Goal: Task Accomplishment & Management: Complete application form

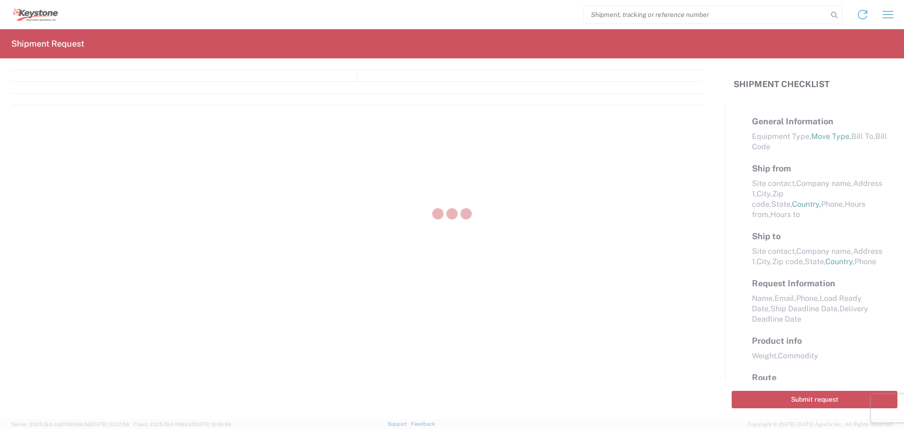
select select "LBS"
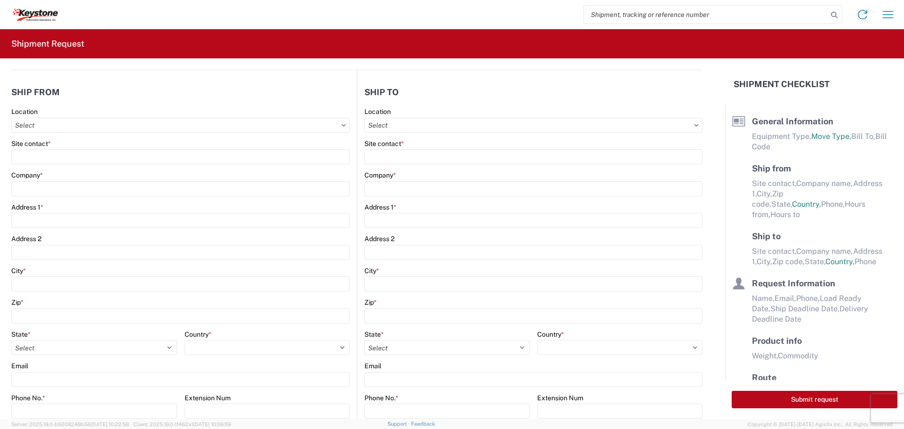
select select "FULL"
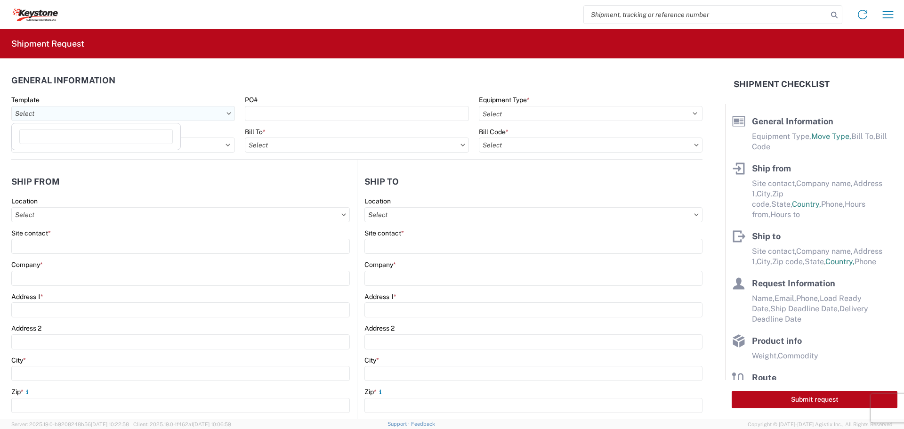
click at [179, 112] on input "text" at bounding box center [123, 113] width 224 height 15
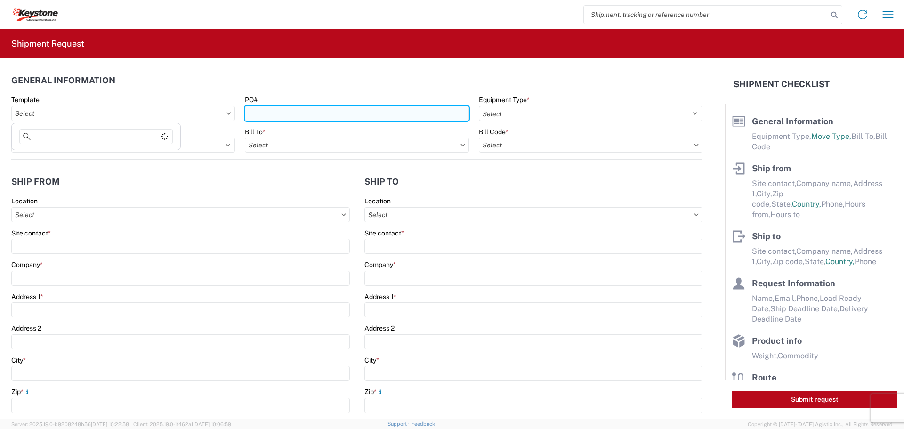
click at [295, 114] on input "PO#" at bounding box center [357, 113] width 224 height 15
click at [272, 111] on input "PO#" at bounding box center [357, 113] width 224 height 15
paste input "4497286"
type input "4497286"
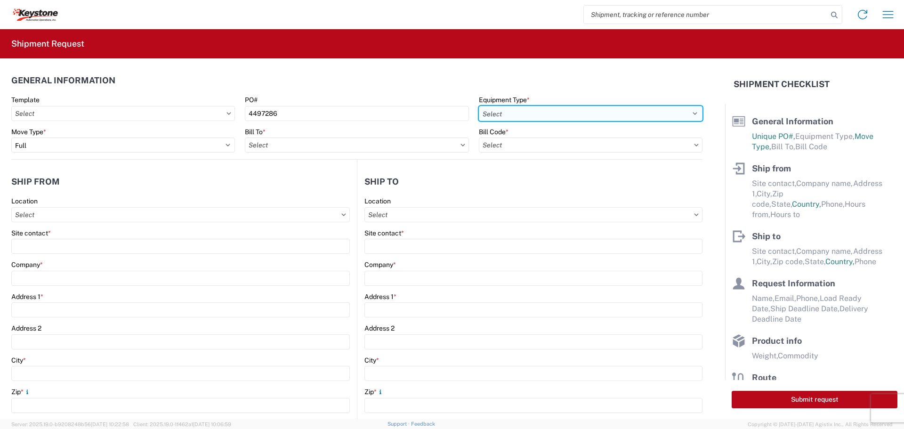
click at [560, 114] on select "Select 53’ Dry Van Flatbed Dropdeck (van) Lowboy (flatbed) Rail" at bounding box center [591, 113] width 224 height 15
select select "STDV"
click at [479, 106] on select "Select 53’ Dry Van Flatbed Dropdeck (van) Lowboy (flatbed) Rail" at bounding box center [591, 113] width 224 height 15
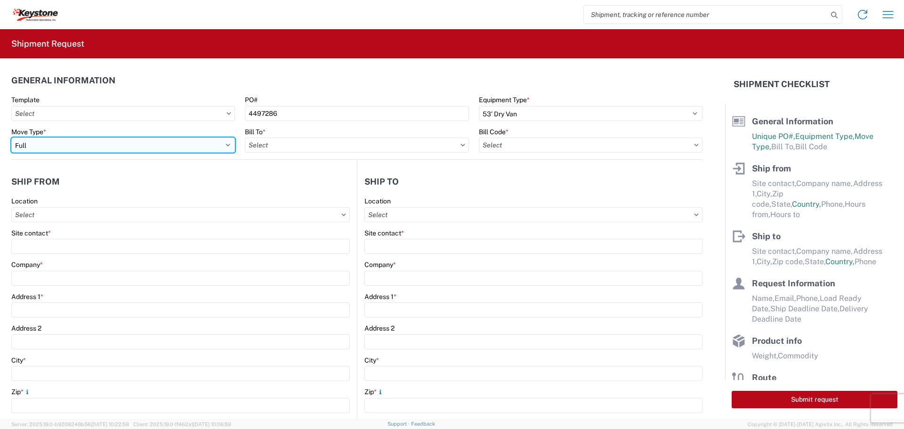
click at [107, 146] on select "Select Full Partial TL" at bounding box center [123, 144] width 224 height 15
select select "PARTIAL_TL"
click at [11, 137] on select "Select Full Partial TL" at bounding box center [123, 144] width 224 height 15
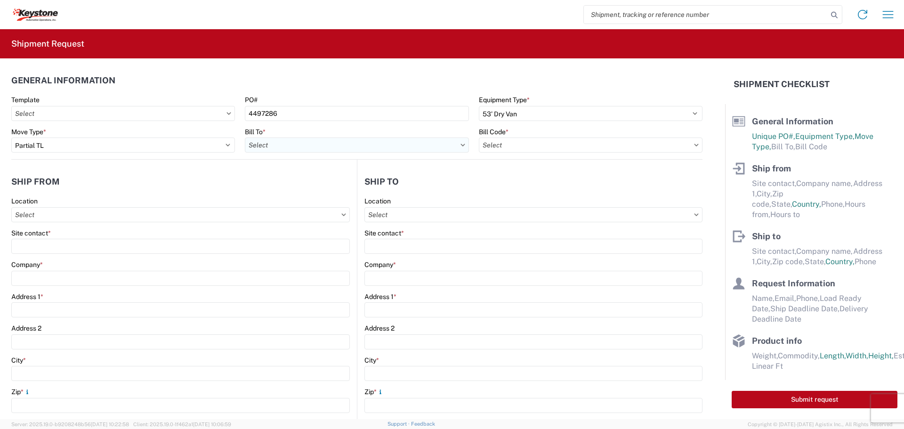
click at [279, 147] on input "text" at bounding box center [357, 144] width 224 height 15
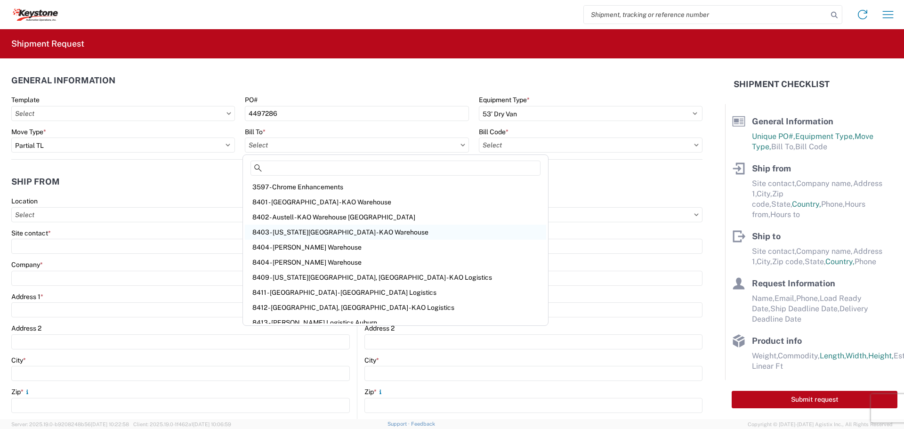
click at [305, 235] on div "8403 - [US_STATE][GEOGRAPHIC_DATA] - KAO Warehouse" at bounding box center [395, 232] width 301 height 15
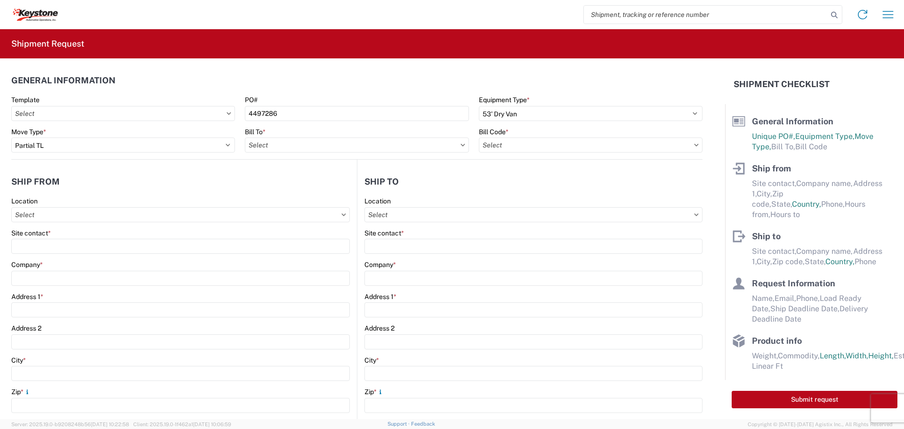
type input "8403 - [US_STATE][GEOGRAPHIC_DATA] - KAO Warehouse"
click at [546, 145] on input "text" at bounding box center [591, 144] width 224 height 15
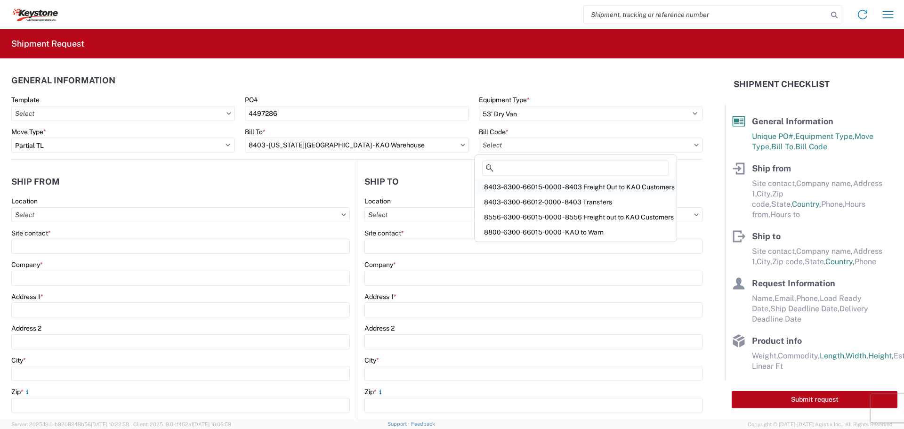
click at [570, 184] on div "8403-6300-66015-0000 - 8403 Freight Out to KAO Customers" at bounding box center [575, 186] width 198 height 15
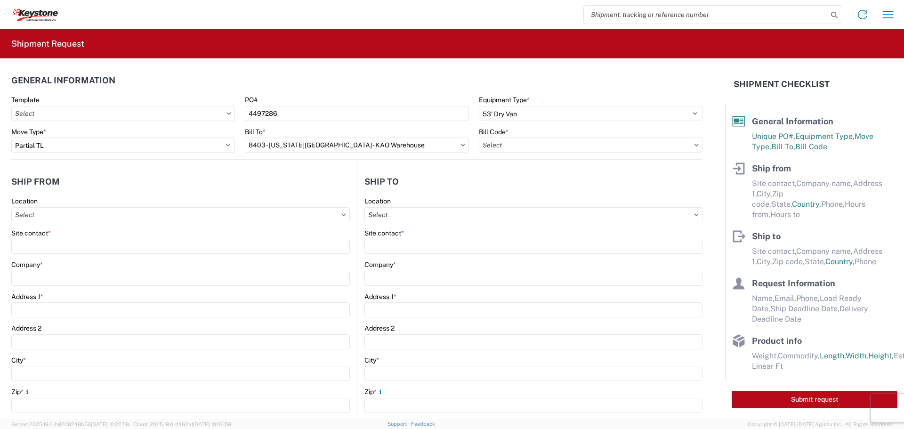
type input "8403-6300-66015-0000 - 8403 Freight Out to KAO Customers"
click at [40, 218] on input "text" at bounding box center [180, 214] width 338 height 15
type input "8411 - [GEOGRAPHIC_DATA] - [GEOGRAPHIC_DATA] Logistics"
type input "KAO"
type input "[STREET_ADDRESS]"
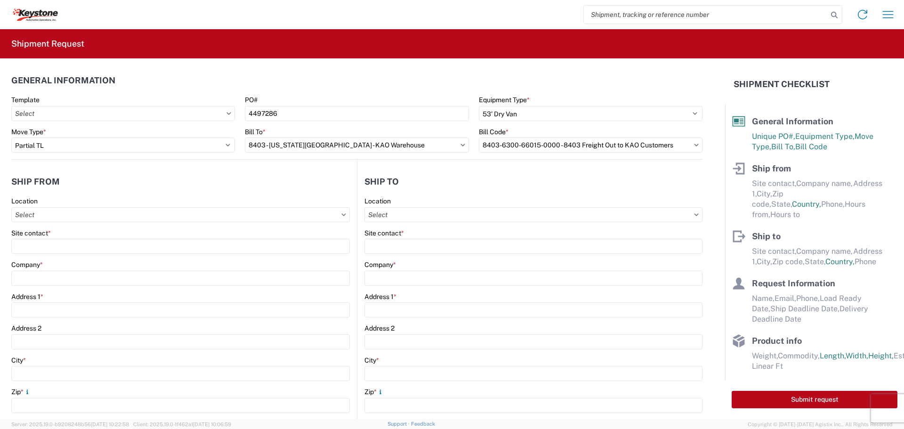
type input "[GEOGRAPHIC_DATA]"
type input "27410"
select select "NC"
select select "US"
type input "07:00"
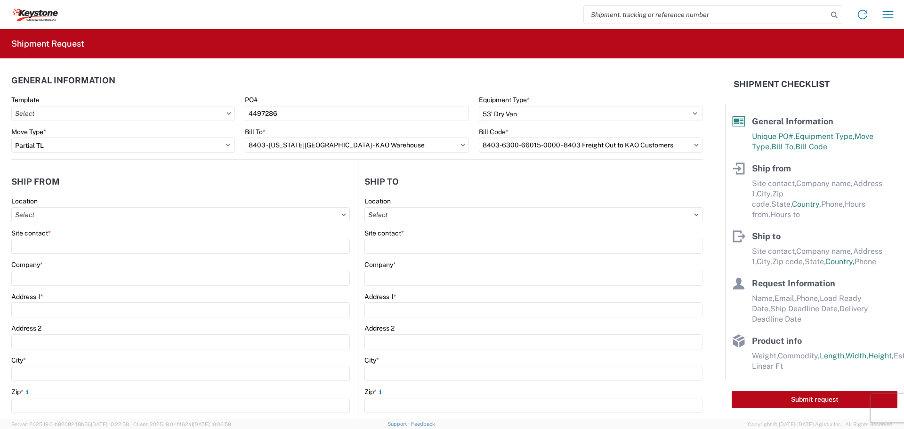
type input "17:00"
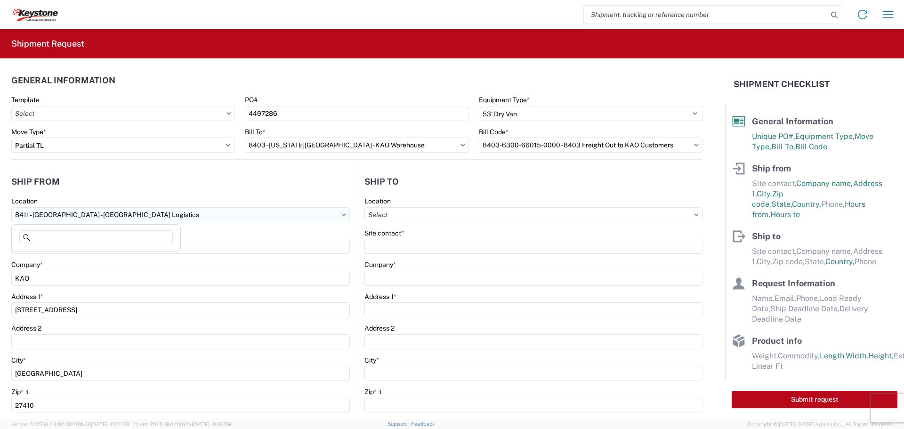
click at [128, 214] on input "8411 - [GEOGRAPHIC_DATA] - [GEOGRAPHIC_DATA] Logistics" at bounding box center [180, 214] width 338 height 15
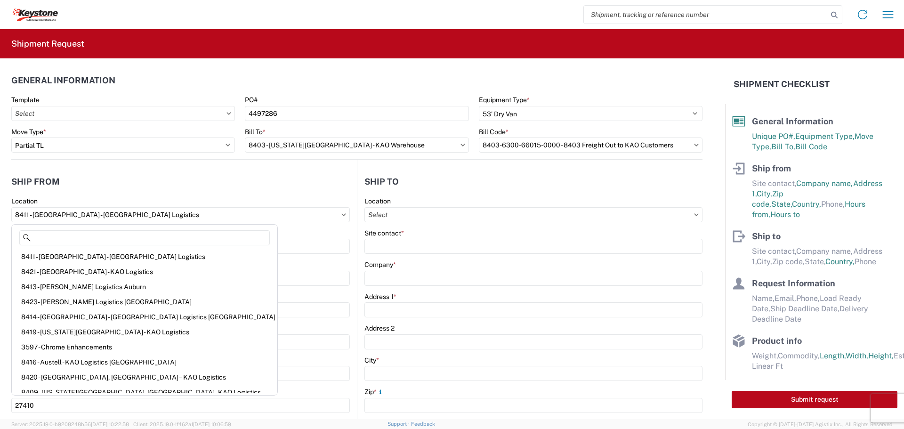
click at [214, 234] on div "Site contact *" at bounding box center [180, 233] width 338 height 8
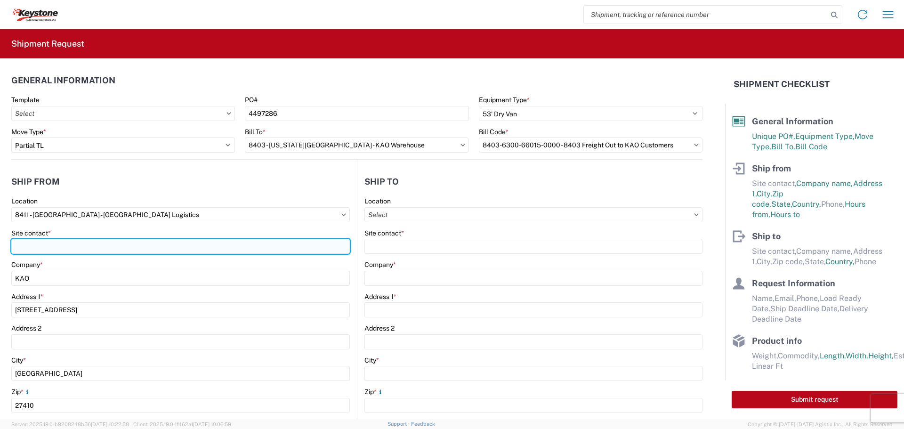
click at [62, 249] on input "Site contact *" at bounding box center [180, 246] width 338 height 15
type input "[PERSON_NAME]"
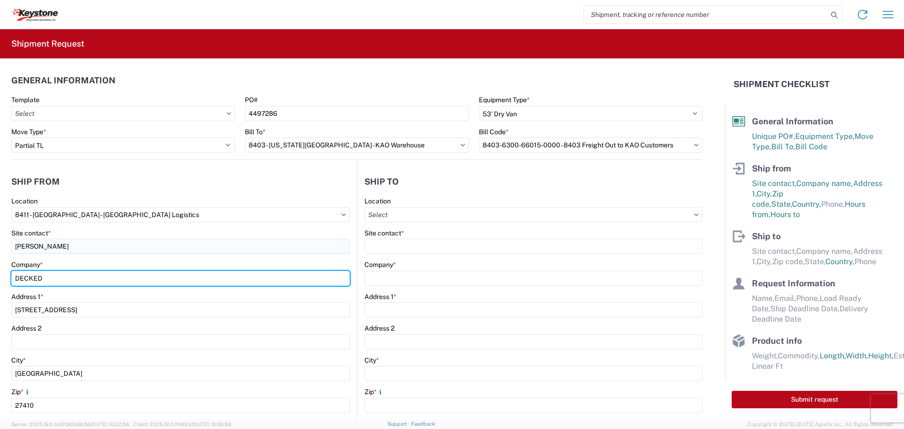
type input "DECKED"
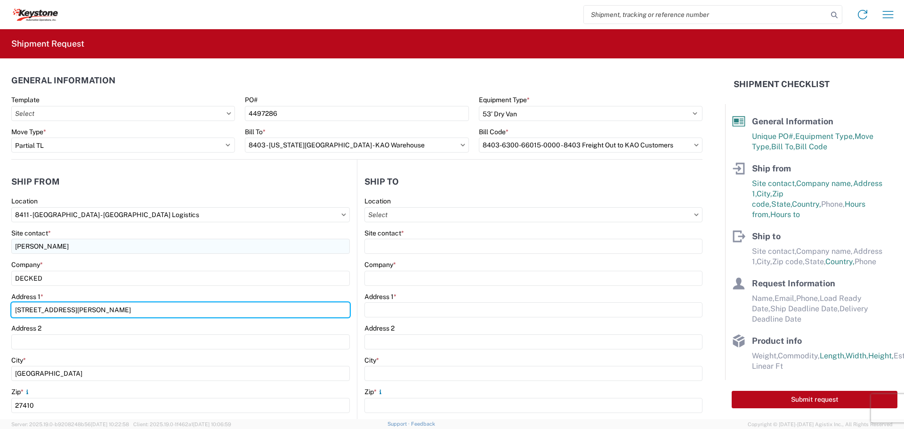
type input "[STREET_ADDRESS][PERSON_NAME]"
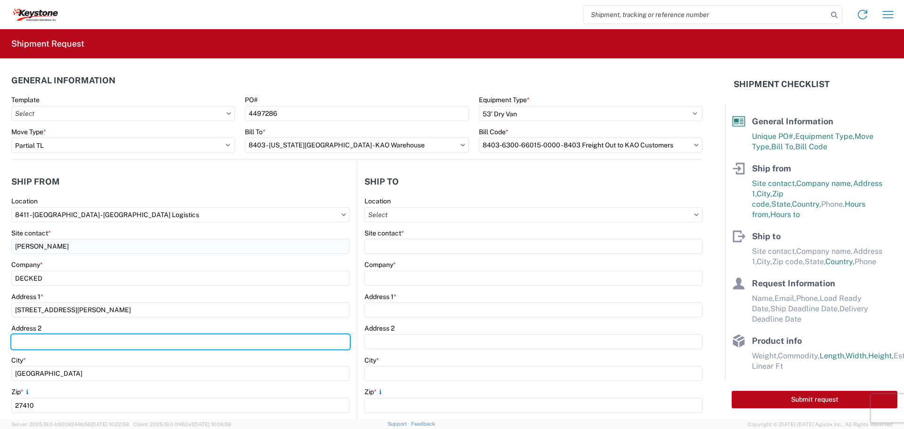
type input "D"
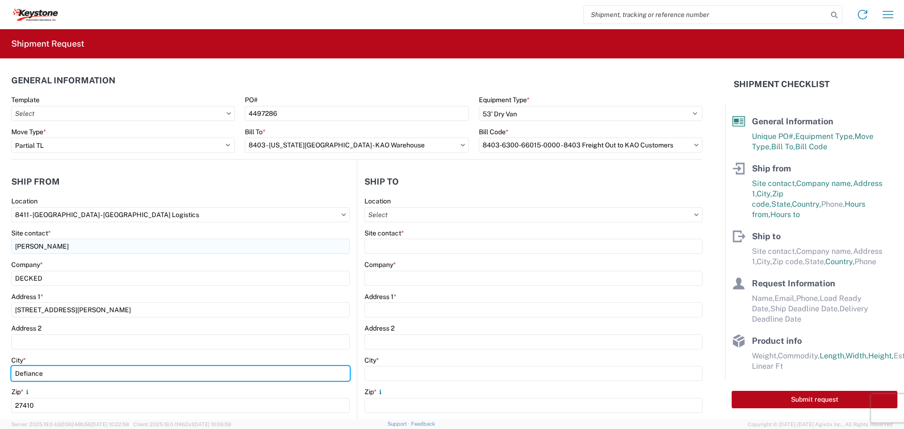
type input "Defiance"
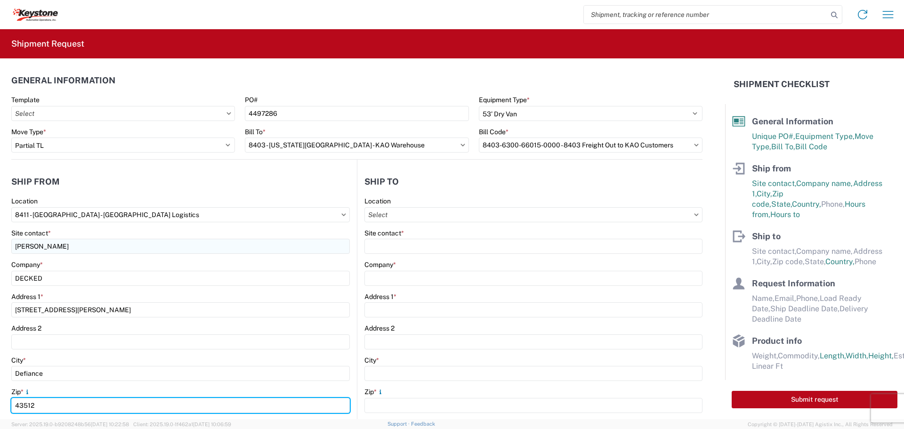
type input "43512"
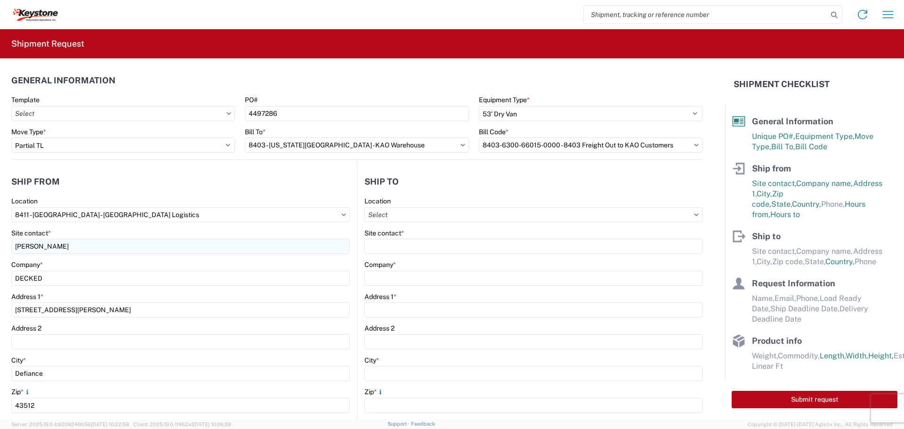
scroll to position [198, 0]
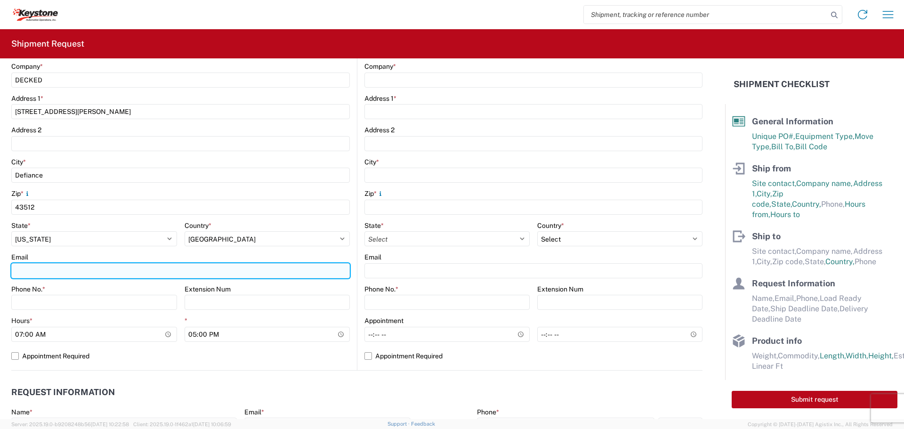
click at [99, 268] on input "Email" at bounding box center [180, 270] width 338 height 15
type input "[EMAIL_ADDRESS][DOMAIN_NAME]"
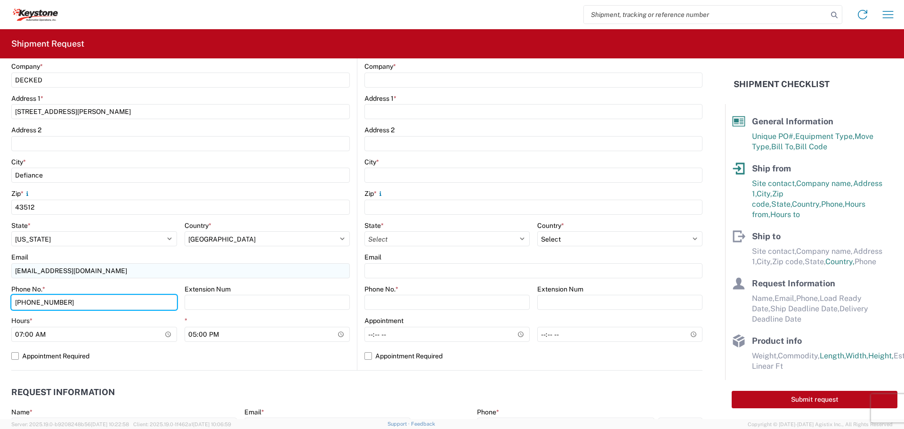
type input "[PHONE_NUMBER]"
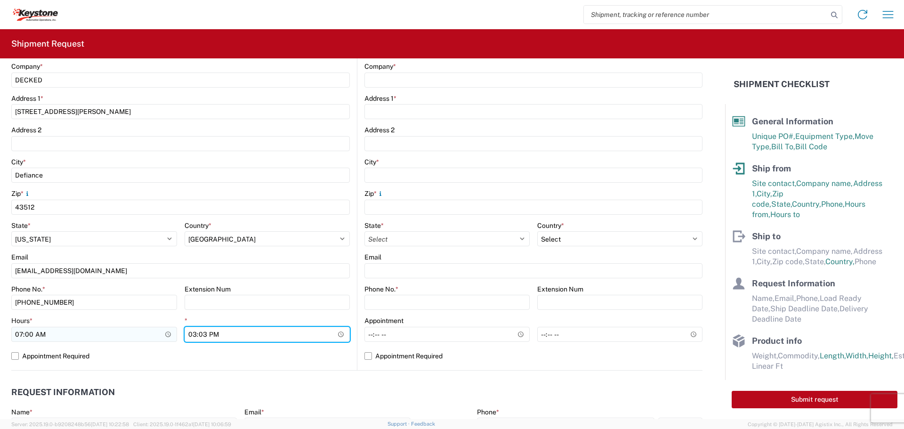
type input "15:30"
click at [349, 361] on main "8411 Location 8411 - [GEOGRAPHIC_DATA] - KAO Logistics Site contact * [PERSON_N…" at bounding box center [183, 184] width 345 height 371
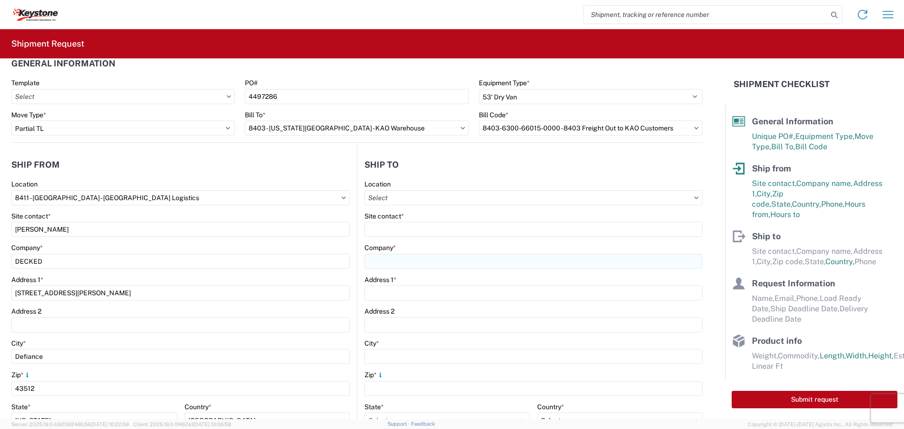
scroll to position [10, 0]
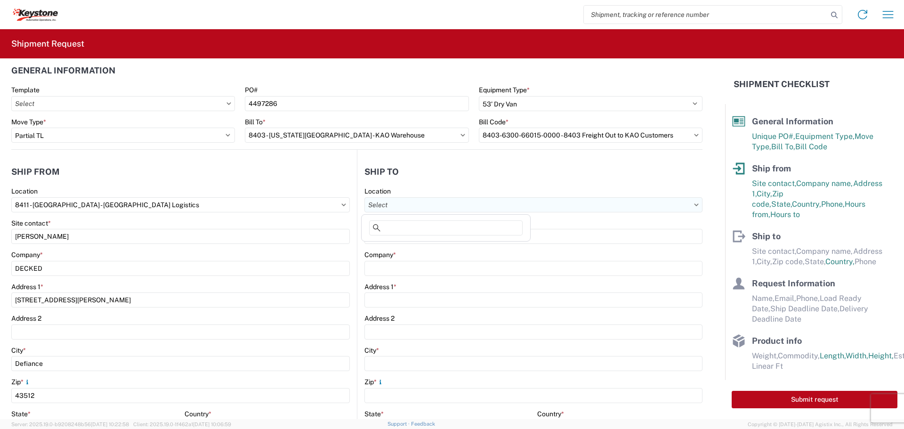
click at [436, 206] on input "text" at bounding box center [533, 204] width 338 height 15
type input "8403"
click at [432, 248] on div "8403 - [US_STATE][GEOGRAPHIC_DATA] - KAO Warehouse" at bounding box center [455, 246] width 184 height 15
type input "8403 - [US_STATE][GEOGRAPHIC_DATA] - KAO Warehouse"
type input "KAO"
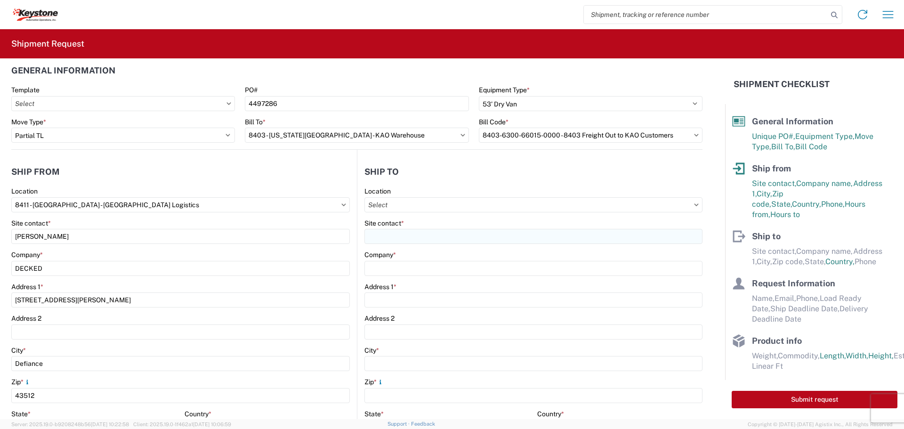
type input "[STREET_ADDRESS]"
type input "[US_STATE][GEOGRAPHIC_DATA]"
type input "66105"
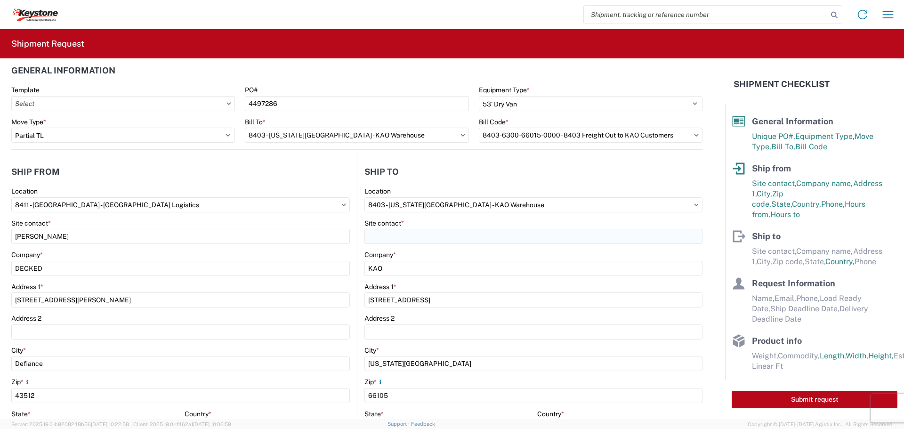
select select "KS"
select select "US"
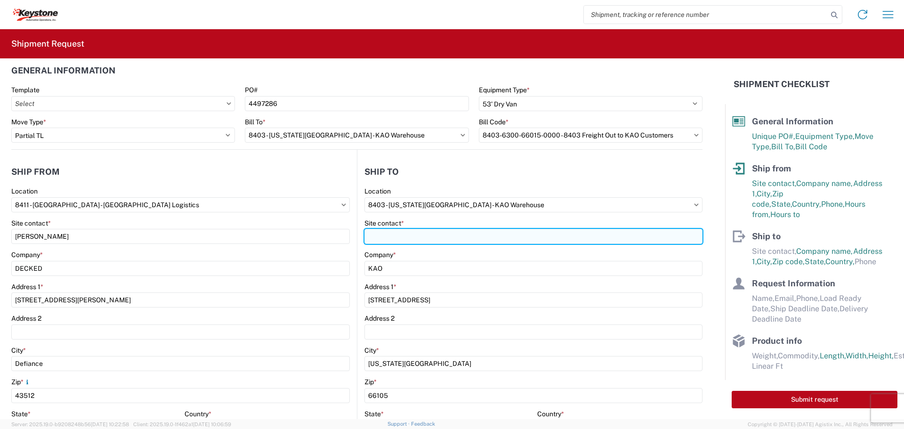
click at [422, 238] on input "Site contact *" at bounding box center [533, 236] width 338 height 15
click at [419, 238] on input "Receiebign" at bounding box center [533, 236] width 338 height 15
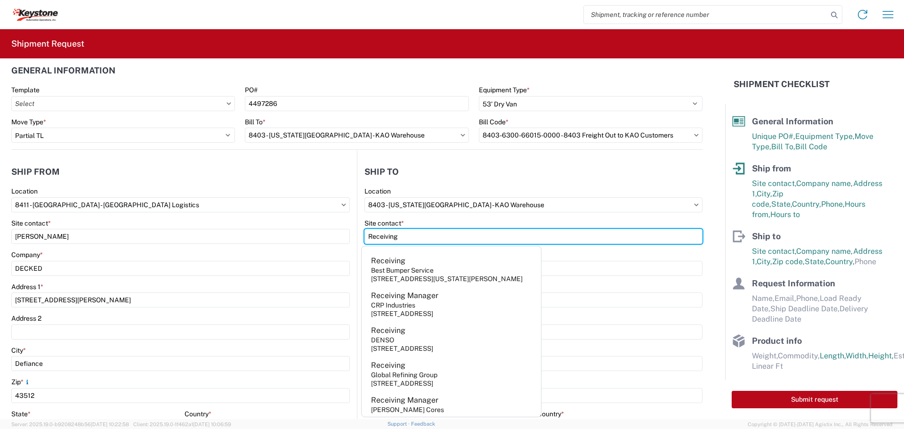
type input "Receiving"
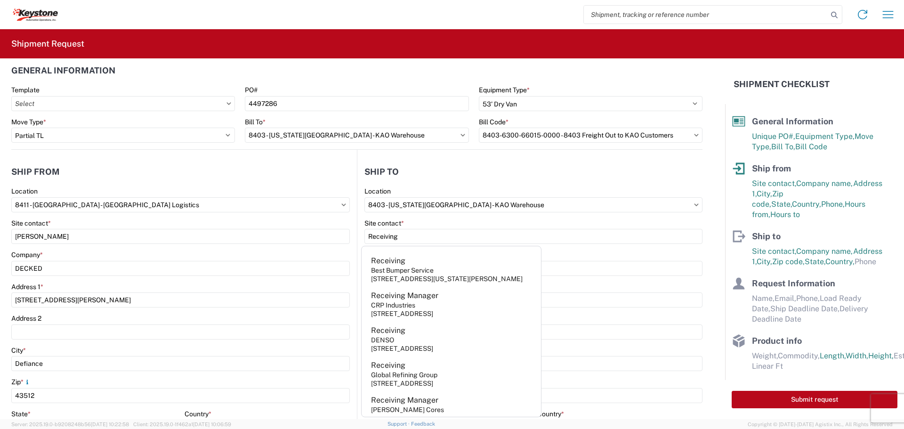
click at [537, 171] on header "Ship to" at bounding box center [529, 171] width 345 height 21
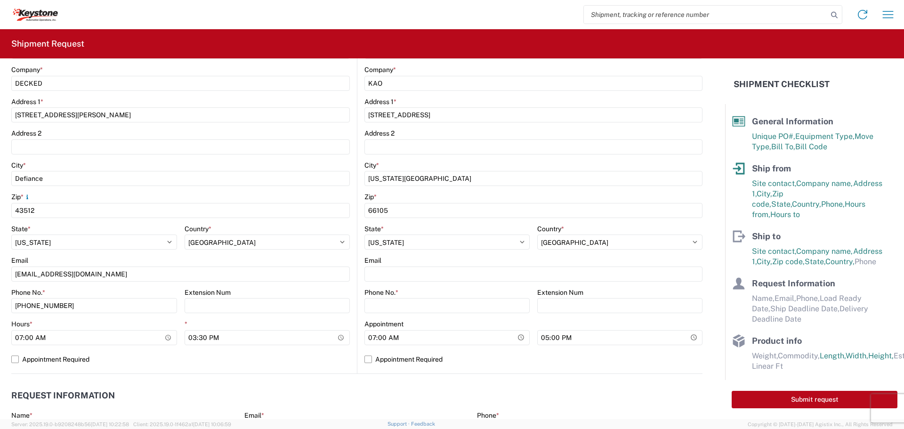
scroll to position [198, 0]
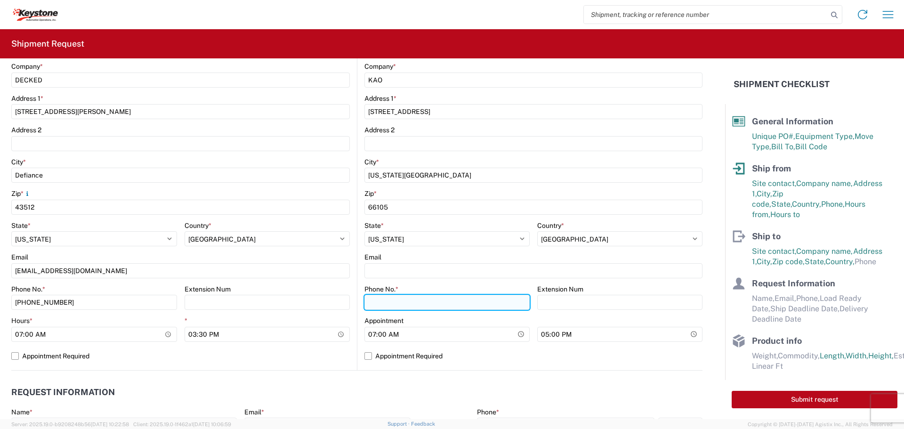
click at [401, 299] on input "Phone No. *" at bounding box center [446, 302] width 165 height 15
type input "[PHONE_NUMBER]"
click at [365, 355] on label "Appointment Required" at bounding box center [533, 355] width 338 height 15
click at [0, 0] on input "Appointment Required" at bounding box center [0, 0] width 0 height 0
select select "US"
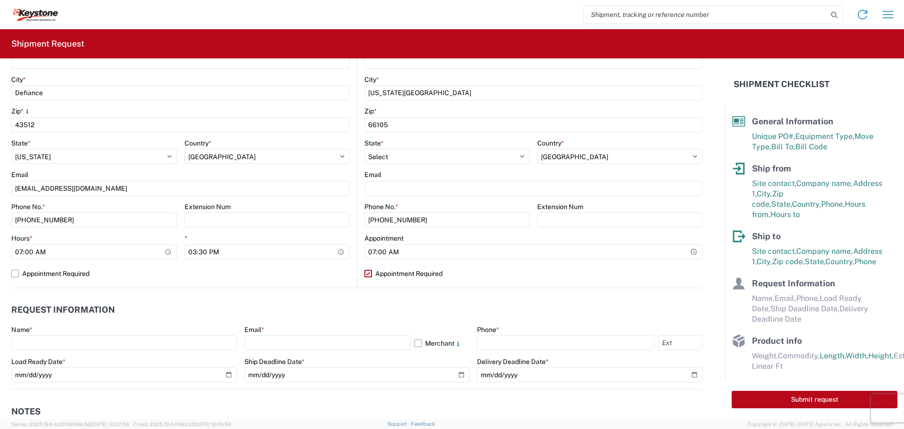
scroll to position [386, 0]
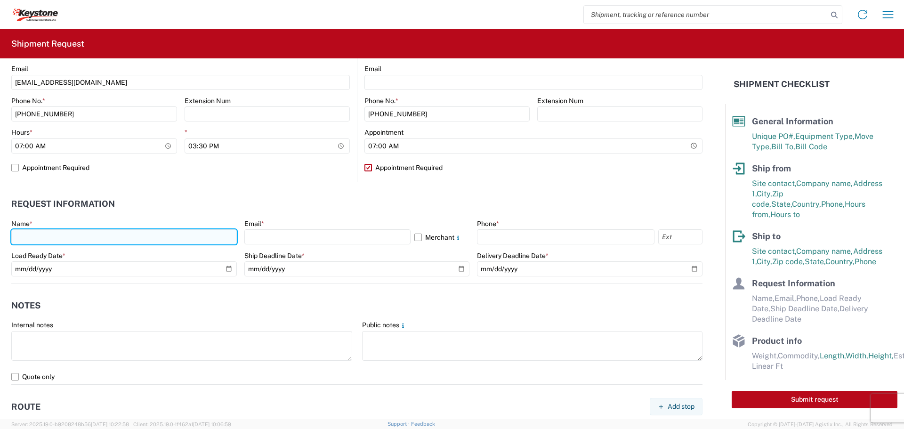
click at [119, 236] on input "text" at bounding box center [123, 236] width 225 height 15
type input "[PERSON_NAME]"
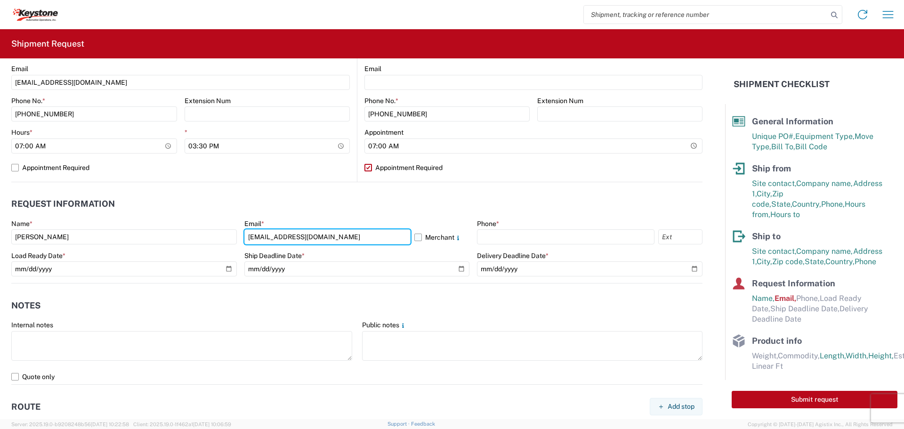
type input "[EMAIL_ADDRESS][DOMAIN_NAME]"
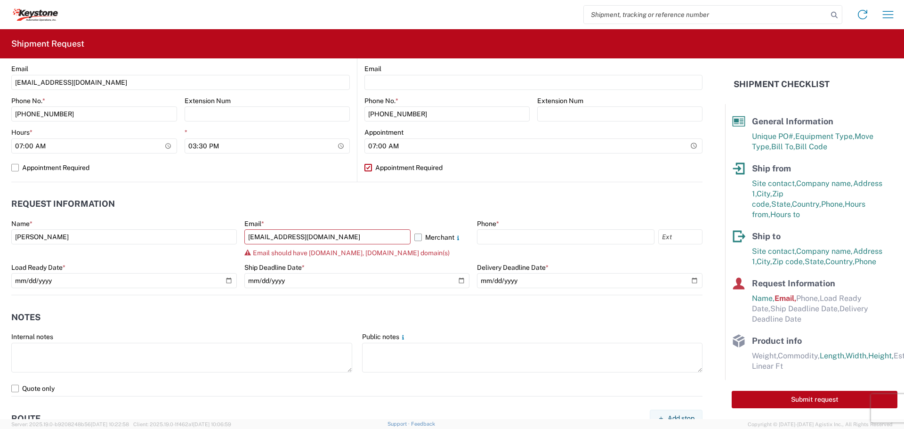
click at [414, 235] on label "Merchant" at bounding box center [442, 236] width 56 height 15
click at [0, 0] on input "Merchant" at bounding box center [0, 0] width 0 height 0
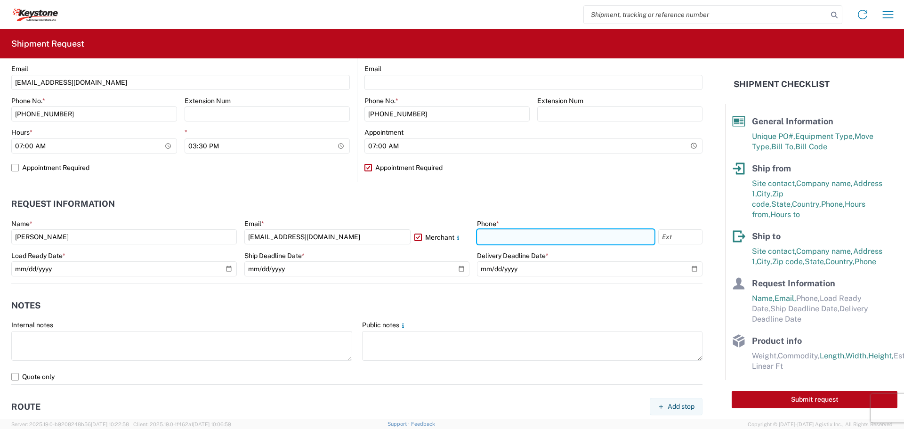
click at [507, 237] on input "text" at bounding box center [565, 236] width 177 height 15
type input "[PHONE_NUMBER]"
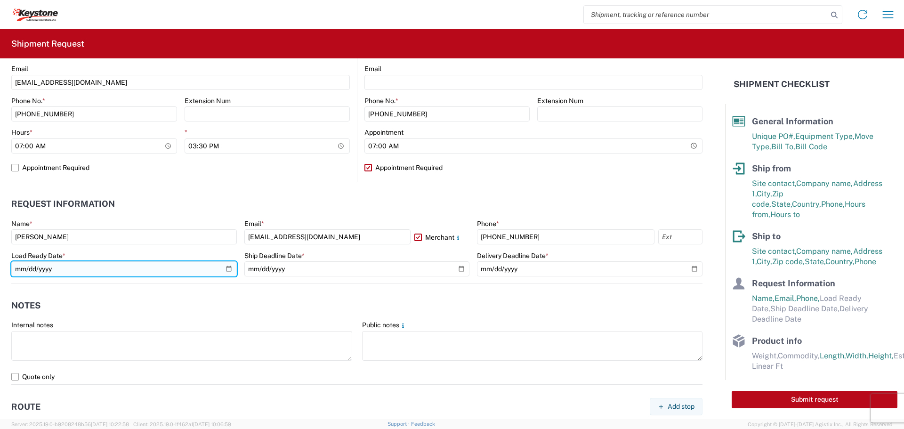
click at [227, 270] on input "date" at bounding box center [123, 268] width 225 height 15
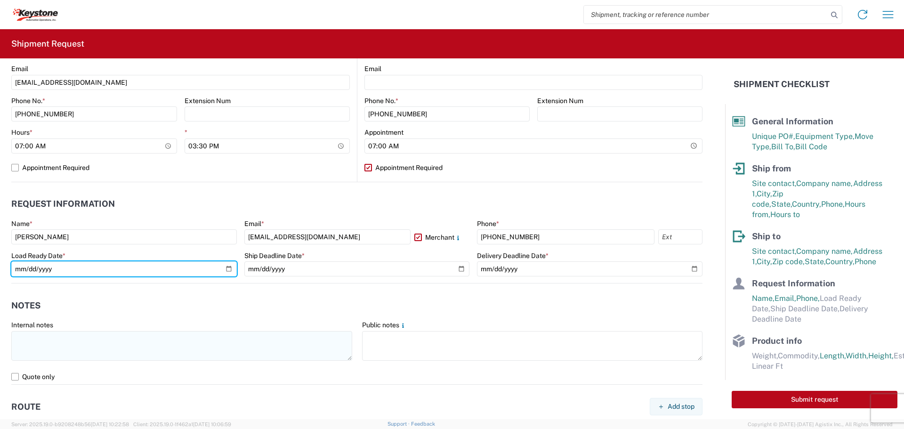
type input "[DATE]"
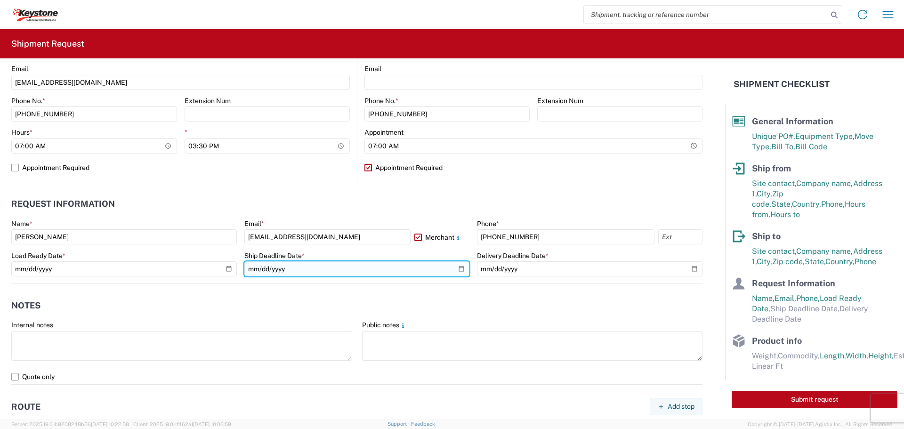
click at [455, 266] on input "date" at bounding box center [356, 268] width 225 height 15
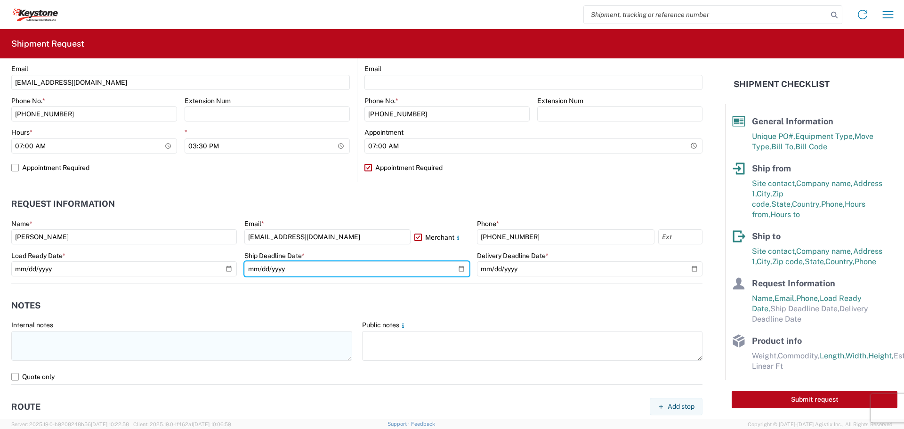
type input "[DATE]"
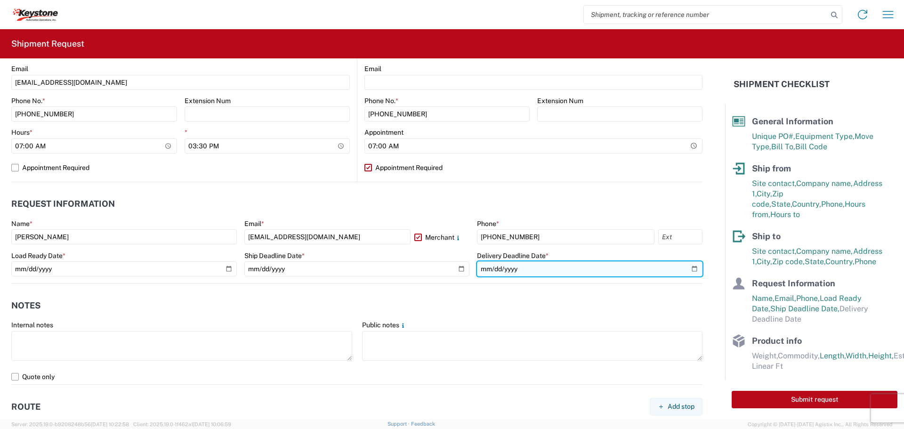
click at [687, 267] on input "date" at bounding box center [589, 268] width 225 height 15
type input "[DATE]"
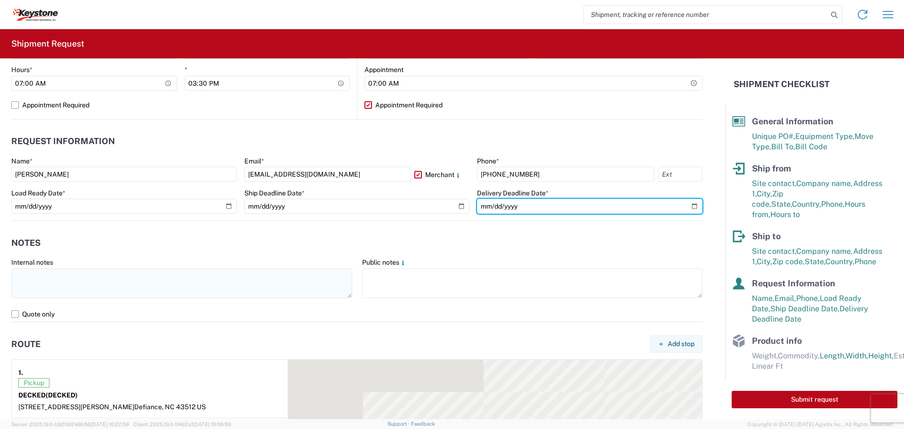
scroll to position [481, 0]
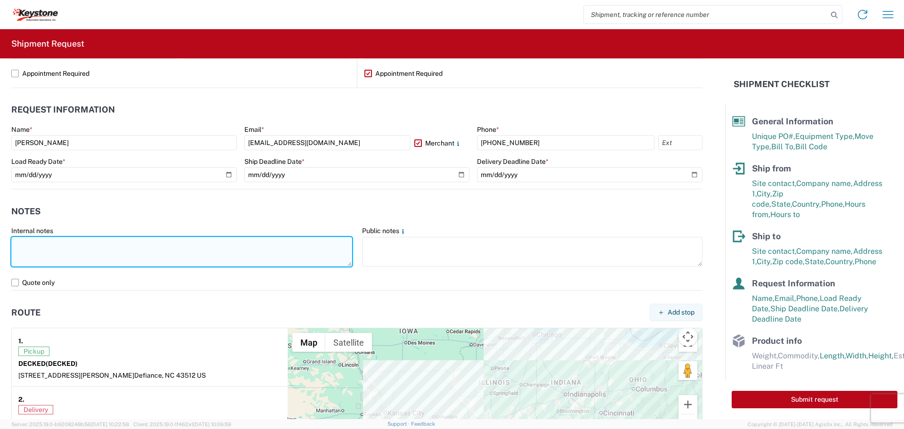
click at [230, 255] on textarea at bounding box center [181, 252] width 341 height 30
click at [320, 245] on textarea "Driver is required to provide and utilize LOAD STRAPS and/or LOAD BARS to secur…" at bounding box center [181, 252] width 341 height 30
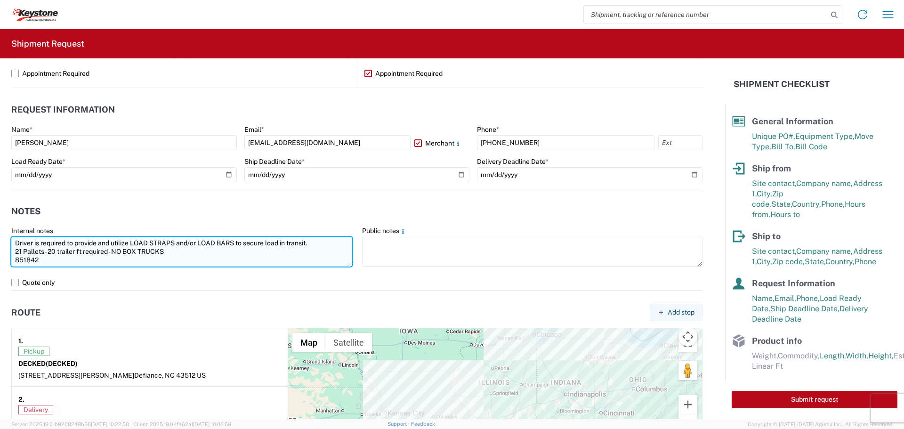
scroll to position [0, 0]
drag, startPoint x: 51, startPoint y: 260, endPoint x: 12, endPoint y: 241, distance: 43.6
click at [12, 241] on textarea "Driver is required to provide and utilize LOAD STRAPS and/or LOAD BARS to secur…" at bounding box center [181, 252] width 341 height 30
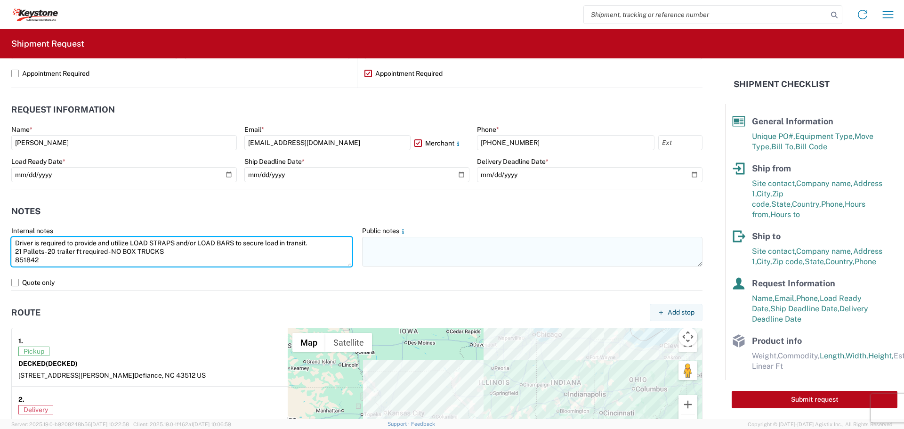
type textarea "Driver is required to provide and utilize LOAD STRAPS and/or LOAD BARS to secur…"
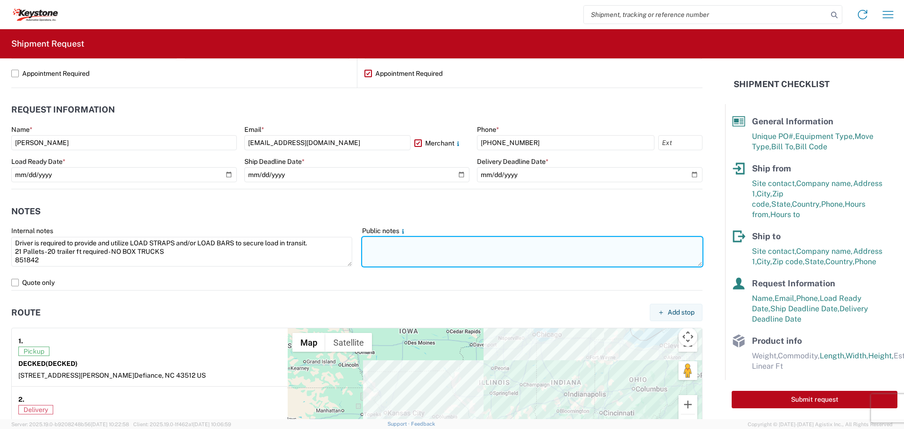
click at [478, 257] on textarea at bounding box center [532, 252] width 341 height 30
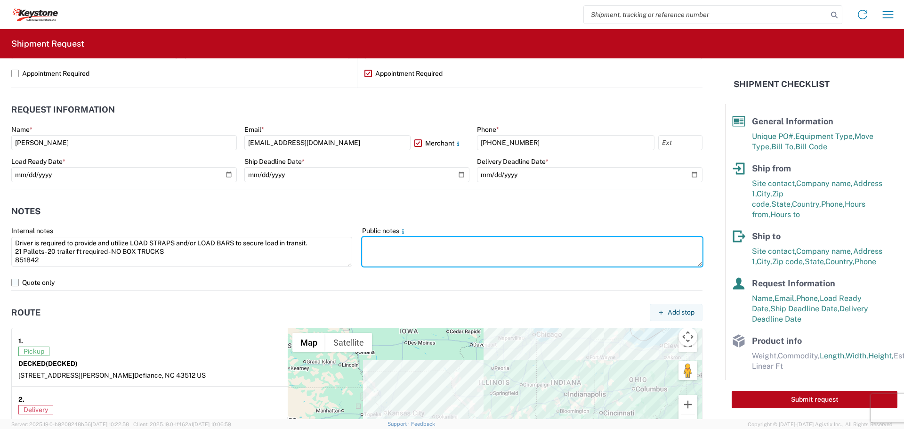
paste textarea "Driver is required to provide and utilize LOAD STRAPS and/or LOAD BARS to secur…"
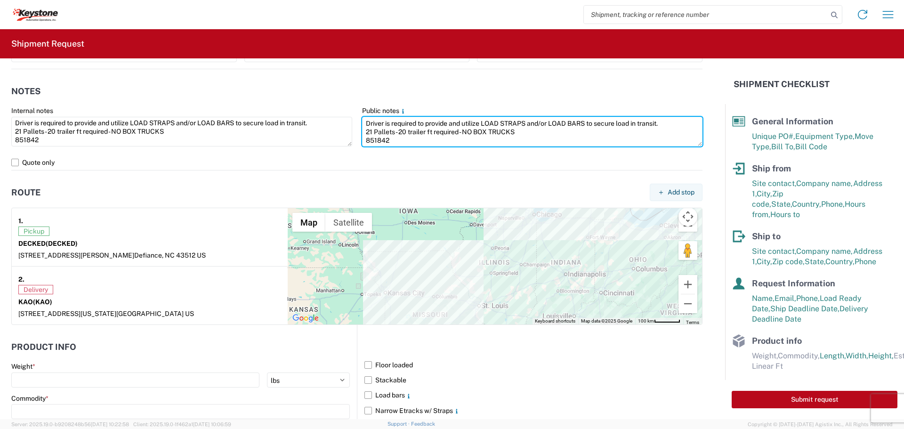
scroll to position [769, 0]
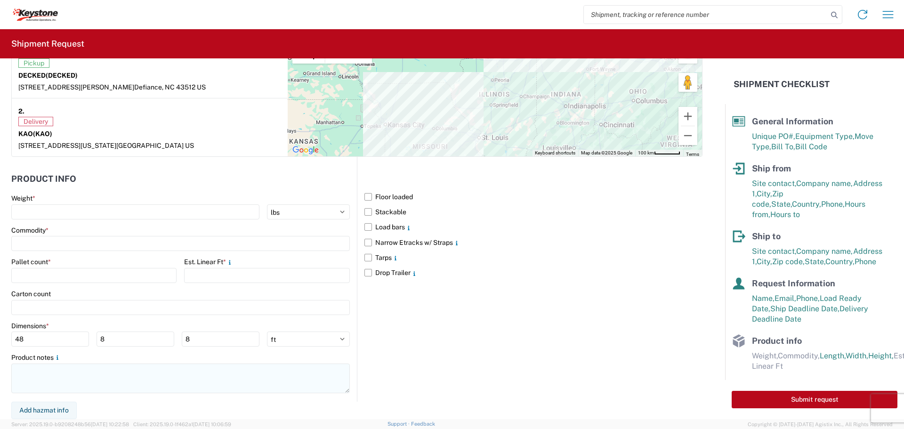
type textarea "Driver is required to provide and utilize LOAD STRAPS and/or LOAD BARS to secur…"
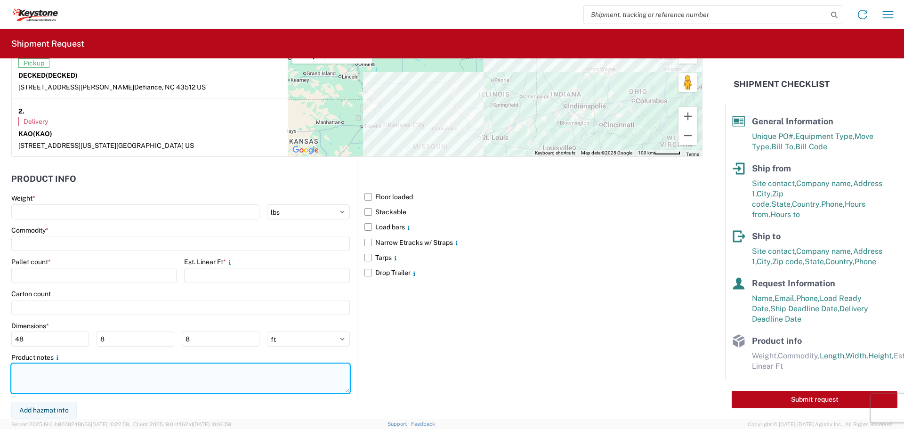
click at [62, 386] on textarea at bounding box center [180, 378] width 338 height 30
paste textarea "Driver is required to provide and utilize LOAD STRAPS and/or LOAD BARS to secur…"
type textarea "Driver is required to provide and utilize LOAD STRAPS and/or LOAD BARS to secur…"
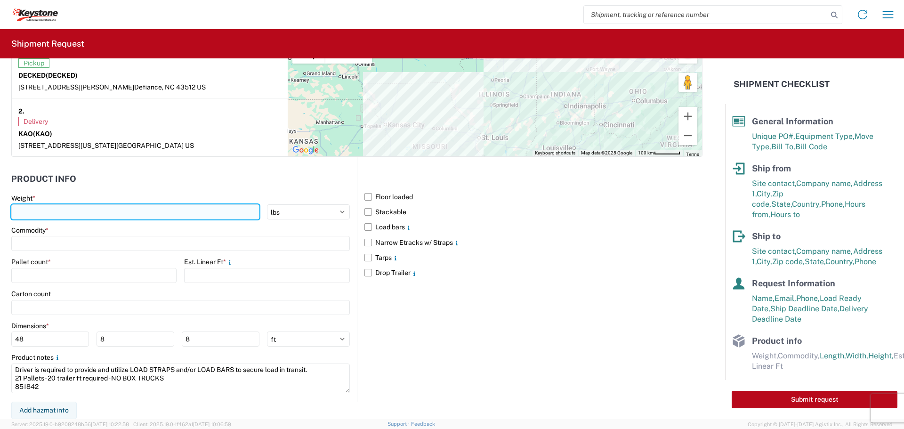
click at [24, 209] on input "number" at bounding box center [135, 211] width 248 height 15
type input "5709"
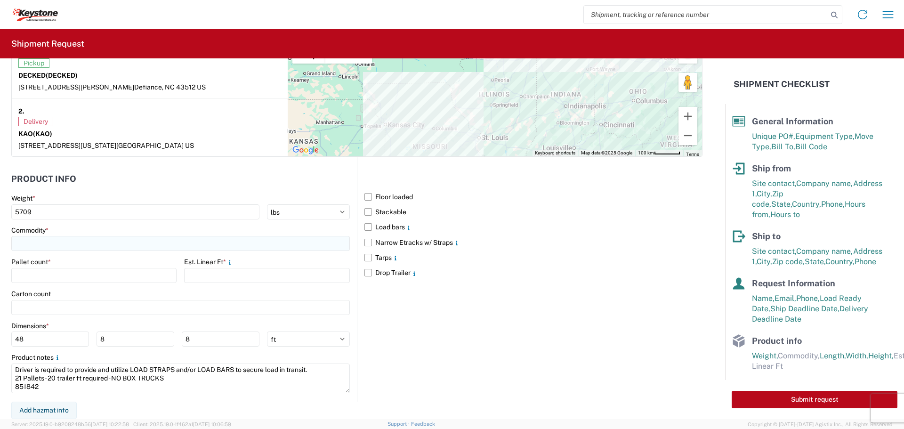
click at [46, 245] on input at bounding box center [180, 243] width 338 height 15
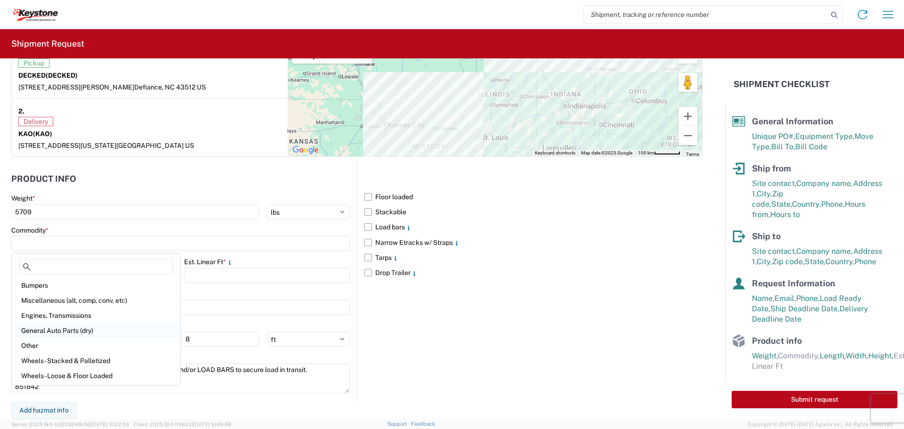
click at [67, 326] on div "General Auto Parts (dry)" at bounding box center [96, 330] width 165 height 15
type input "General Auto Parts (dry)"
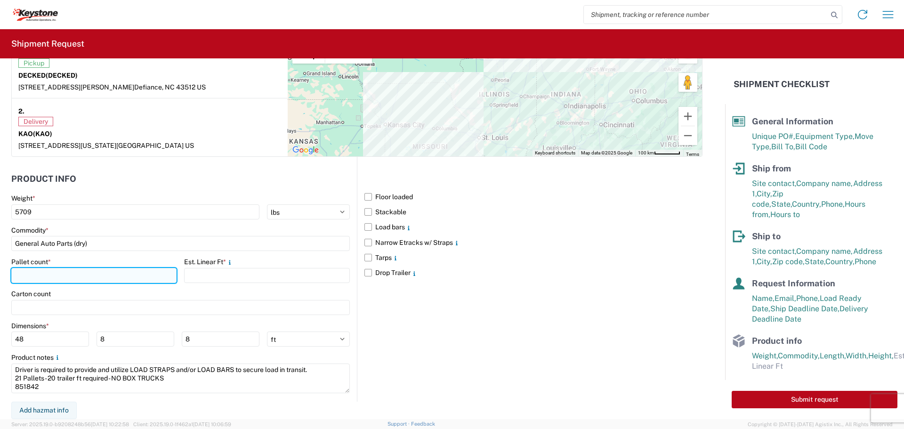
click at [59, 273] on input "number" at bounding box center [93, 275] width 165 height 15
type input "1"
type input "21"
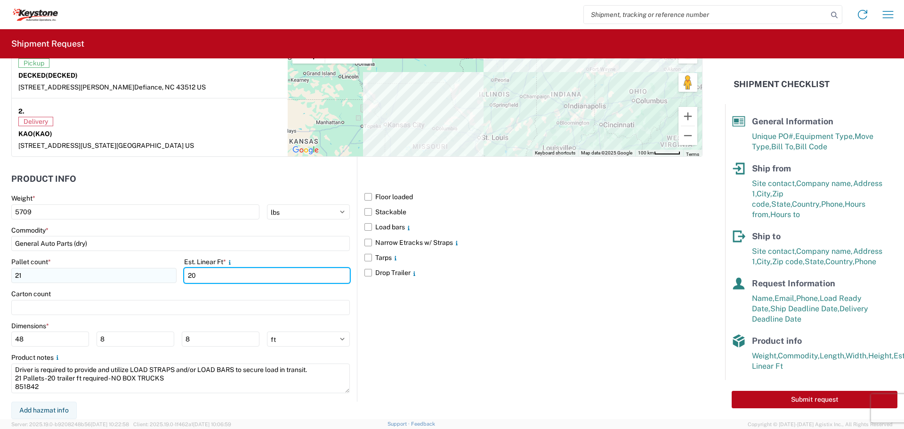
type input "20"
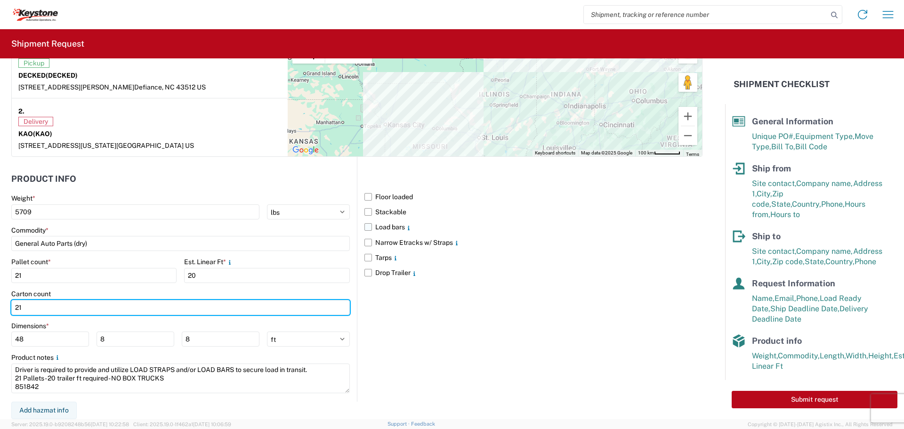
type input "21"
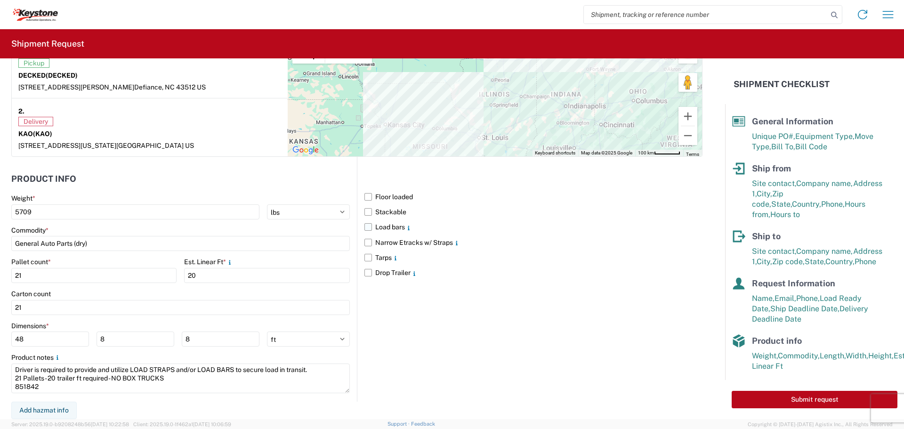
click at [367, 226] on label "Load bars" at bounding box center [533, 226] width 338 height 15
click at [0, 0] on input "Load bars" at bounding box center [0, 0] width 0 height 0
click at [459, 329] on div "Floor loaded Stackable Load bars Narrow Etracks w/ Straps Tarps Drop Trailer" at bounding box center [529, 279] width 345 height 245
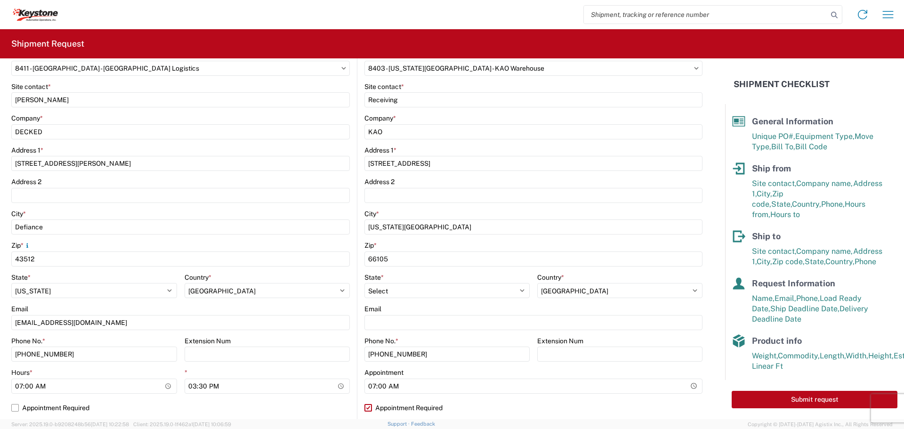
scroll to position [282, 0]
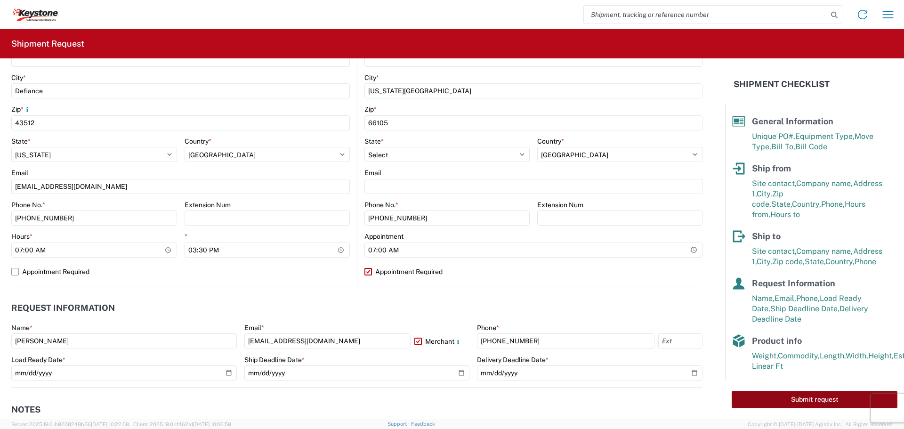
click at [805, 401] on button "Submit request" at bounding box center [814, 399] width 166 height 17
select select "US"
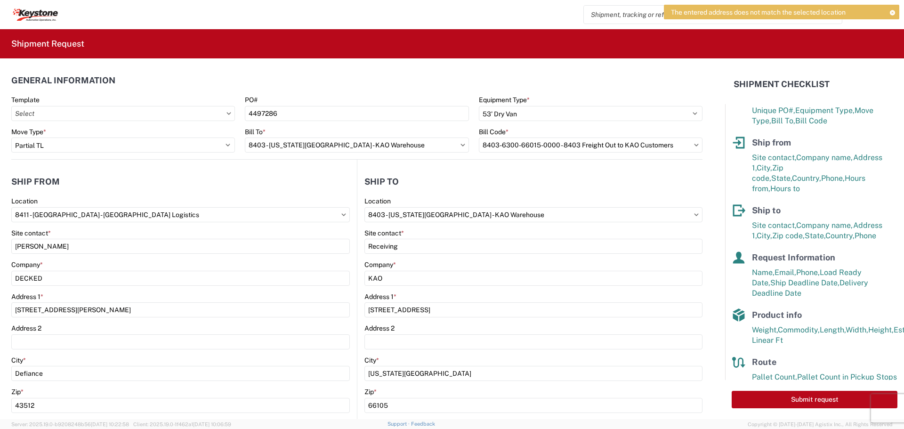
scroll to position [48, 0]
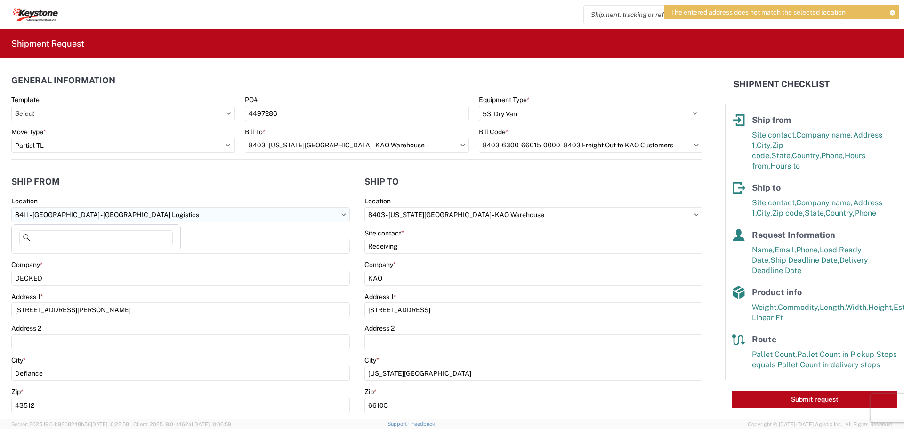
click at [153, 217] on input "8411 - [GEOGRAPHIC_DATA] - [GEOGRAPHIC_DATA] Logistics" at bounding box center [180, 214] width 338 height 15
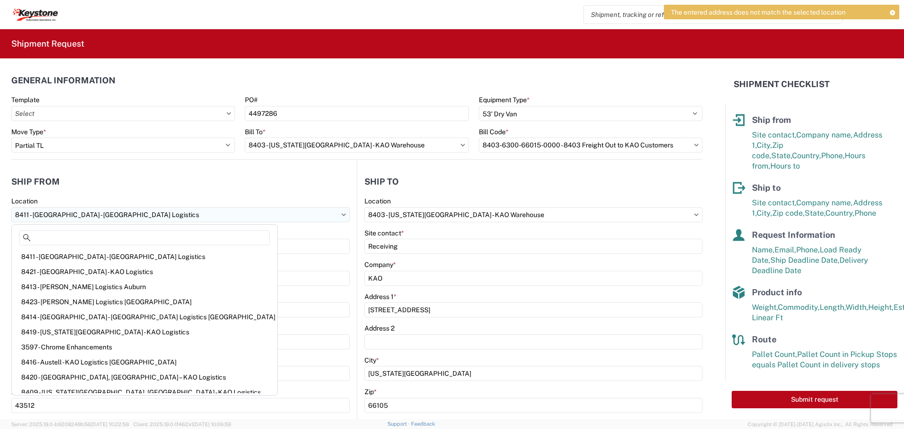
drag, startPoint x: 163, startPoint y: 213, endPoint x: 36, endPoint y: 210, distance: 127.1
click at [36, 210] on input "8411 - [GEOGRAPHIC_DATA] - [GEOGRAPHIC_DATA] Logistics" at bounding box center [180, 214] width 338 height 15
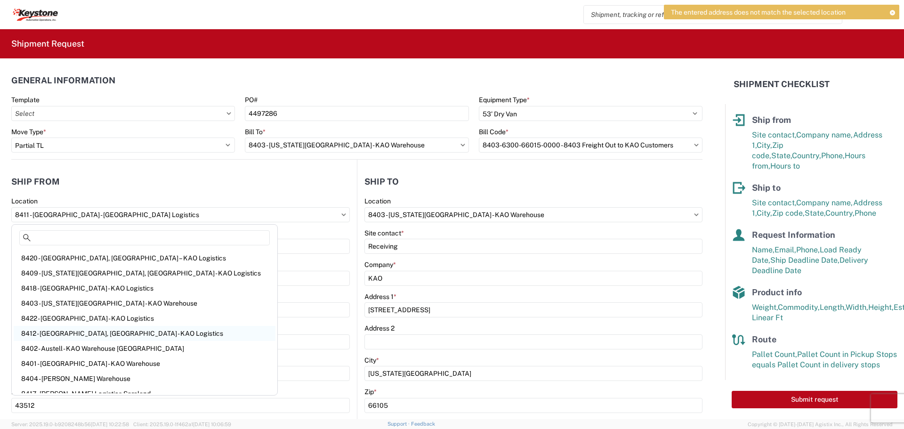
scroll to position [0, 0]
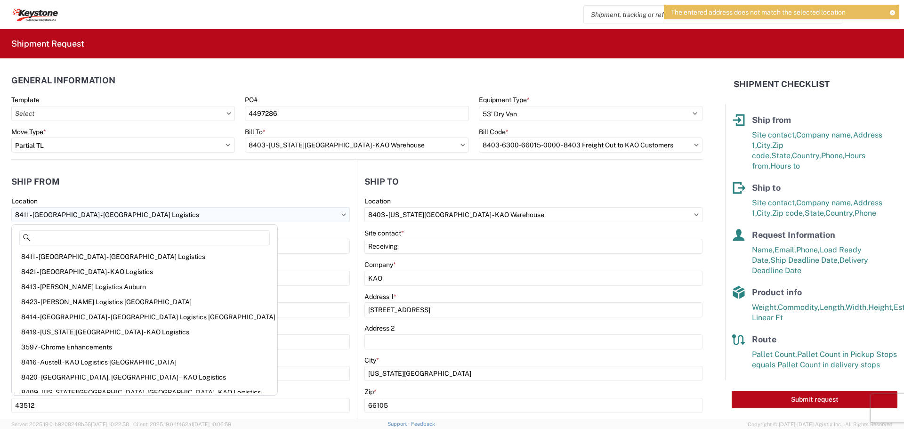
click at [126, 215] on input "8411 - [GEOGRAPHIC_DATA] - [GEOGRAPHIC_DATA] Logistics" at bounding box center [180, 214] width 338 height 15
click at [162, 169] on agx-shipment-stop-widget-v2 "Ship from 8411 Location 8411 - [GEOGRAPHIC_DATA] - KAO Logistics Site contact *…" at bounding box center [183, 364] width 345 height 409
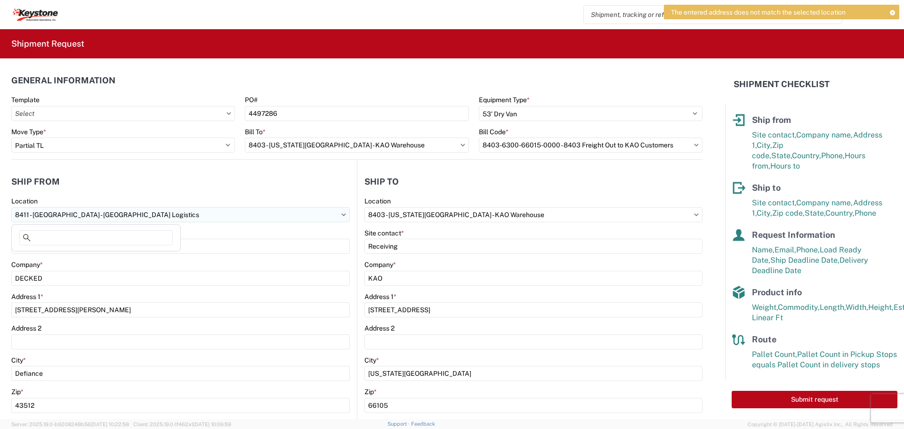
drag, startPoint x: 74, startPoint y: 210, endPoint x: 32, endPoint y: 209, distance: 41.4
click at [32, 209] on input "8411 - [GEOGRAPHIC_DATA] - [GEOGRAPHIC_DATA] Logistics" at bounding box center [180, 214] width 338 height 15
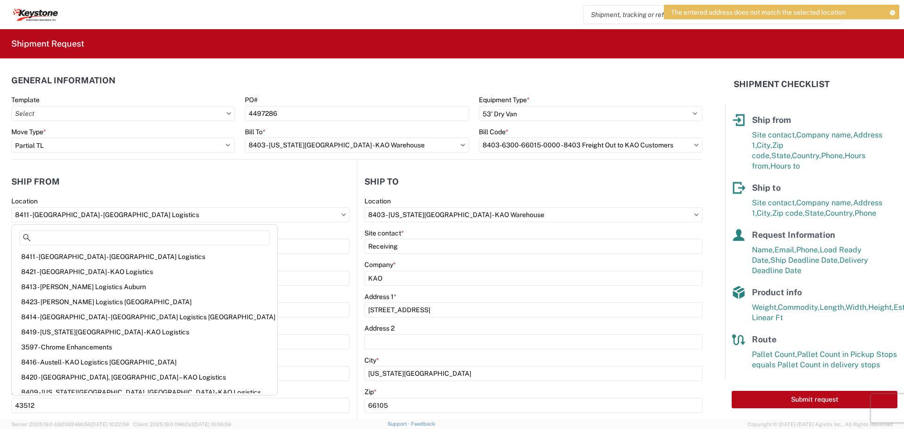
click at [151, 179] on header "Ship from" at bounding box center [183, 181] width 345 height 21
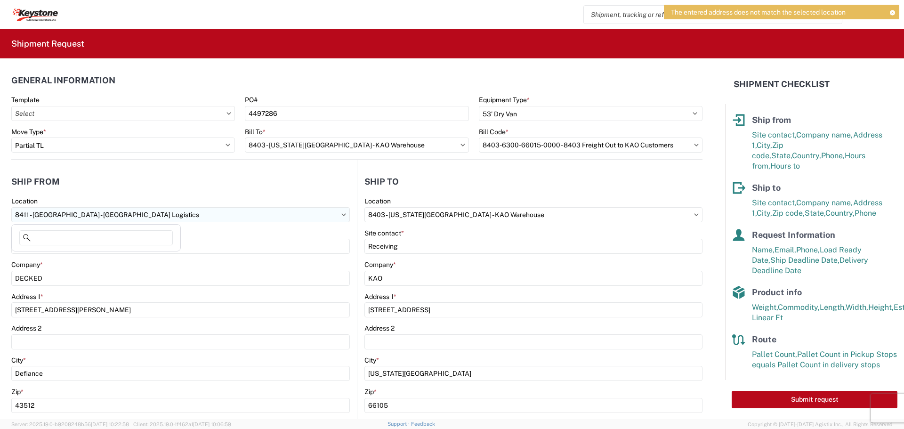
drag, startPoint x: 16, startPoint y: 214, endPoint x: 75, endPoint y: 213, distance: 59.3
click at [75, 213] on input "8411 - [GEOGRAPHIC_DATA] - [GEOGRAPHIC_DATA] Logistics" at bounding box center [180, 214] width 338 height 15
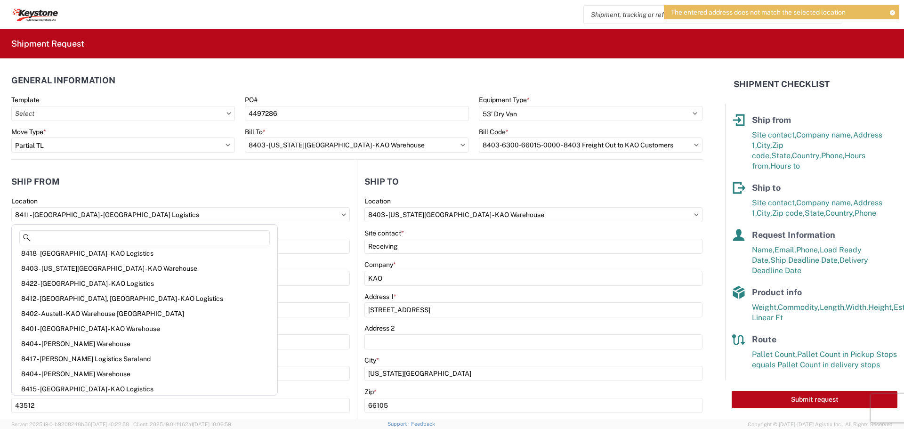
scroll to position [157, 0]
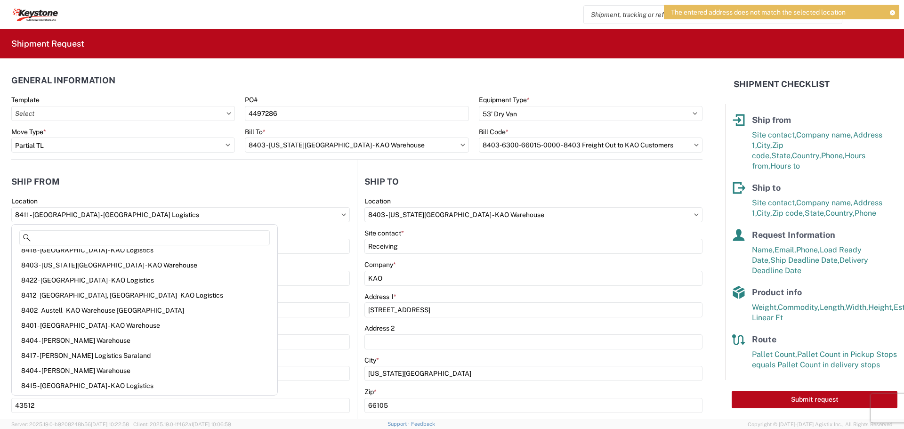
click at [249, 177] on header "Ship from" at bounding box center [183, 181] width 345 height 21
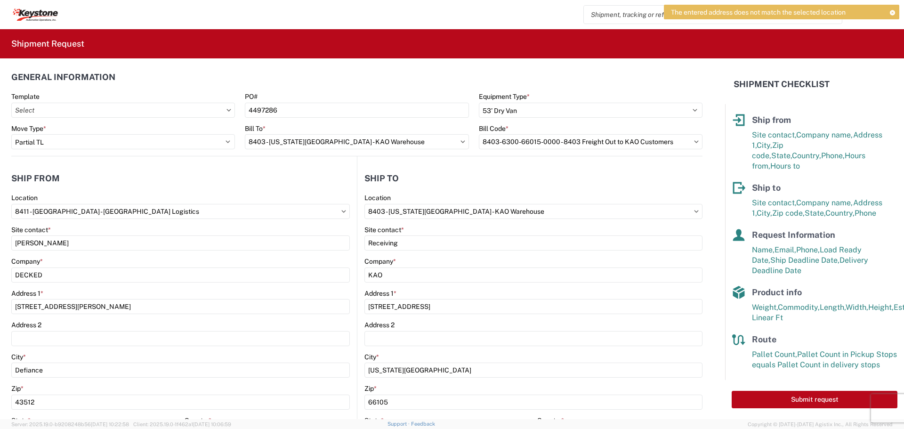
scroll to position [0, 0]
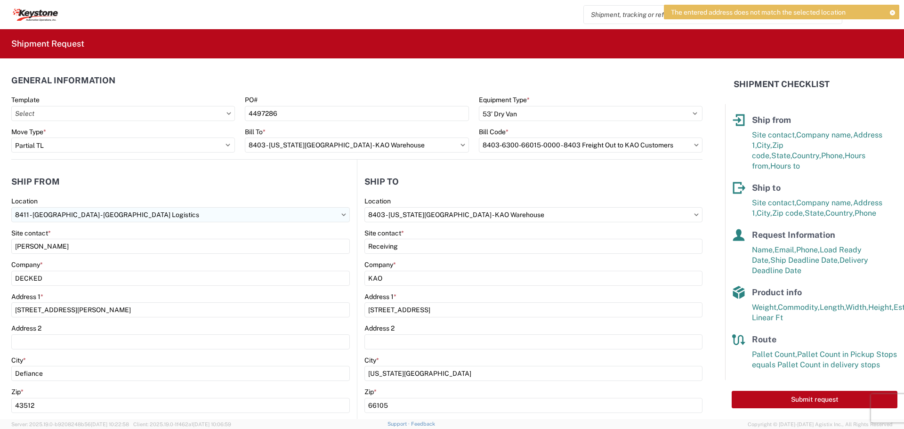
click at [61, 214] on input "8411 - [GEOGRAPHIC_DATA] - [GEOGRAPHIC_DATA] Logistics" at bounding box center [180, 214] width 338 height 15
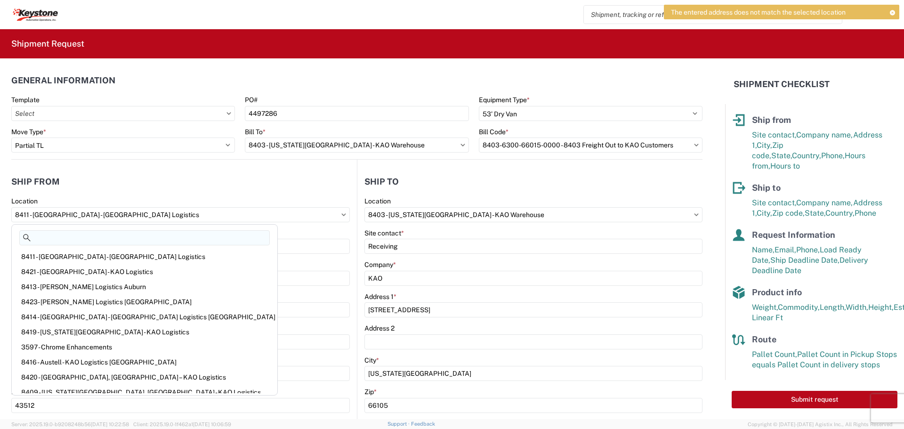
click at [32, 238] on input at bounding box center [144, 237] width 250 height 15
click at [31, 238] on input at bounding box center [144, 237] width 250 height 15
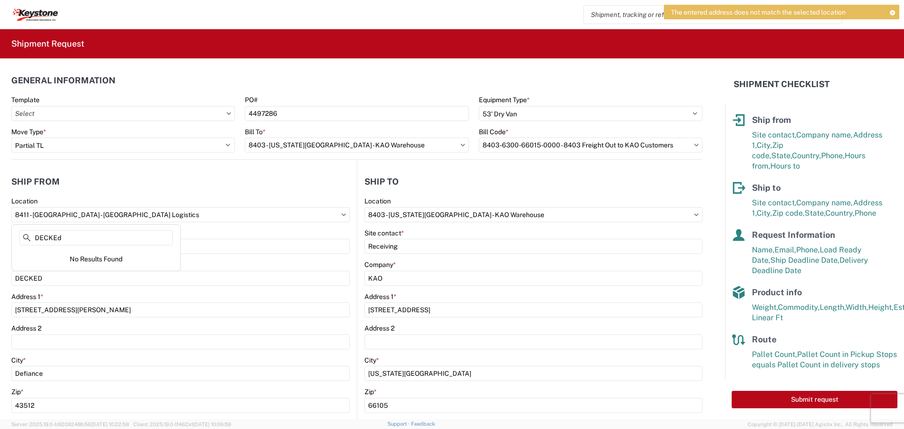
type input "DECKEd"
click at [81, 260] on div "No Results Found" at bounding box center [96, 259] width 165 height 20
click at [139, 184] on header "Ship from" at bounding box center [183, 181] width 345 height 21
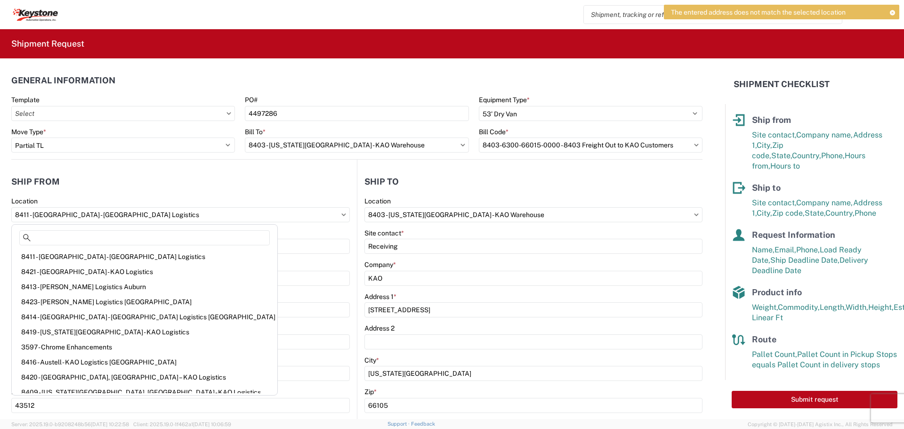
drag, startPoint x: 132, startPoint y: 215, endPoint x: 101, endPoint y: 176, distance: 49.8
click at [101, 176] on header "Ship from" at bounding box center [183, 181] width 345 height 21
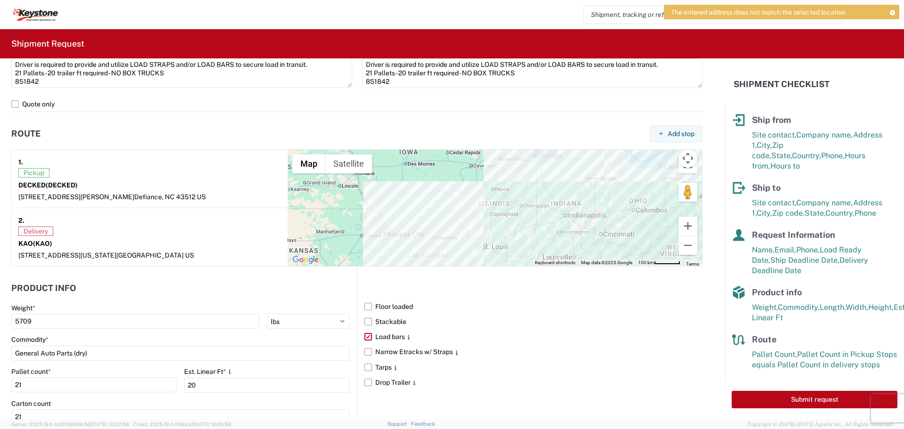
scroll to position [769, 0]
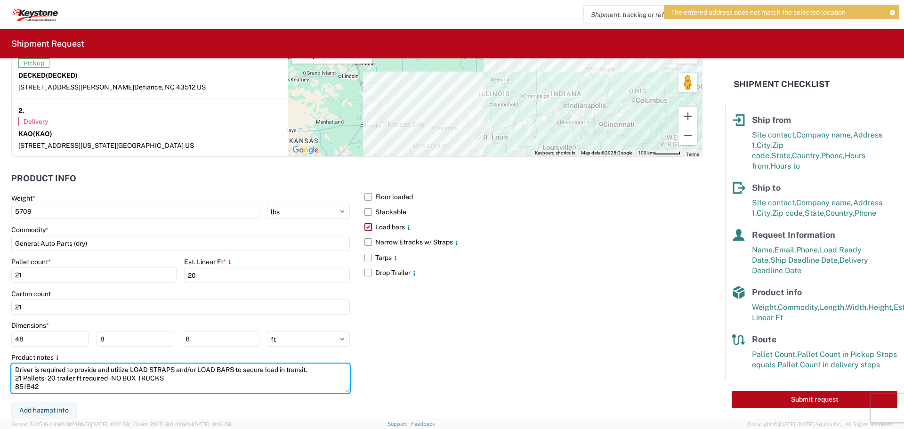
drag, startPoint x: 40, startPoint y: 385, endPoint x: 8, endPoint y: 366, distance: 37.5
click at [8, 366] on form "General Information Template PO# 4497286 Equipment Type * Select 53’ Dry Van Fl…" at bounding box center [362, 238] width 725 height 361
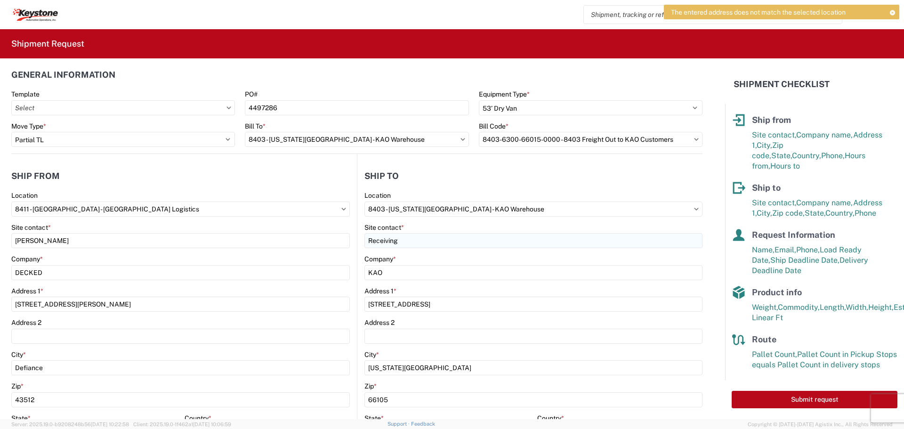
scroll to position [0, 0]
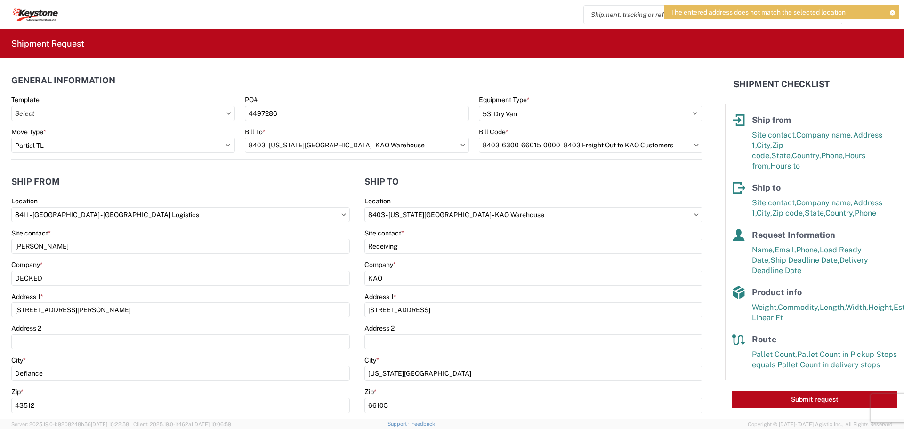
click at [889, 12] on icon at bounding box center [892, 12] width 7 height 5
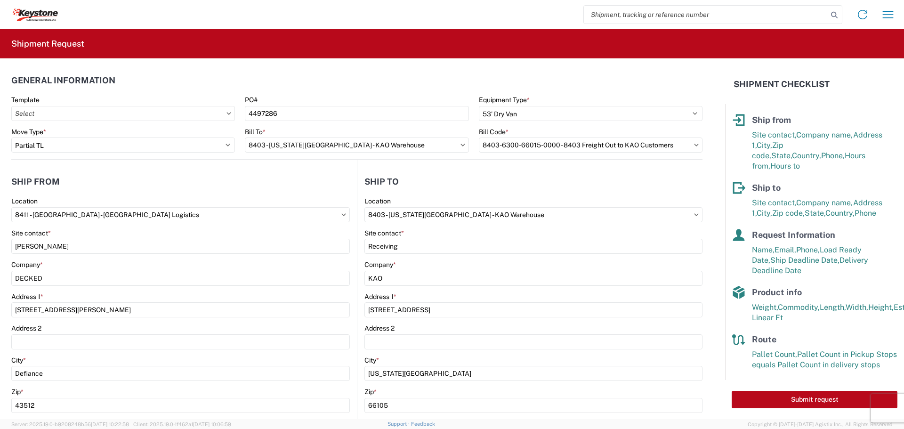
click at [796, 139] on span "Site contact," at bounding box center [774, 134] width 44 height 9
click at [790, 131] on span "Site contact," at bounding box center [774, 134] width 44 height 9
click at [738, 121] on icon at bounding box center [737, 120] width 8 height 6
click at [794, 151] on div "Site contact, Company name, Address [STREET_ADDRESS], Phone, Hours from, Hours …" at bounding box center [824, 150] width 145 height 41
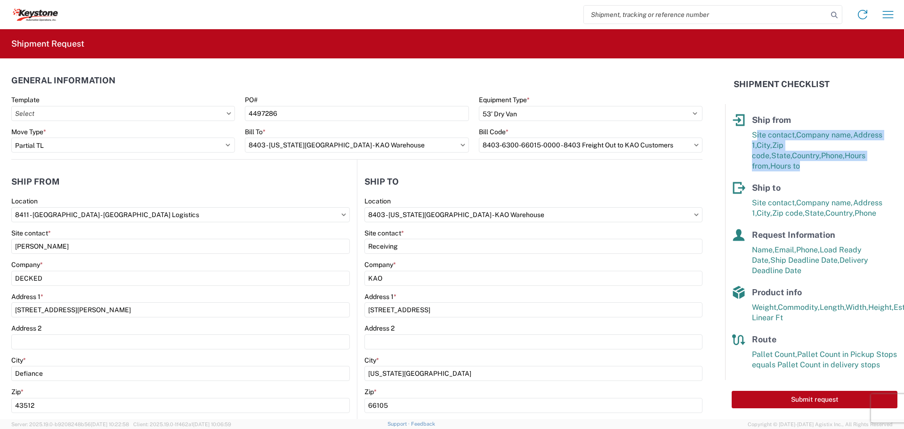
click at [794, 151] on div "Site contact, Company name, Address [STREET_ADDRESS], Phone, Hours from, Hours …" at bounding box center [824, 150] width 145 height 41
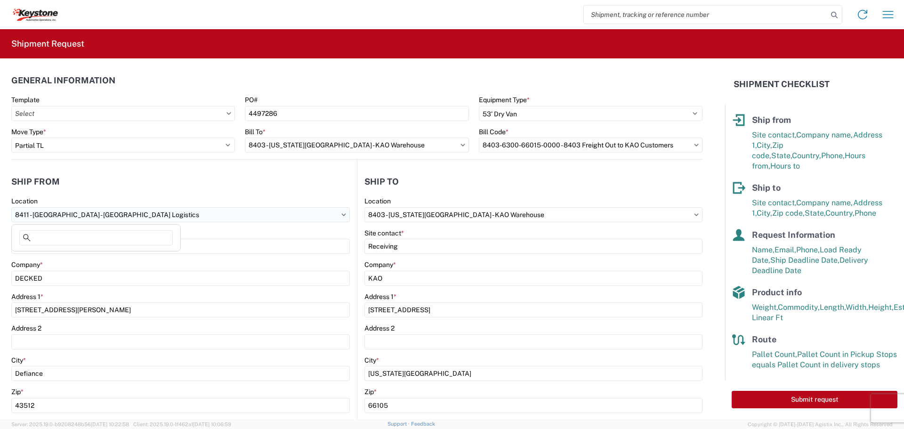
click at [40, 215] on input "8411 - [GEOGRAPHIC_DATA] - [GEOGRAPHIC_DATA] Logistics" at bounding box center [180, 214] width 338 height 15
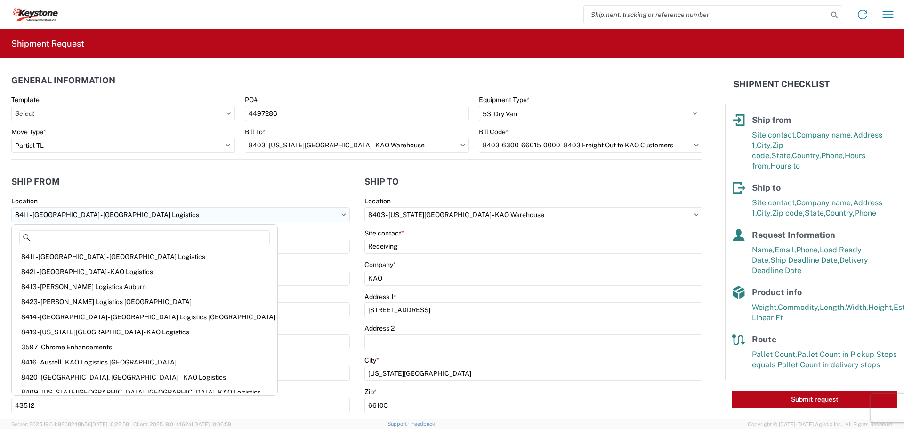
click at [51, 214] on input "8411 - [GEOGRAPHIC_DATA] - [GEOGRAPHIC_DATA] Logistics" at bounding box center [180, 214] width 338 height 15
click at [73, 218] on input "8411 - [GEOGRAPHIC_DATA] - [GEOGRAPHIC_DATA] Logistics" at bounding box center [180, 214] width 338 height 15
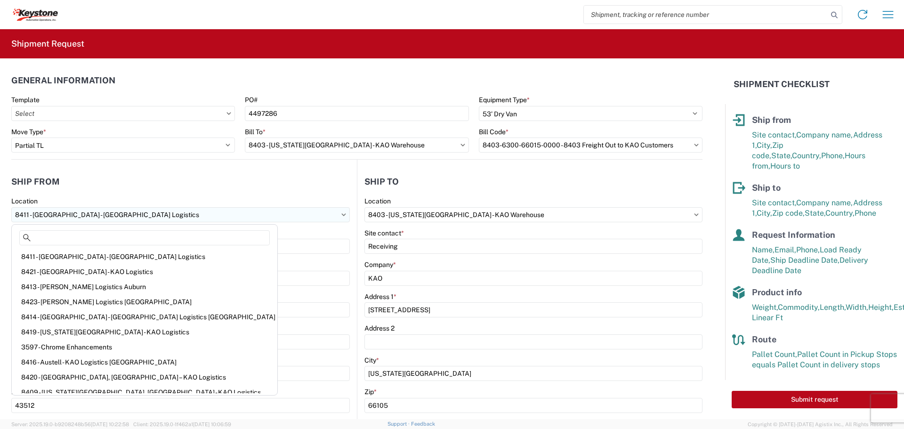
drag, startPoint x: 129, startPoint y: 213, endPoint x: 53, endPoint y: 214, distance: 75.8
click at [56, 215] on input "8411 - [GEOGRAPHIC_DATA] - [GEOGRAPHIC_DATA] Logistics" at bounding box center [180, 214] width 338 height 15
click at [864, 19] on icon at bounding box center [862, 14] width 9 height 9
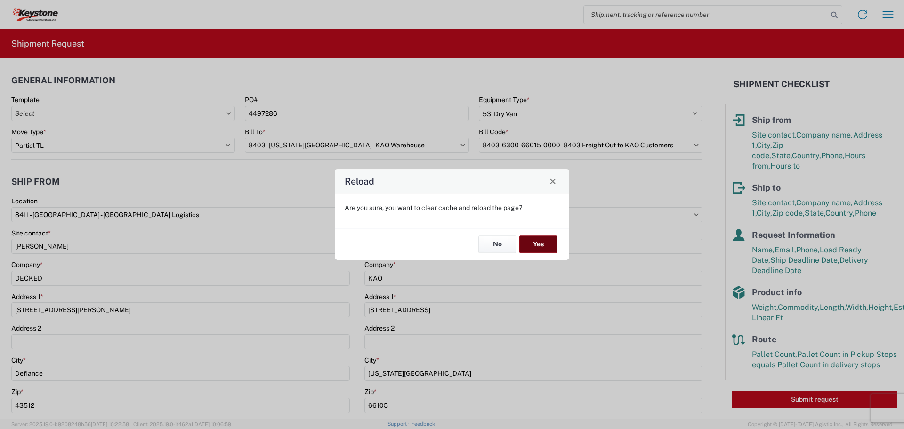
click at [542, 242] on button "Yes" at bounding box center [538, 244] width 38 height 17
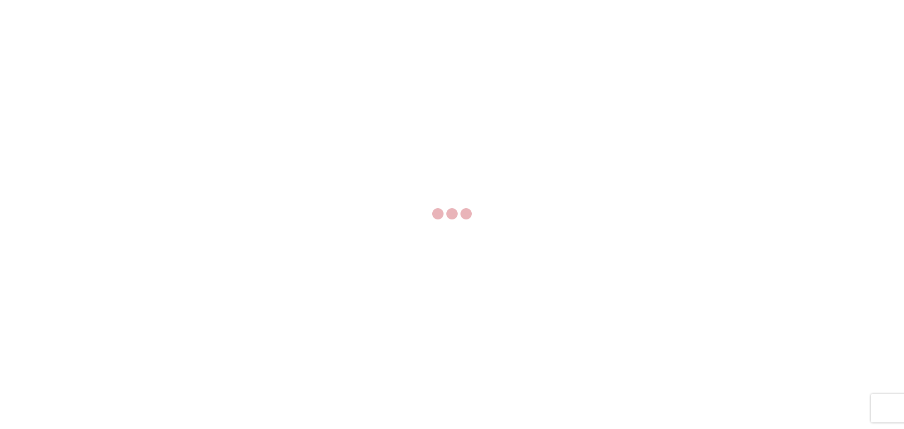
select select "FULL"
select select "LBS"
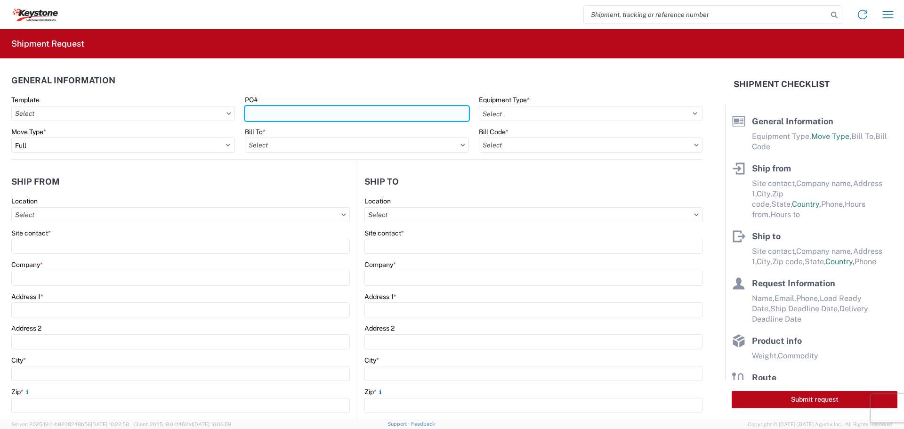
click at [298, 111] on input "PO#" at bounding box center [357, 113] width 224 height 15
paste input "4497286"
type input "4497286"
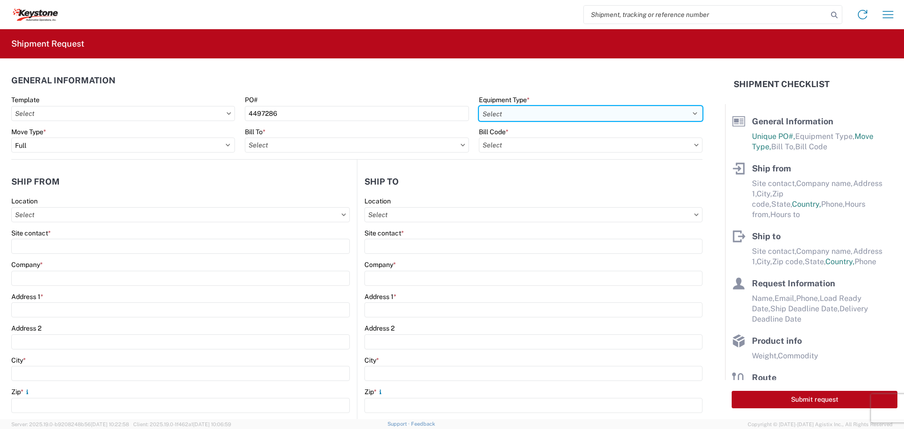
click at [587, 113] on select "Select 53’ Dry Van Flatbed Dropdeck (van) Lowboy (flatbed) Rail" at bounding box center [591, 113] width 224 height 15
select select "STDV"
click at [479, 106] on select "Select 53’ Dry Van Flatbed Dropdeck (van) Lowboy (flatbed) Rail" at bounding box center [591, 113] width 224 height 15
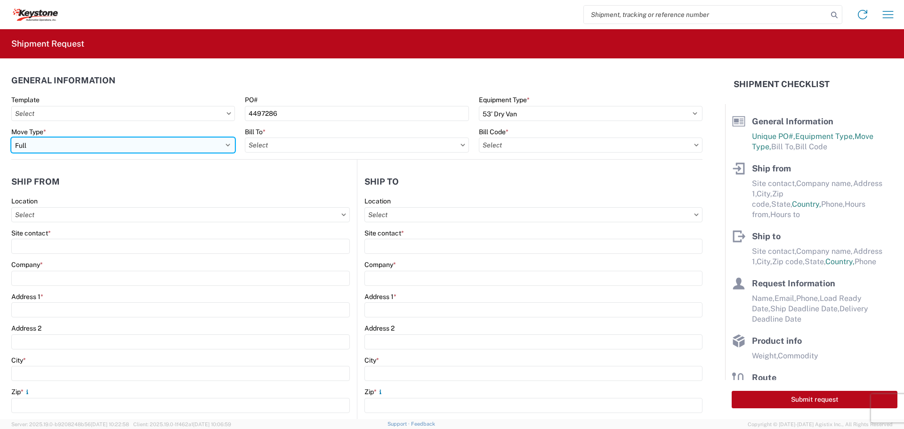
click at [78, 143] on select "Select Full Partial TL" at bounding box center [123, 144] width 224 height 15
select select "PARTIAL_TL"
click at [11, 137] on select "Select Full Partial TL" at bounding box center [123, 144] width 224 height 15
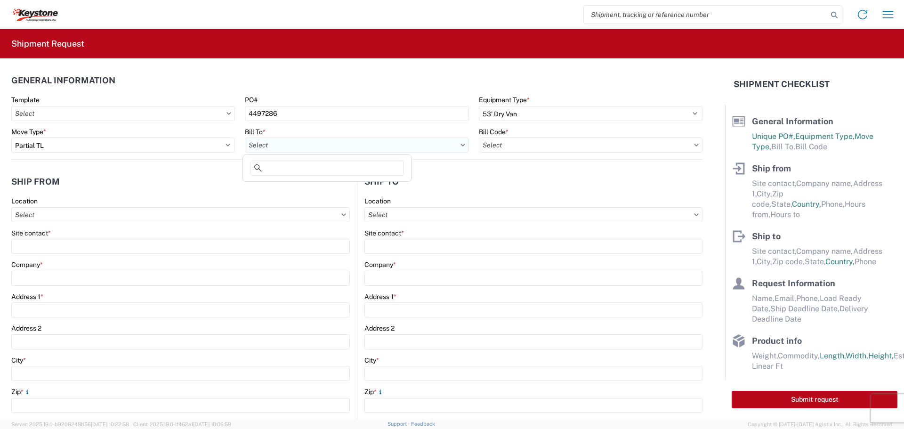
click at [298, 144] on input "text" at bounding box center [357, 144] width 224 height 15
type input "8403"
click at [302, 184] on div "8403 - [US_STATE][GEOGRAPHIC_DATA] - KAO Warehouse" at bounding box center [337, 186] width 184 height 15
type input "8403 - [US_STATE][GEOGRAPHIC_DATA] - KAO Warehouse"
click at [527, 146] on input "text" at bounding box center [591, 144] width 224 height 15
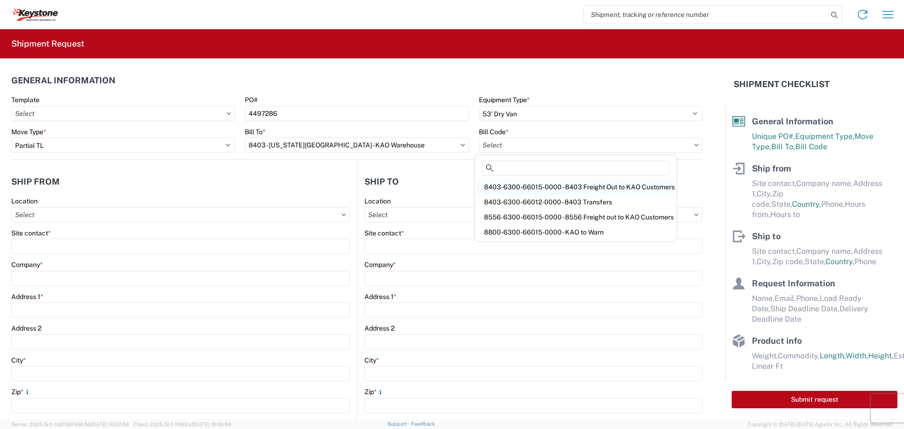
click at [533, 184] on div "8403-6300-66015-0000 - 8403 Freight Out to KAO Customers" at bounding box center [575, 186] width 198 height 15
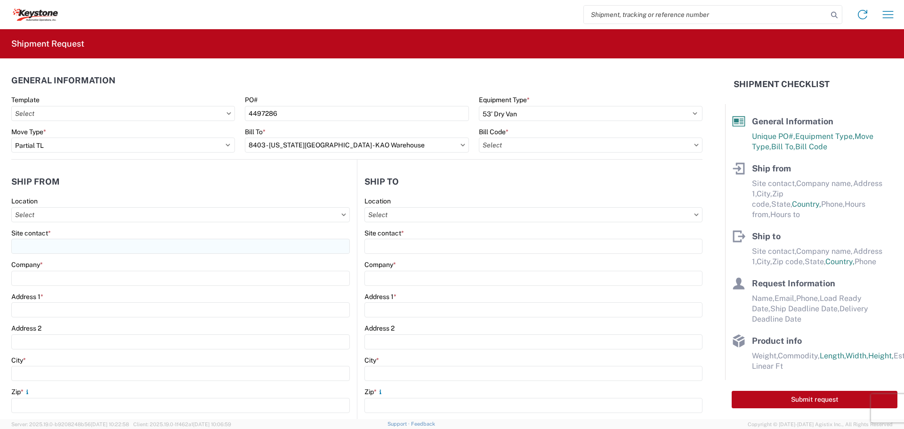
type input "8403-6300-66015-0000 - 8403 Freight Out to KAO Customers"
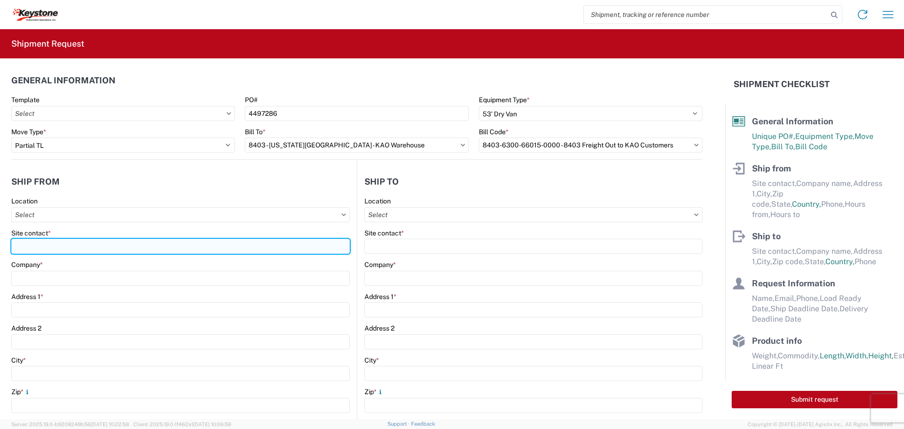
click at [55, 242] on input "Site contact *" at bounding box center [180, 246] width 338 height 15
type input "[PERSON_NAME]"
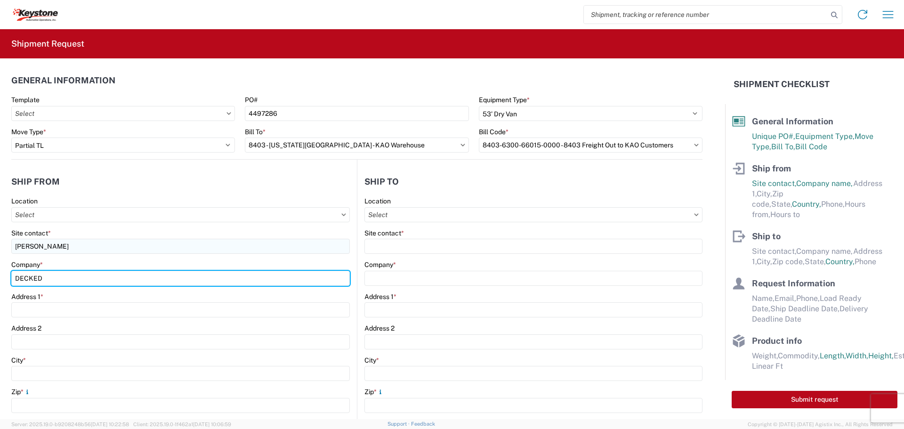
type input "DECKED"
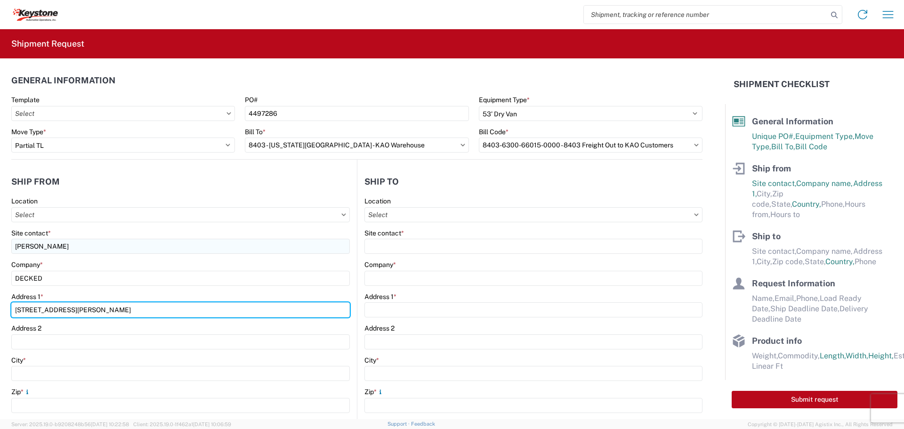
type input "[STREET_ADDRESS][PERSON_NAME]"
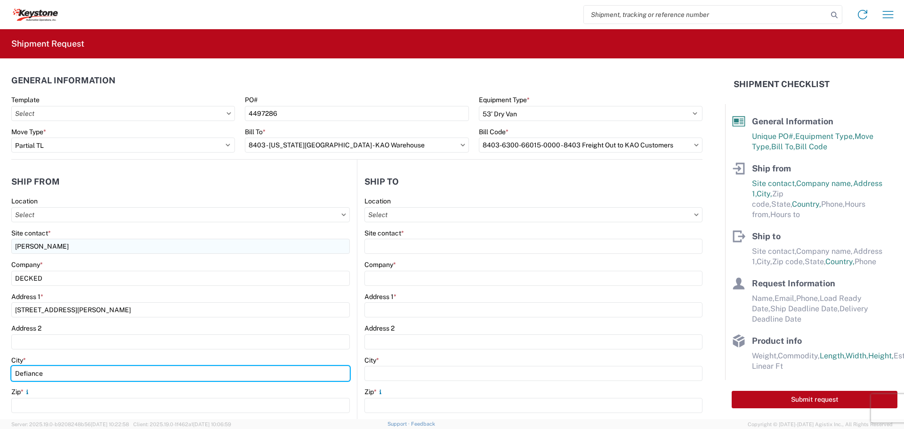
type input "Defiance"
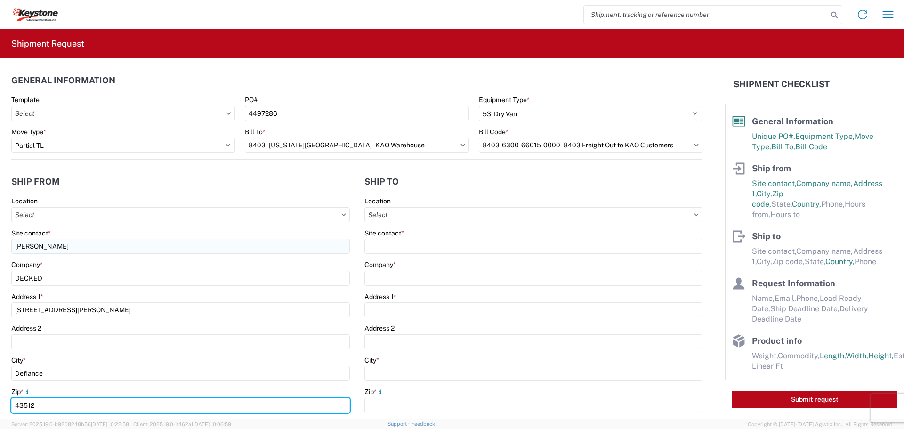
type input "43512"
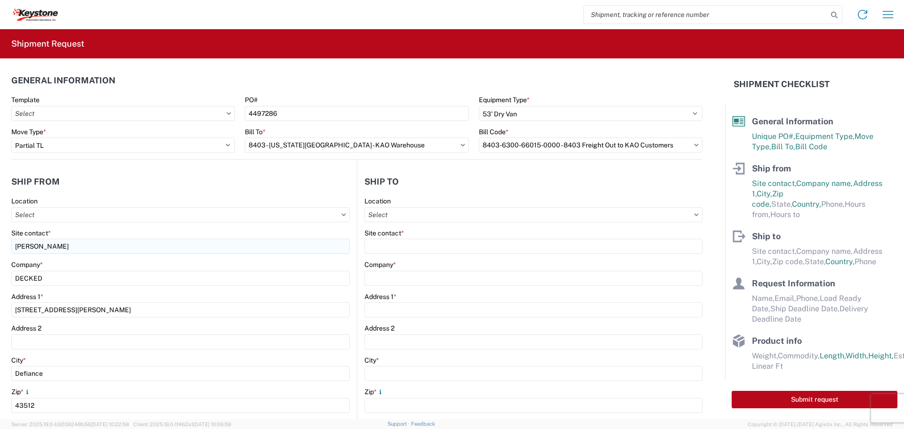
scroll to position [198, 0]
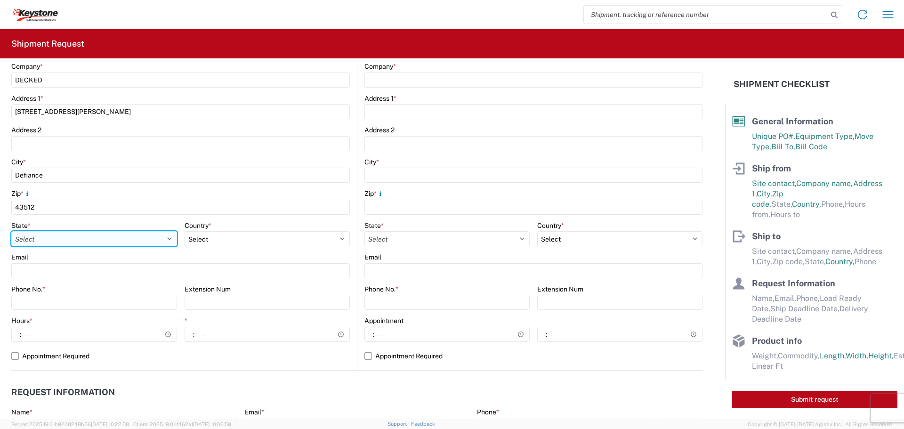
click at [55, 241] on select "Select [US_STATE] [US_STATE] [US_STATE] [US_STATE] Armed Forces Americas Armed …" at bounding box center [94, 238] width 166 height 15
select select "OH"
click at [11, 231] on select "Select [US_STATE] [US_STATE] [US_STATE] [US_STATE] Armed Forces Americas Armed …" at bounding box center [94, 238] width 166 height 15
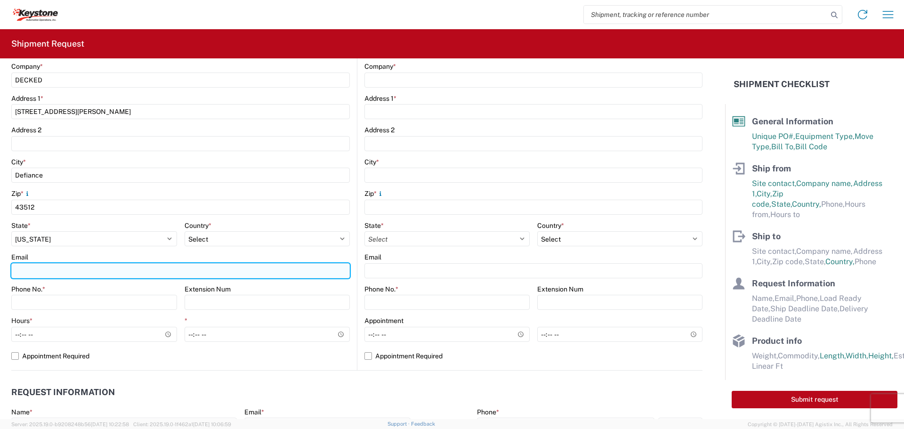
click at [69, 273] on input "Email" at bounding box center [180, 270] width 338 height 15
type input "[EMAIL_ADDRESS][DOMAIN_NAME]"
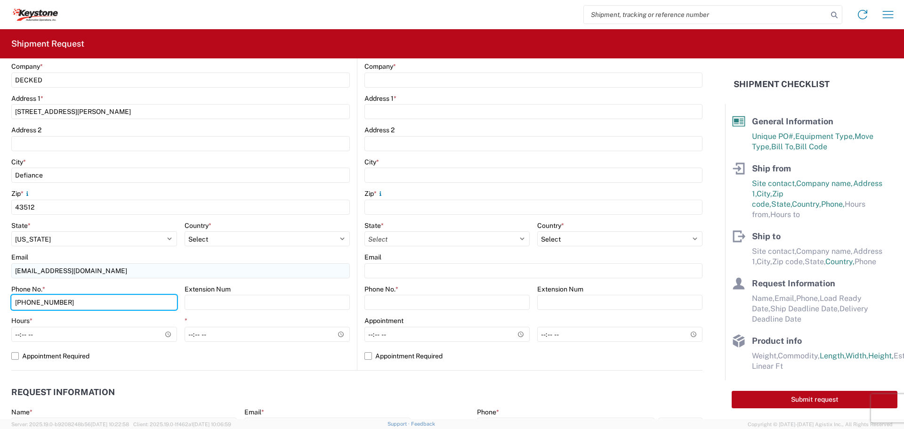
type input "[PHONE_NUMBER]"
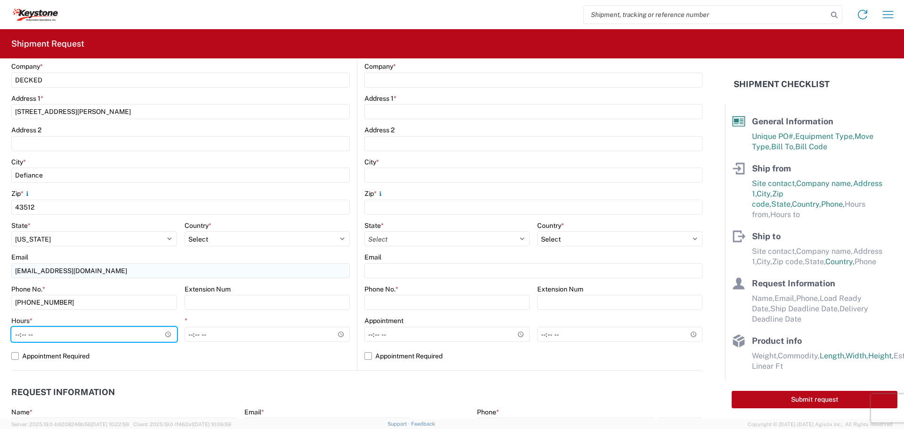
type input "07:00"
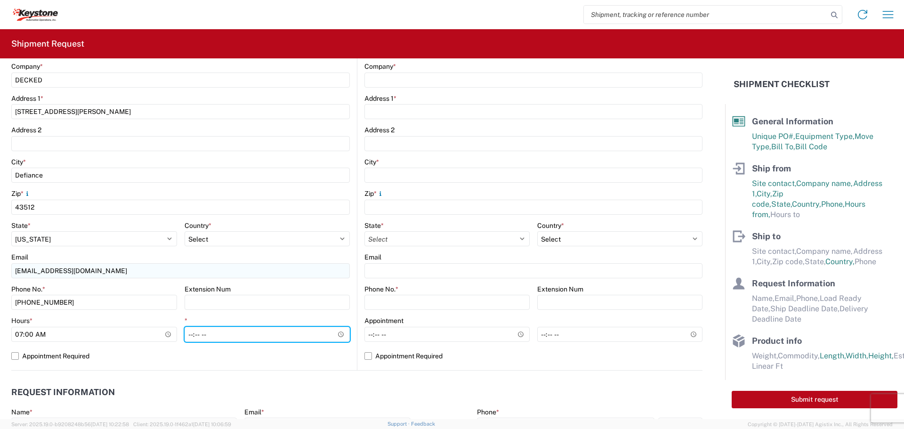
type input "15:30"
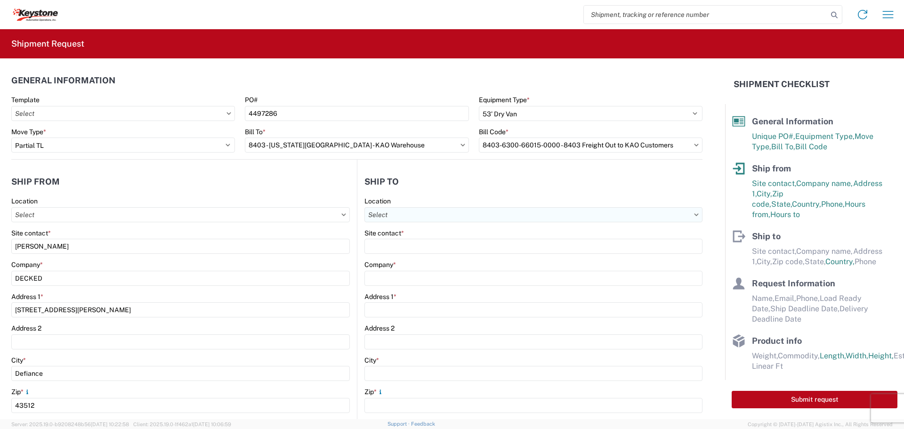
click at [449, 217] on input "text" at bounding box center [533, 214] width 338 height 15
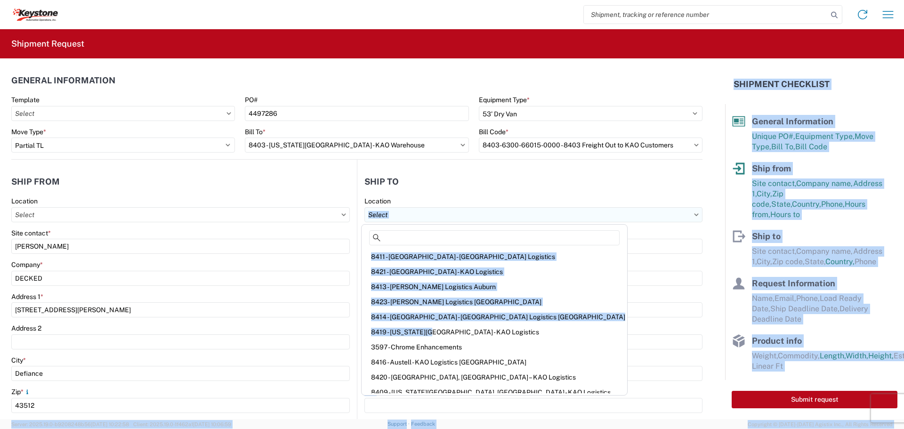
drag, startPoint x: 425, startPoint y: 332, endPoint x: 415, endPoint y: 217, distance: 115.7
click at [415, 217] on agx-block-ui "Home Shipment request Shipment tracking Shipment Request General Information Te…" at bounding box center [452, 214] width 904 height 429
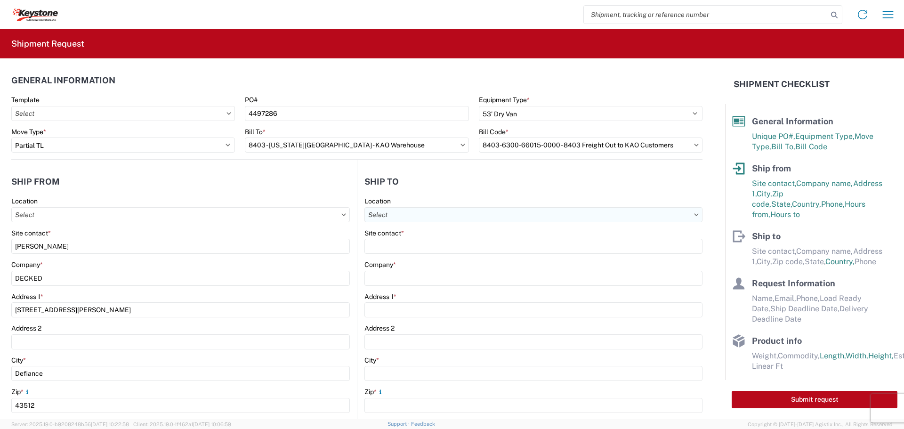
click at [413, 215] on input "text" at bounding box center [533, 214] width 338 height 15
type input "8403"
click at [402, 257] on div "8403 - [US_STATE][GEOGRAPHIC_DATA] - KAO Warehouse" at bounding box center [455, 256] width 184 height 15
type input "8403 - [US_STATE][GEOGRAPHIC_DATA] - KAO Warehouse"
type input "KAO"
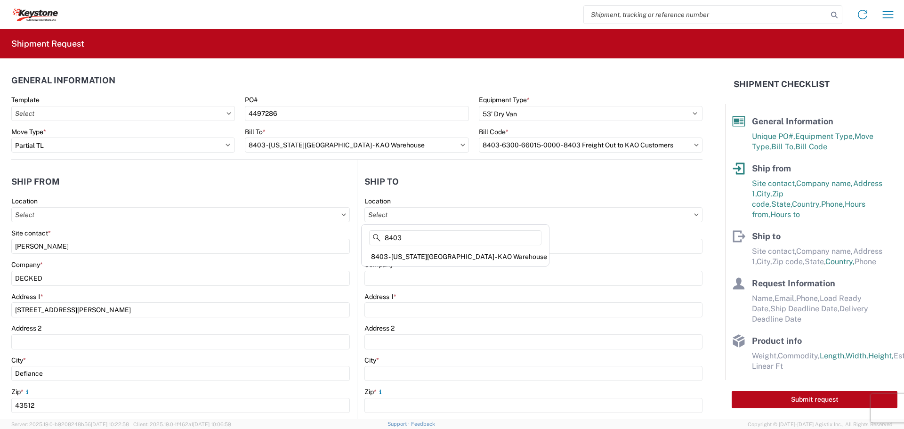
type input "[STREET_ADDRESS]"
type input "[US_STATE][GEOGRAPHIC_DATA]"
type input "66105"
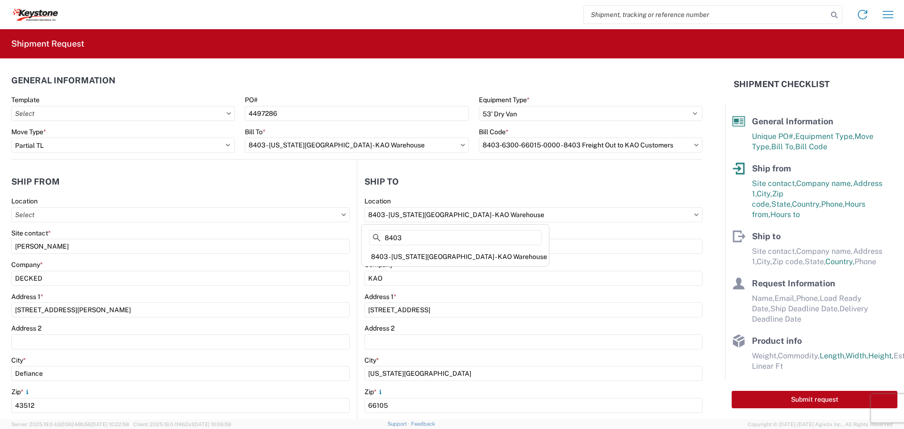
select select "US"
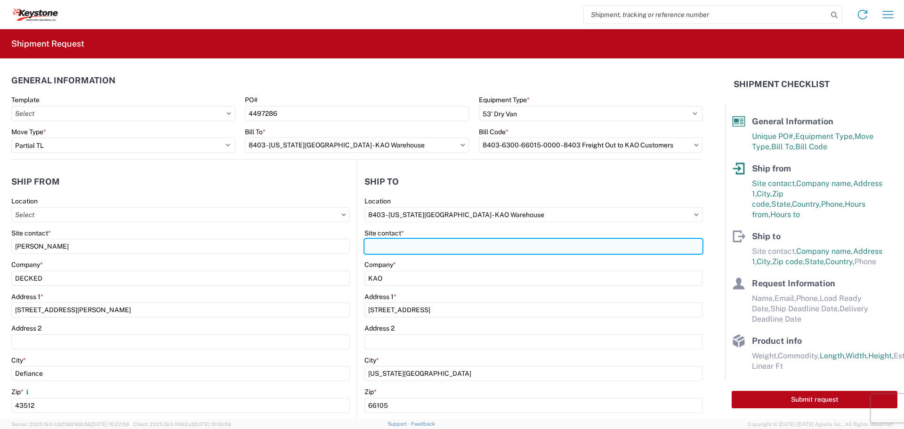
click at [408, 249] on input "Site contact *" at bounding box center [533, 246] width 338 height 15
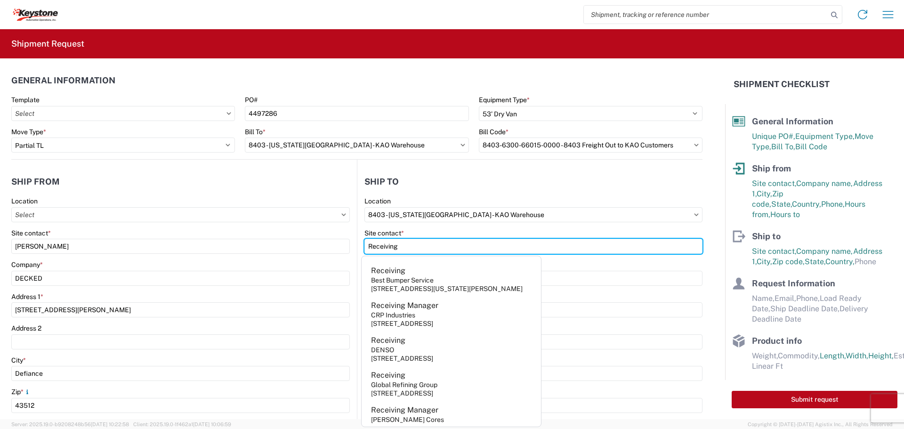
type input "Receiving"
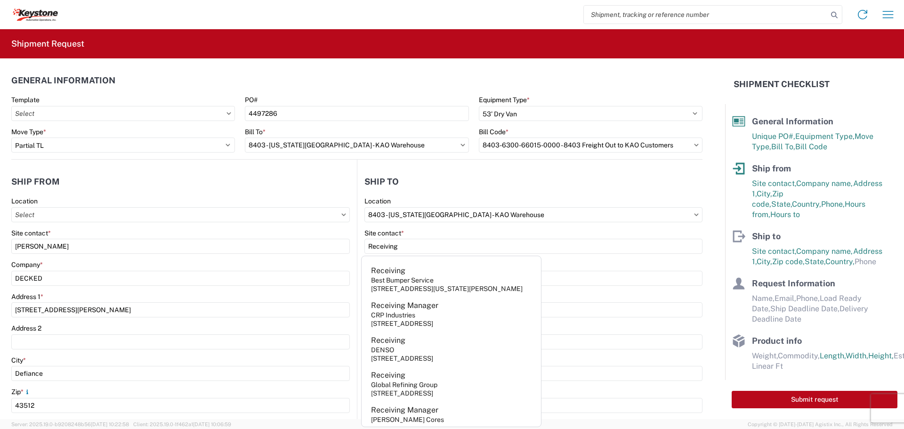
click at [478, 187] on header "Ship to" at bounding box center [529, 181] width 345 height 21
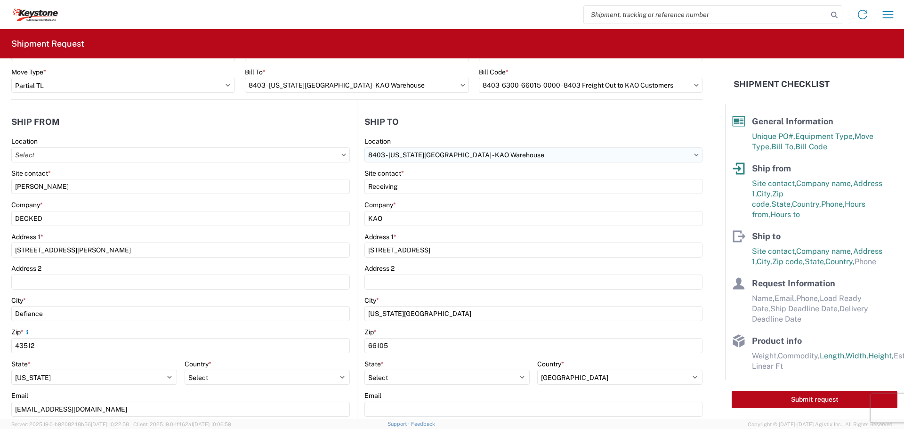
scroll to position [141, 0]
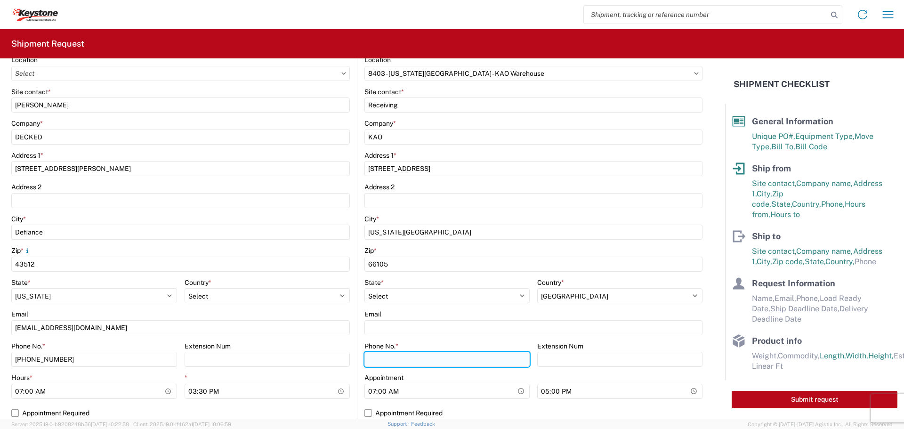
click at [401, 365] on input "Phone No. *" at bounding box center [446, 359] width 165 height 15
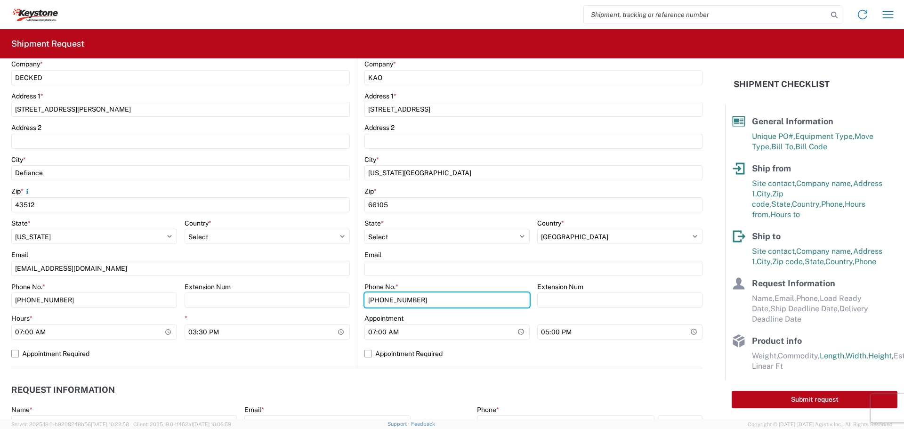
scroll to position [282, 0]
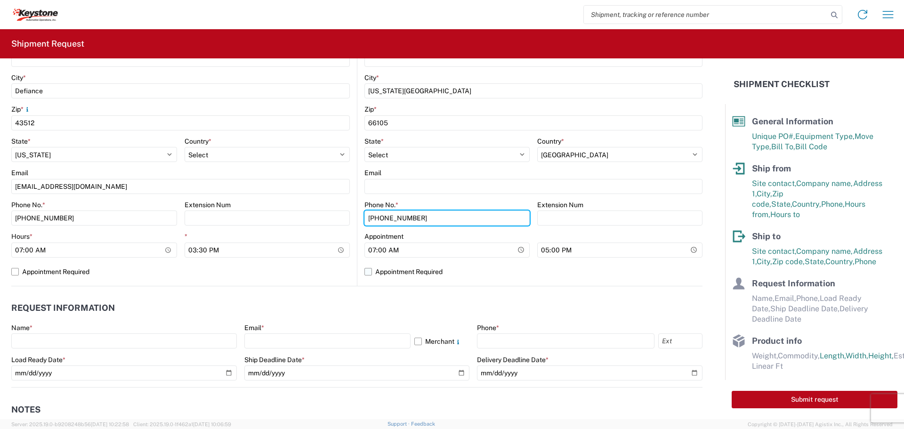
type input "[PHONE_NUMBER]"
click at [366, 271] on label "Appointment Required" at bounding box center [533, 271] width 338 height 15
click at [0, 0] on input "Appointment Required" at bounding box center [0, 0] width 0 height 0
select select "US"
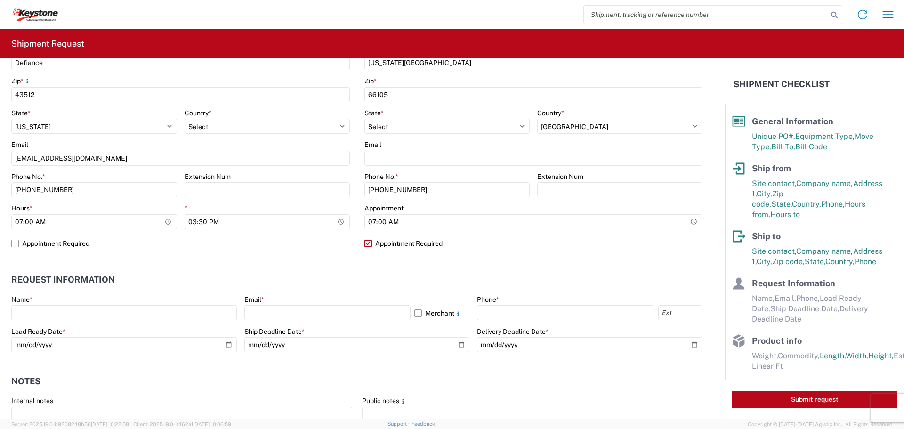
scroll to position [424, 0]
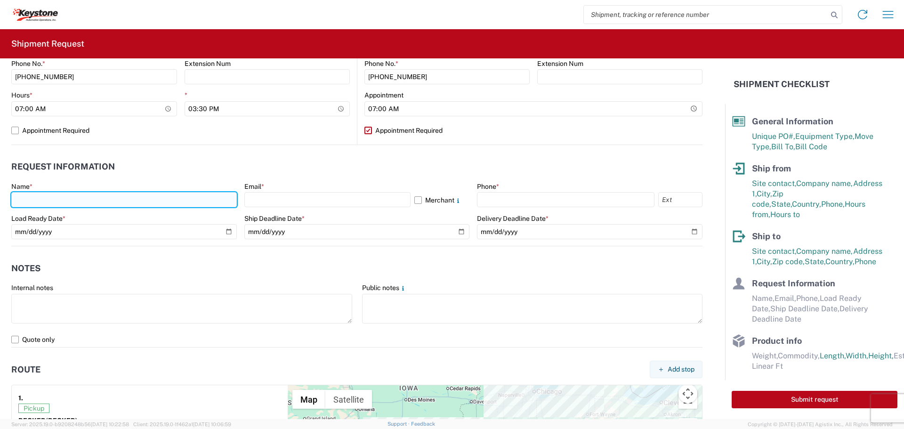
click at [104, 200] on input "text" at bounding box center [123, 199] width 225 height 15
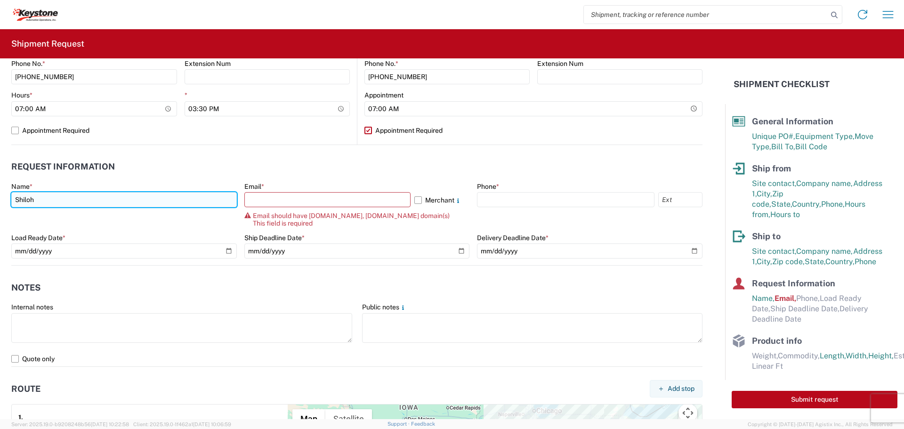
click at [104, 200] on input "Shiloh" at bounding box center [123, 199] width 225 height 15
type input "[PERSON_NAME]"
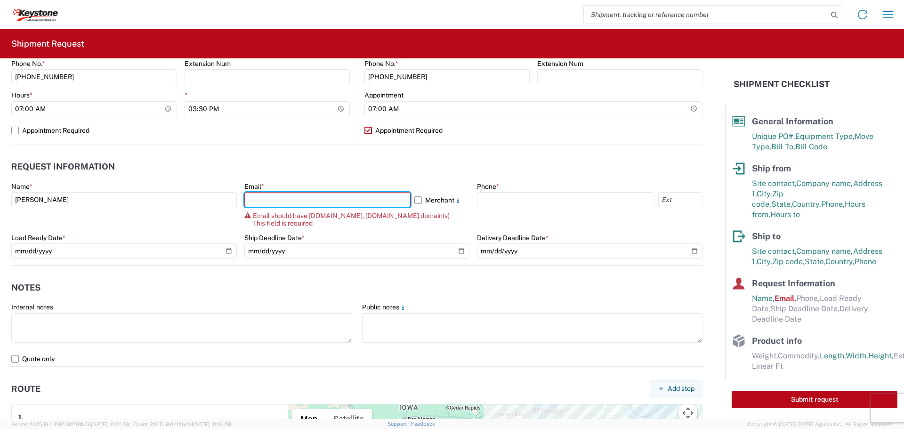
click at [336, 203] on input "text" at bounding box center [327, 199] width 166 height 15
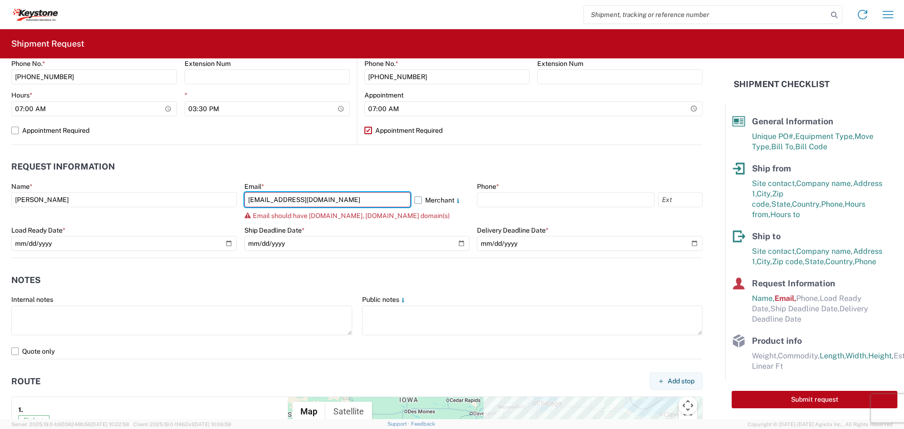
type input "[EMAIL_ADDRESS][DOMAIN_NAME]"
click at [416, 201] on label "Merchant" at bounding box center [442, 199] width 56 height 15
click at [0, 0] on input "Merchant" at bounding box center [0, 0] width 0 height 0
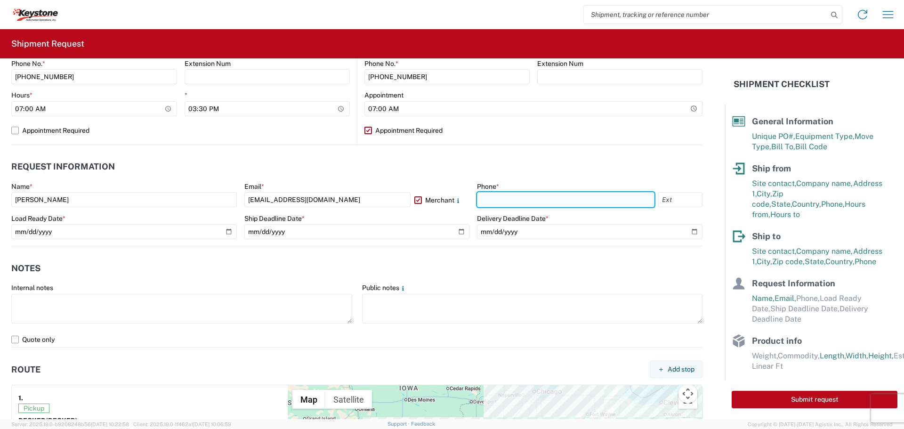
click at [483, 197] on input "text" at bounding box center [565, 199] width 177 height 15
type input "[PHONE_NUMBER]"
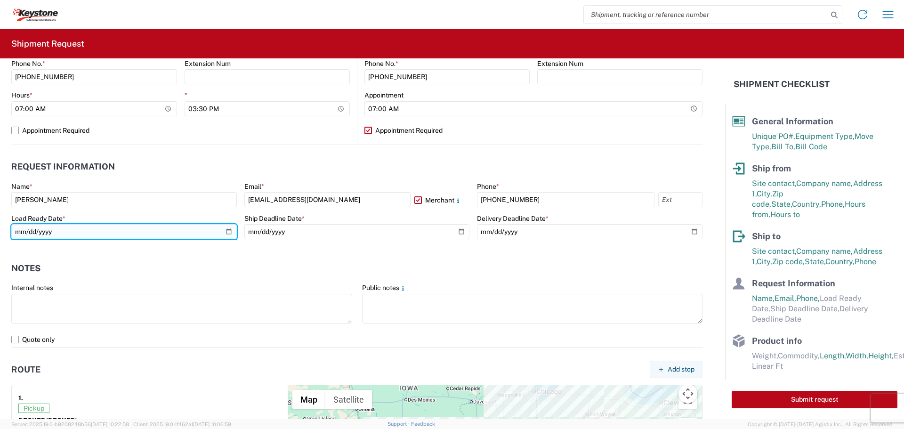
click at [148, 232] on input "date" at bounding box center [123, 231] width 225 height 15
click at [225, 229] on input "date" at bounding box center [123, 231] width 225 height 15
type input "[DATE]"
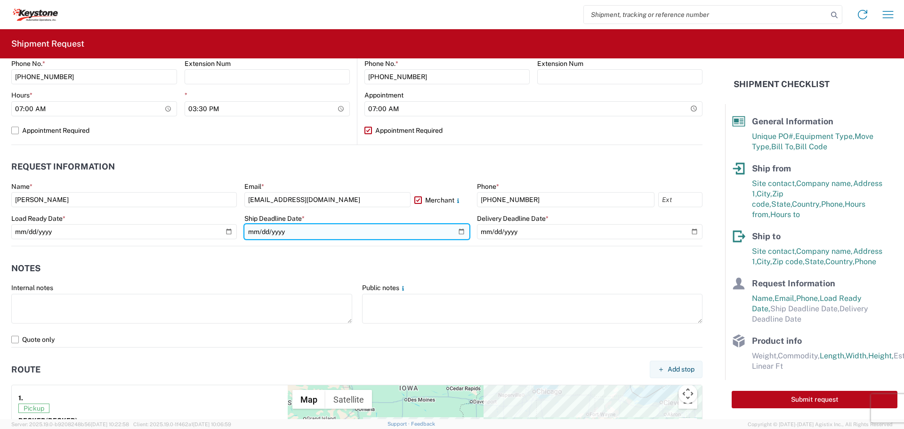
click at [453, 230] on input "date" at bounding box center [356, 231] width 225 height 15
type input "[DATE]"
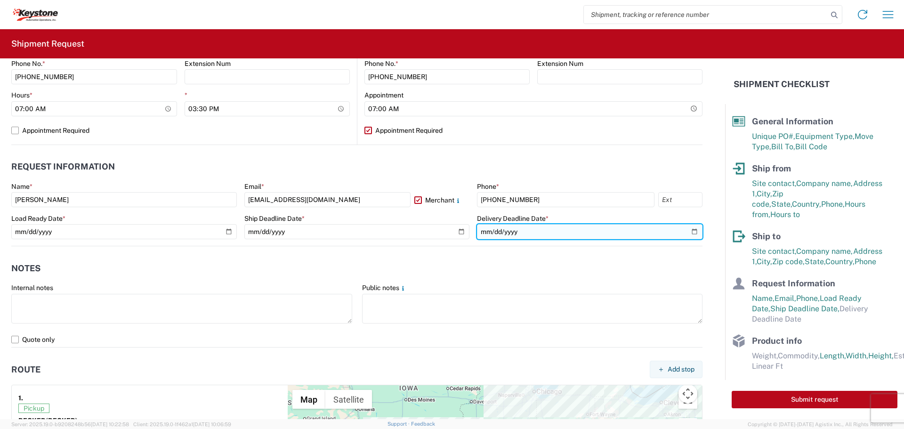
click at [678, 231] on input "date" at bounding box center [589, 231] width 225 height 15
click at [688, 232] on input "date" at bounding box center [589, 231] width 225 height 15
type input "[DATE]"
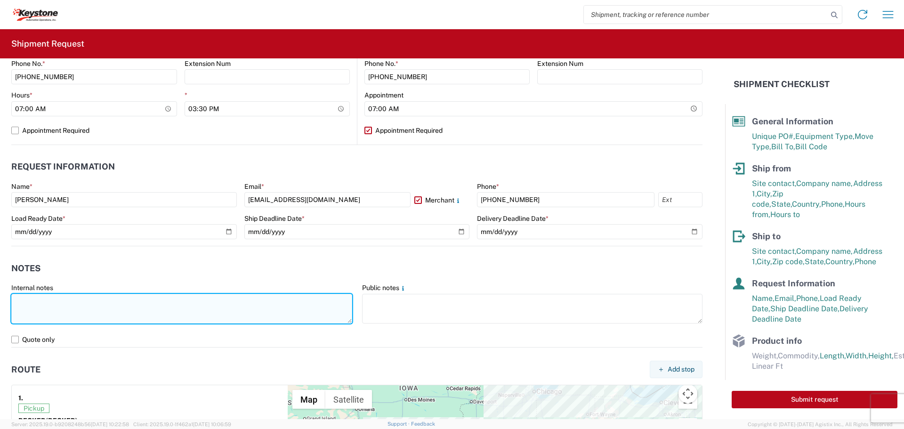
click at [292, 312] on textarea at bounding box center [181, 309] width 341 height 30
paste textarea "4497286"
type textarea "4497286"
drag, startPoint x: 51, startPoint y: 302, endPoint x: 14, endPoint y: 300, distance: 37.2
click at [14, 300] on textarea "4497286" at bounding box center [181, 309] width 341 height 30
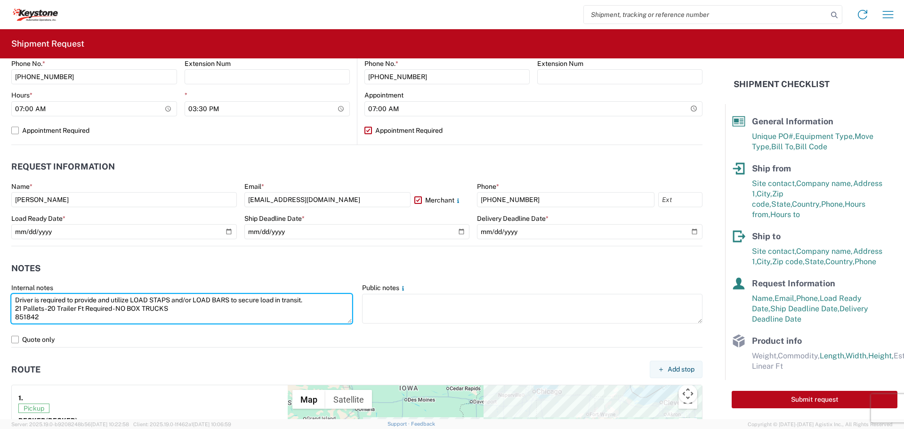
drag, startPoint x: 41, startPoint y: 316, endPoint x: 10, endPoint y: 300, distance: 34.5
click at [10, 300] on agx-form-control-wrapper-v2 "Internal notes Driver is required to provide and utilize LOAD STAPS and/or LOAD…" at bounding box center [182, 307] width 351 height 48
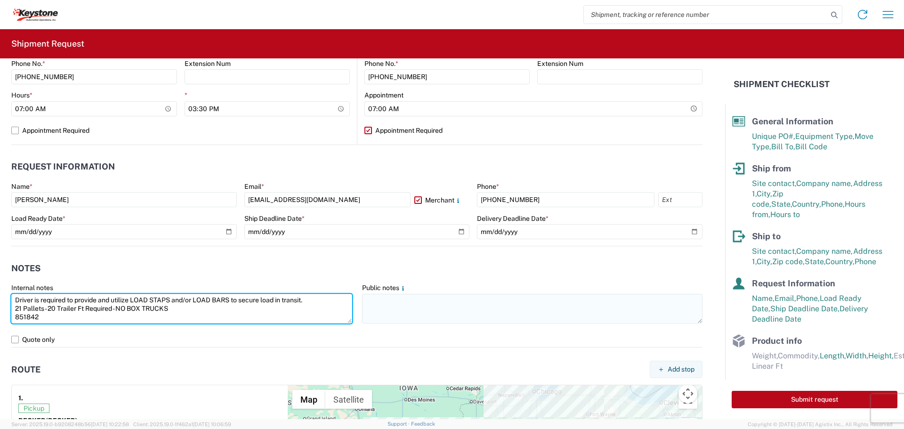
type textarea "Driver is required to provide and utilize LOAD STAPS and/or LOAD BARS to secure…"
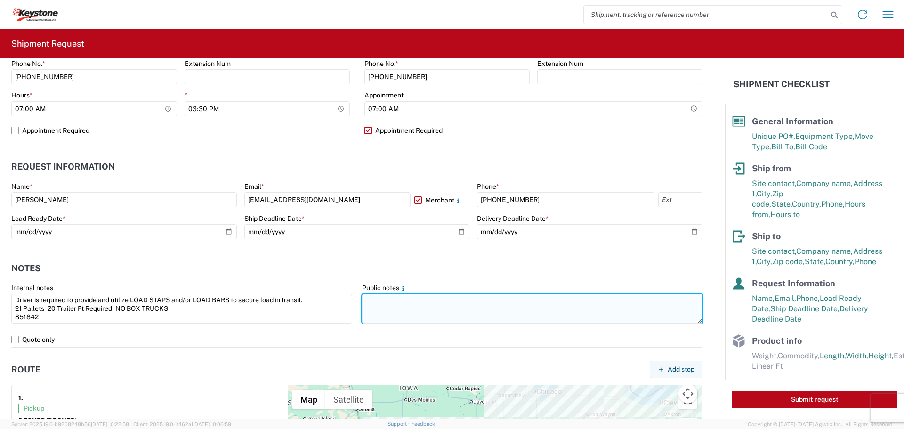
click at [369, 315] on textarea at bounding box center [532, 309] width 341 height 30
paste textarea "Driver is required to provide and utilize LOAD STAPS and/or LOAD BARS to secure…"
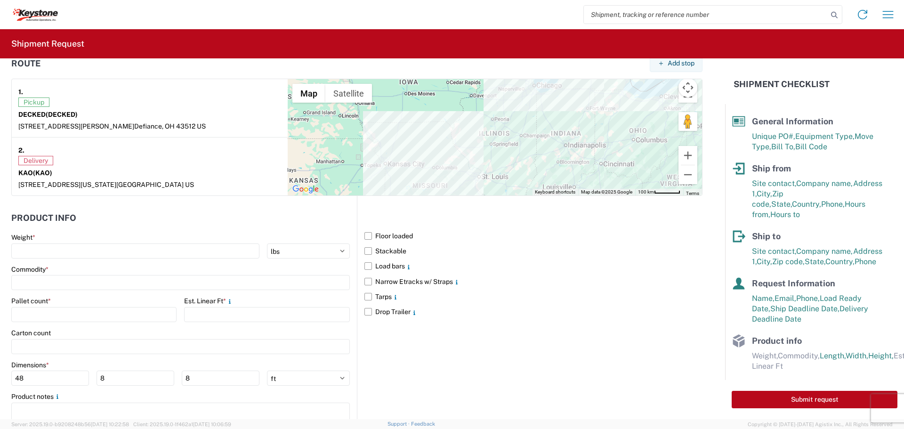
scroll to position [769, 0]
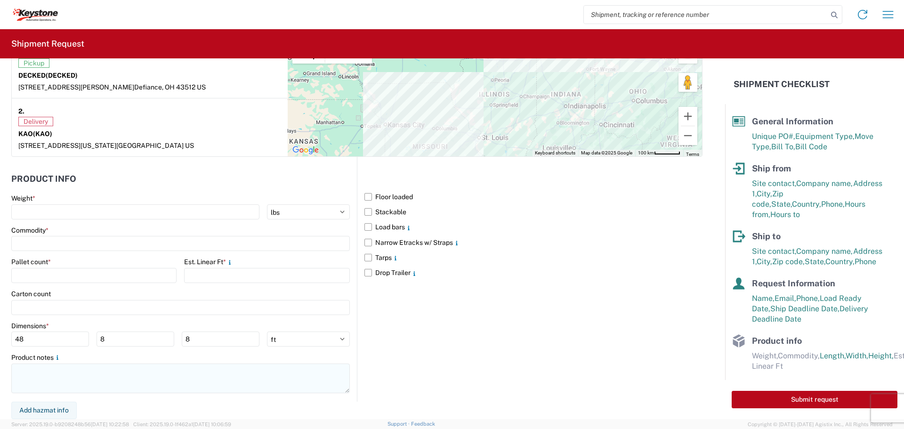
type textarea "Driver is required to provide and utilize LOAD STAPS and/or LOAD BARS to secure…"
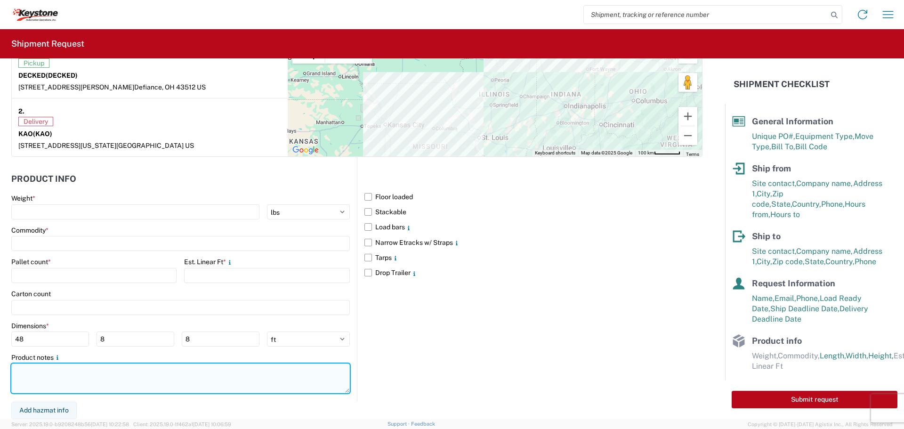
click at [63, 378] on textarea at bounding box center [180, 378] width 338 height 30
paste textarea "Driver is required to provide and utilize LOAD STAPS and/or LOAD BARS to secure…"
type textarea "Driver is required to provide and utilize LOAD STAPS and/or LOAD BARS to secure…"
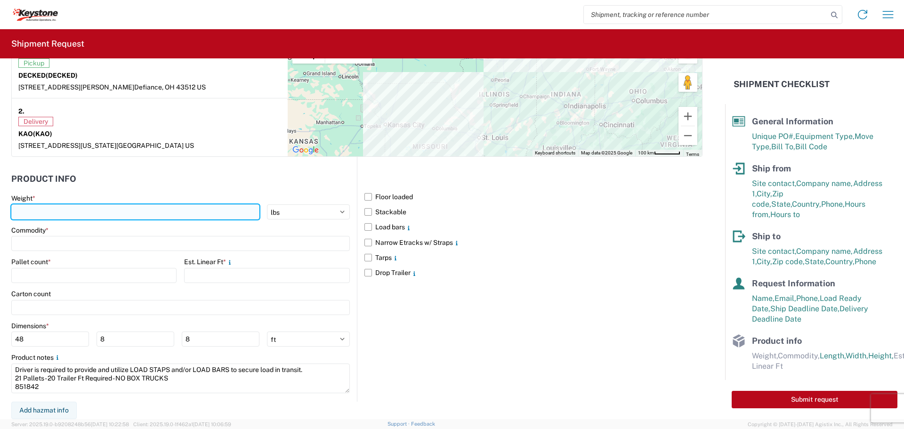
click at [42, 205] on input "number" at bounding box center [135, 211] width 248 height 15
type input "5709"
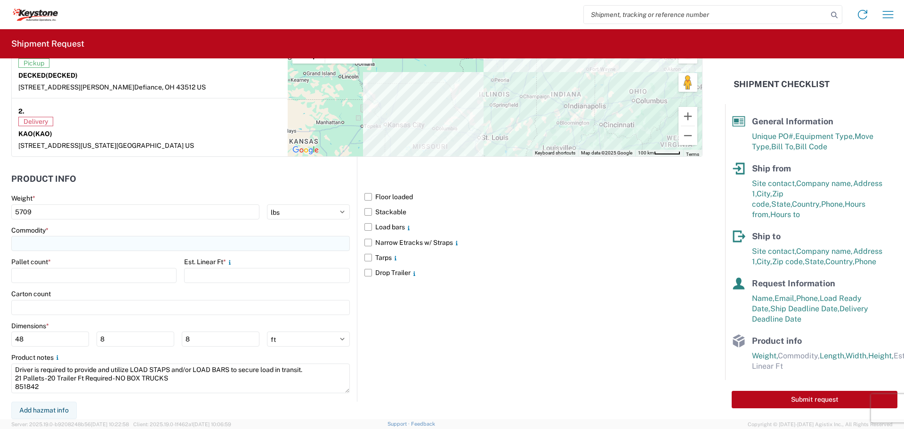
click at [41, 246] on input at bounding box center [180, 243] width 338 height 15
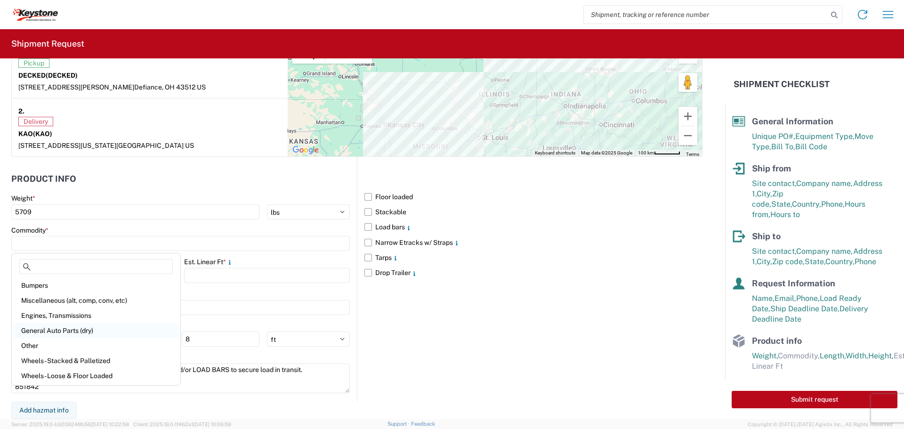
click at [74, 329] on div "General Auto Parts (dry)" at bounding box center [96, 330] width 165 height 15
type input "General Auto Parts (dry)"
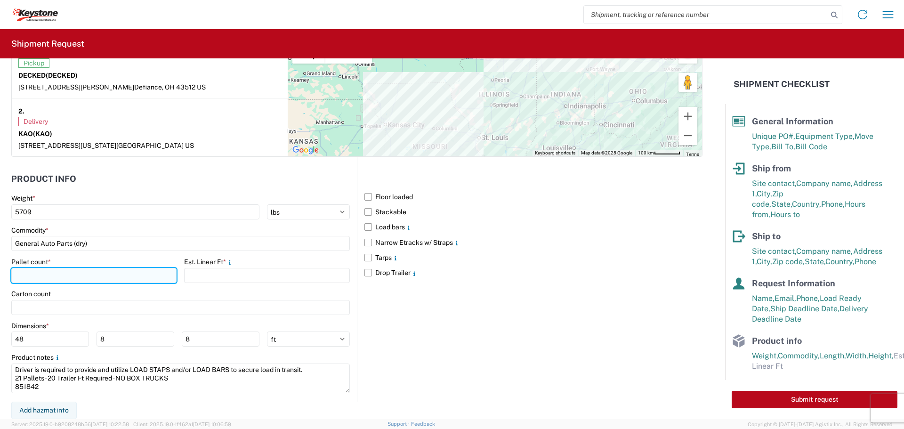
click at [53, 278] on input "number" at bounding box center [93, 275] width 165 height 15
type input "21"
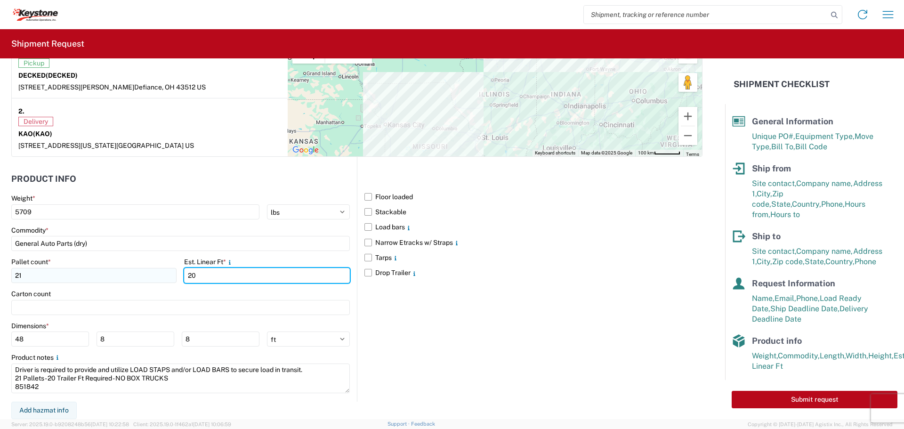
type input "20"
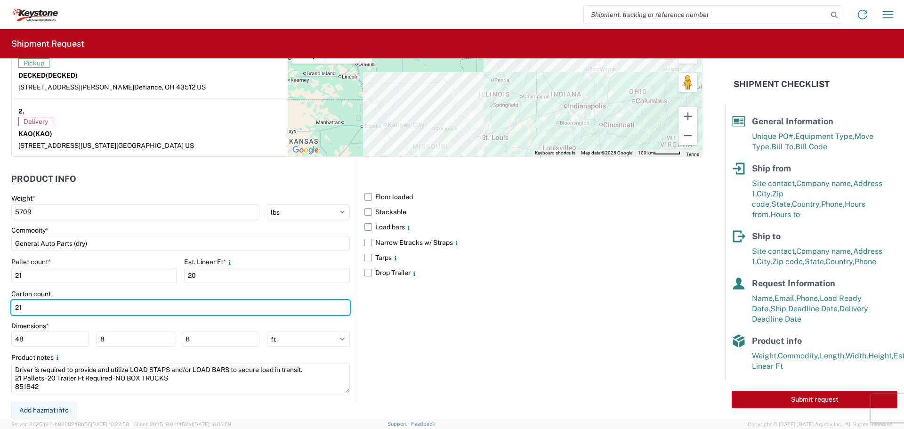
type input "21"
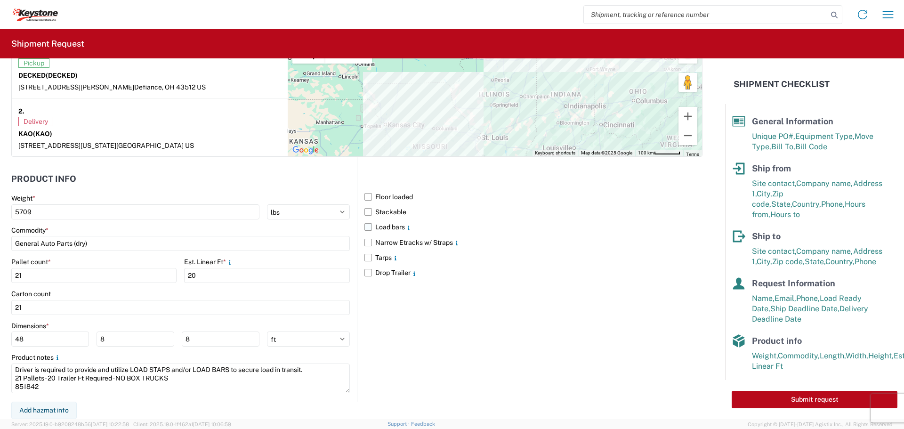
click at [364, 226] on label "Load bars" at bounding box center [533, 226] width 338 height 15
click at [0, 0] on input "Load bars" at bounding box center [0, 0] width 0 height 0
click at [533, 313] on div "Floor loaded Stackable Load bars Narrow Etracks w/ Straps Tarps Drop Trailer" at bounding box center [529, 279] width 345 height 245
click at [799, 401] on button "Submit request" at bounding box center [814, 399] width 166 height 17
select select "US"
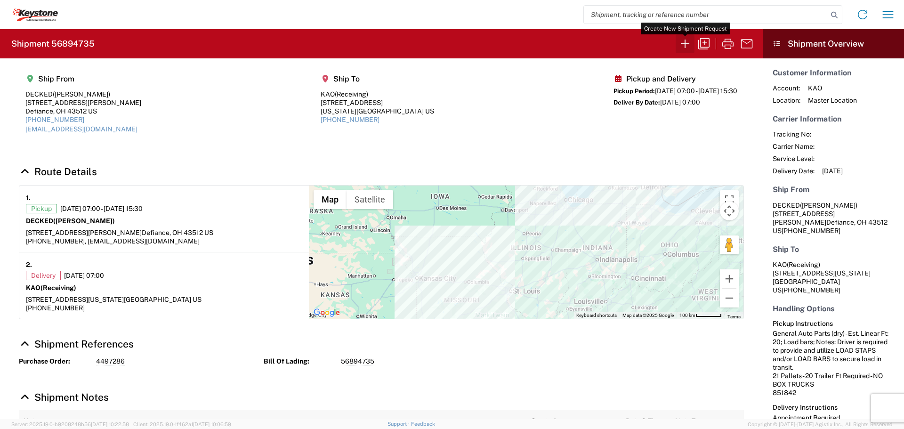
click at [681, 41] on icon "button" at bounding box center [684, 43] width 15 height 15
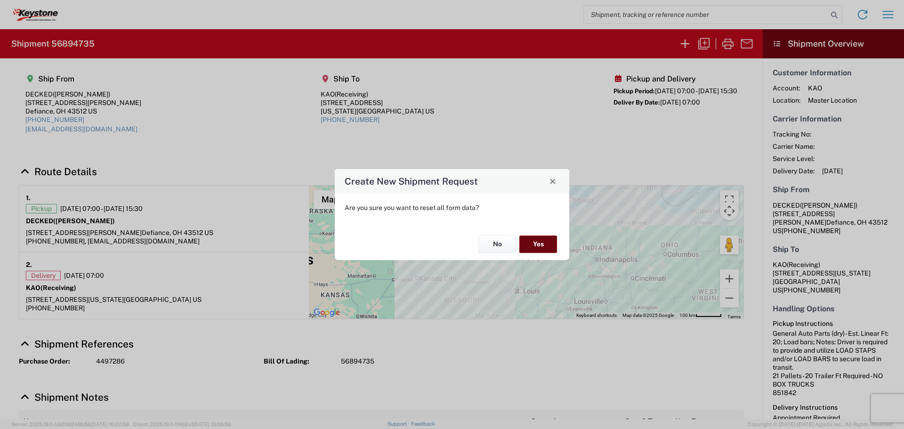
click at [547, 239] on button "Yes" at bounding box center [538, 244] width 38 height 17
select select "FULL"
select select "US"
select select "LBS"
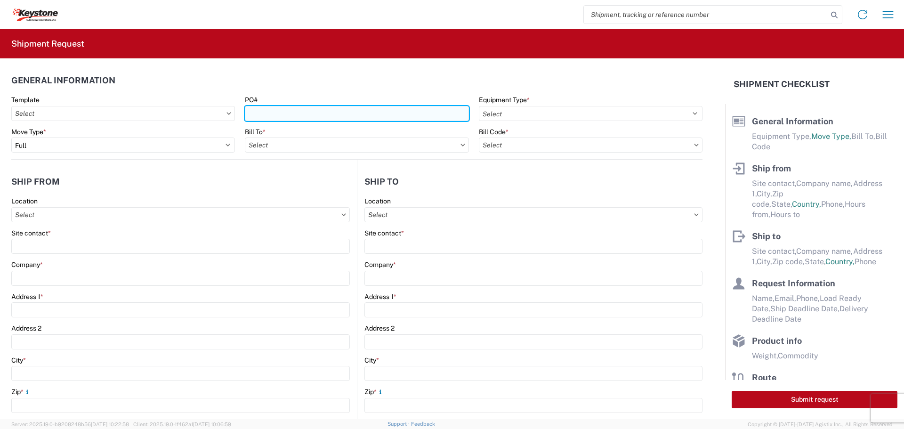
click at [406, 116] on input "PO#" at bounding box center [357, 113] width 224 height 15
paste input "2821273"
type input "2821273"
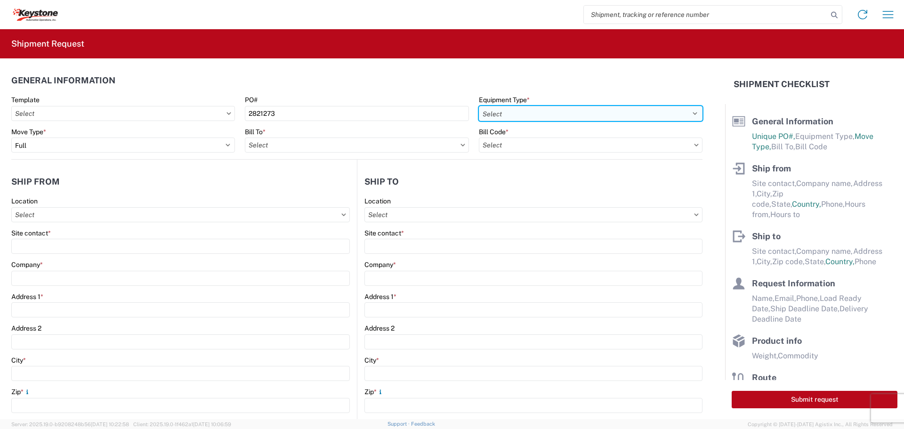
click at [535, 116] on select "Select 53’ Dry Van Flatbed Dropdeck (van) Lowboy (flatbed) Rail" at bounding box center [591, 113] width 224 height 15
select select "STDV"
click at [479, 106] on select "Select 53’ Dry Van Flatbed Dropdeck (van) Lowboy (flatbed) Rail" at bounding box center [591, 113] width 224 height 15
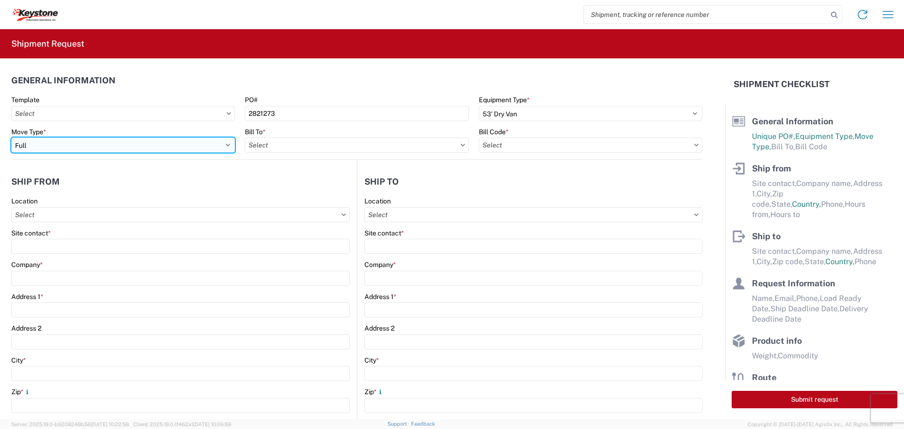
click at [101, 142] on select "Select Full Partial TL" at bounding box center [123, 144] width 224 height 15
select select "PARTIAL_TL"
click at [11, 137] on select "Select Full Partial TL" at bounding box center [123, 144] width 224 height 15
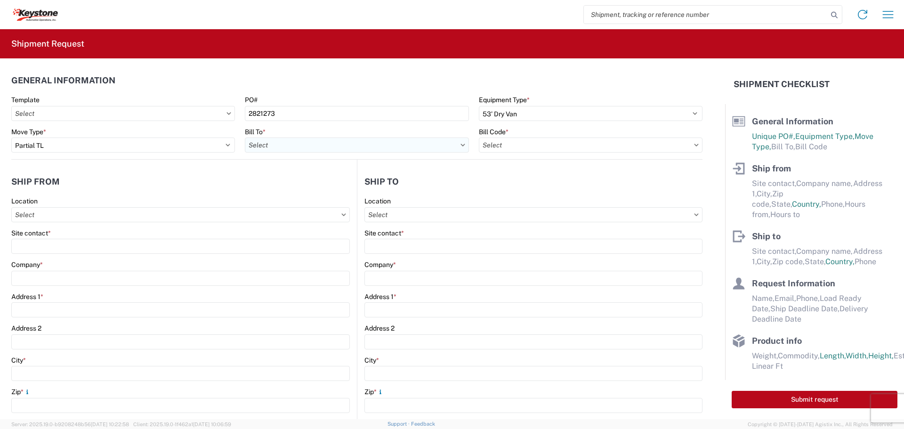
click at [258, 144] on input "text" at bounding box center [357, 144] width 224 height 15
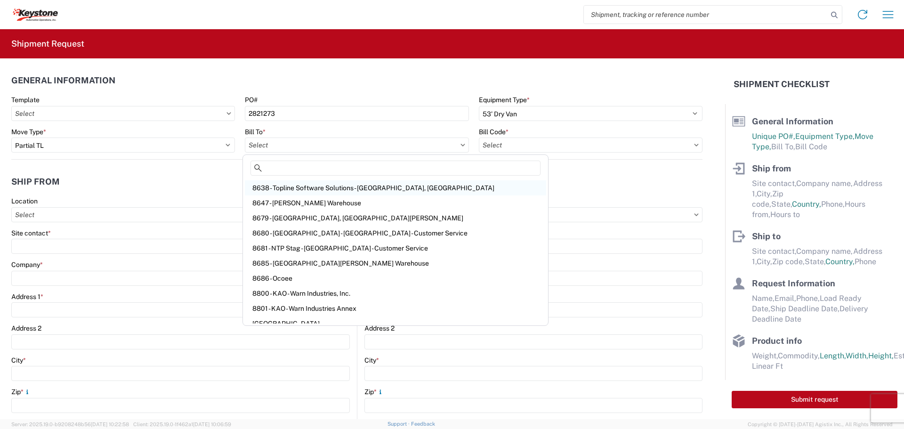
scroll to position [1377, 0]
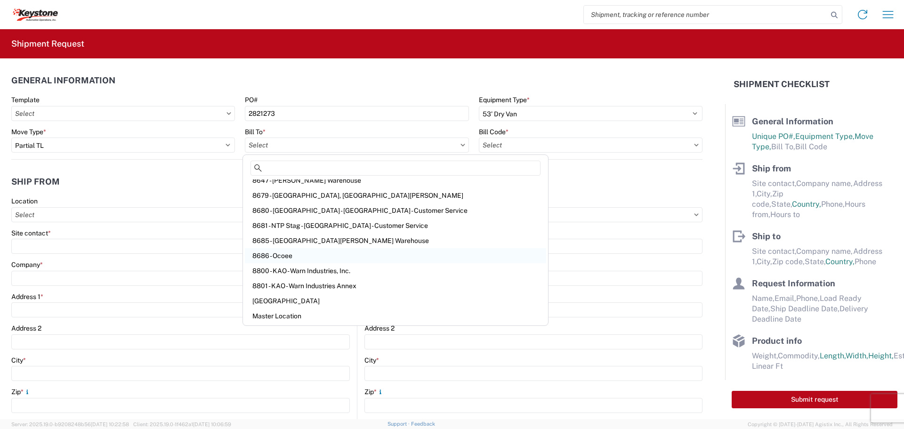
click at [320, 254] on div "8686 - Ocoee" at bounding box center [395, 255] width 301 height 15
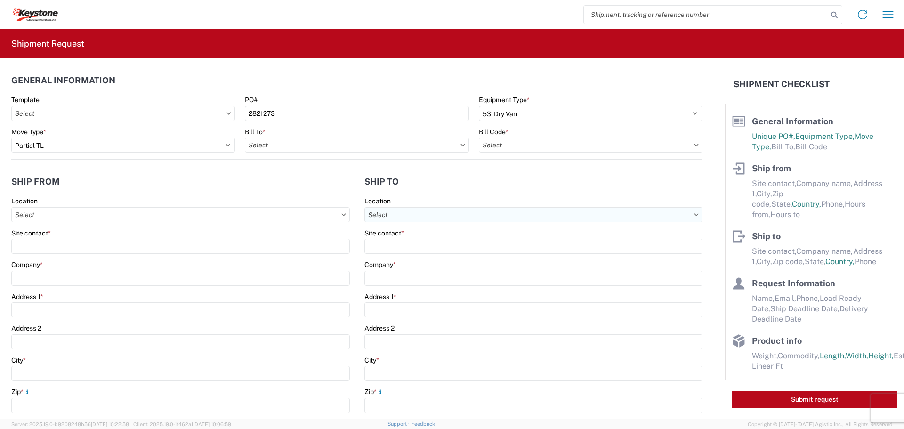
type input "8686 - Ocoee"
click at [522, 145] on input "text" at bounding box center [591, 144] width 224 height 15
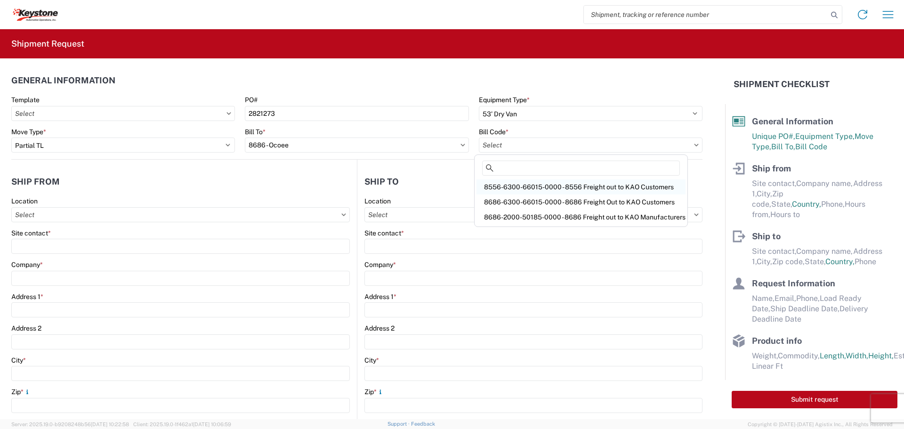
click at [523, 189] on div "8556-6300-66015-0000 - 8556 Freight out to KAO Customers" at bounding box center [580, 186] width 209 height 15
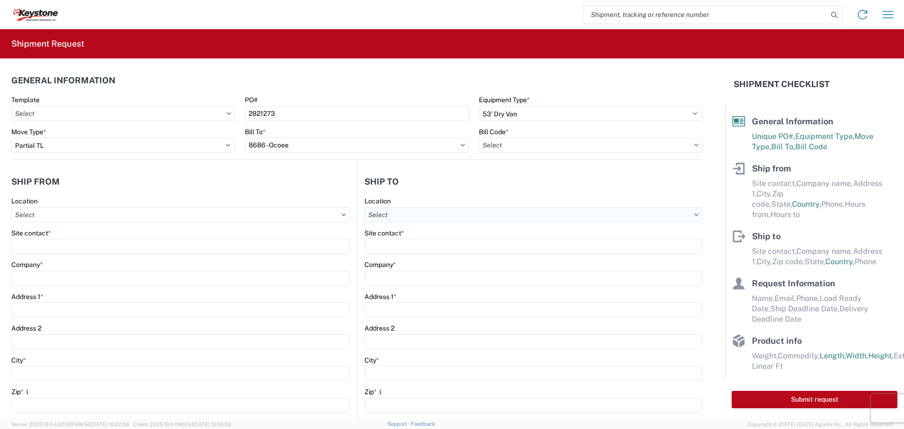
type input "8556-6300-66015-0000 - 8556 Freight out to KAO Customers"
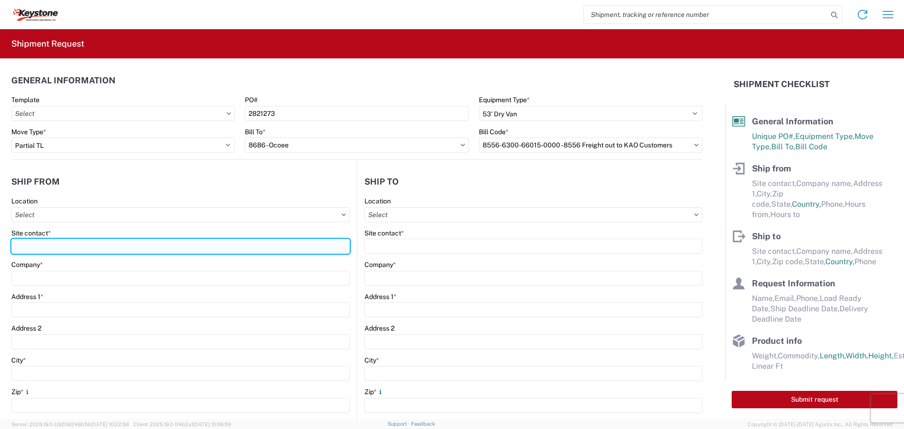
click at [96, 246] on input "Site contact *" at bounding box center [180, 246] width 338 height 15
type input "[PERSON_NAME]"
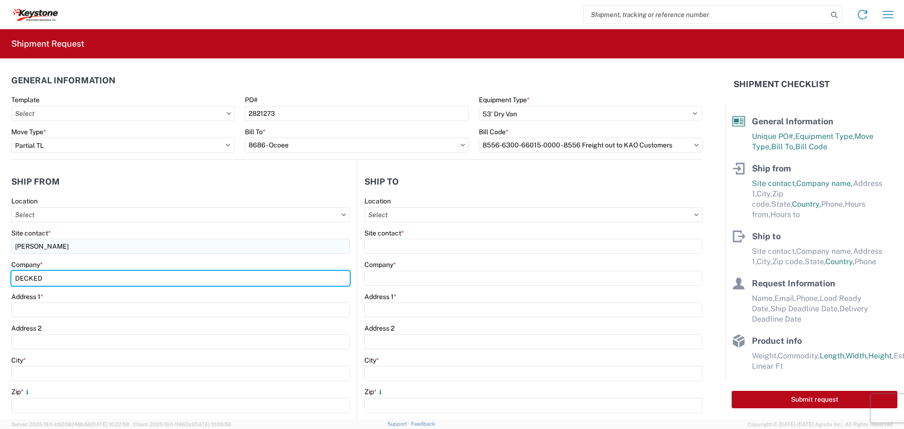
type input "DECKED"
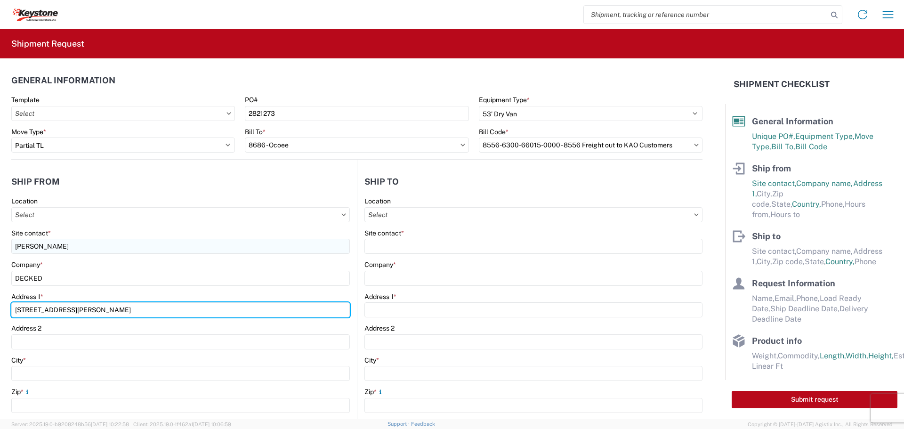
type input "[STREET_ADDRESS][PERSON_NAME]"
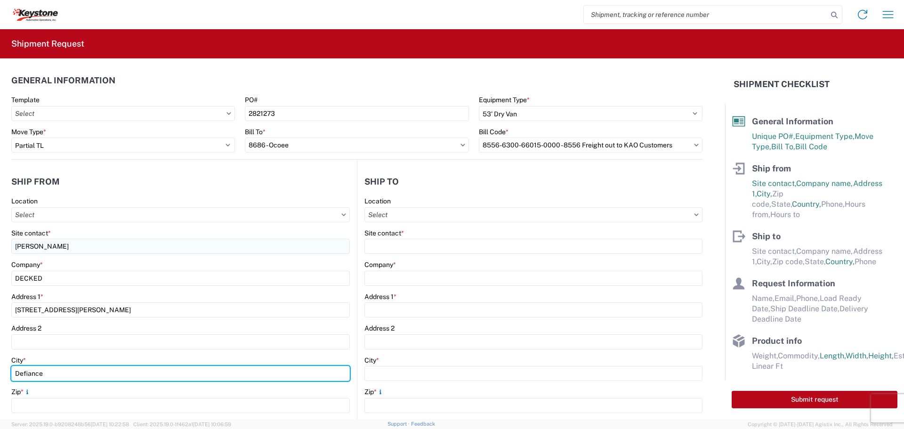
type input "Defiance"
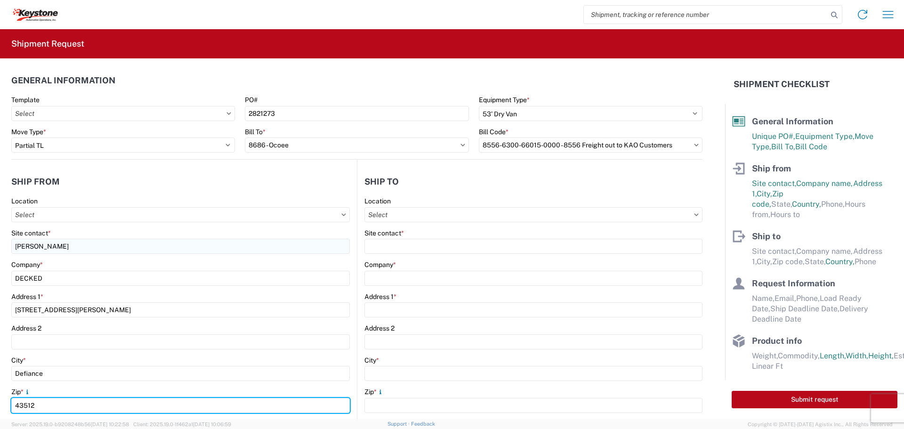
type input "43512"
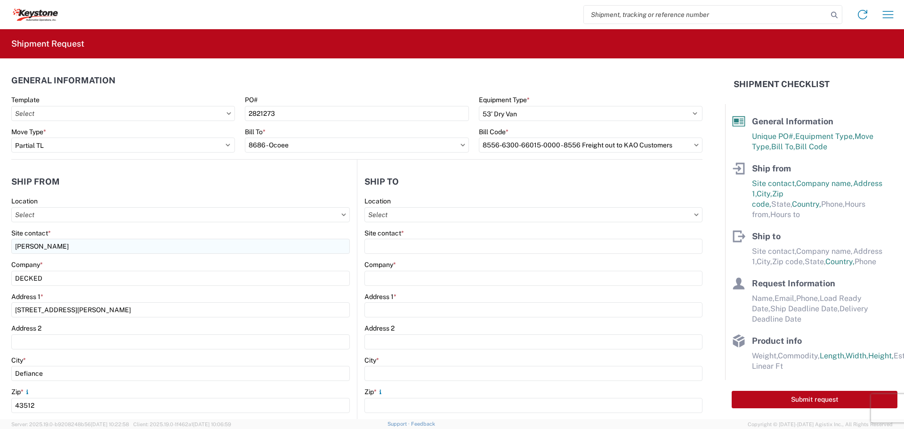
scroll to position [198, 0]
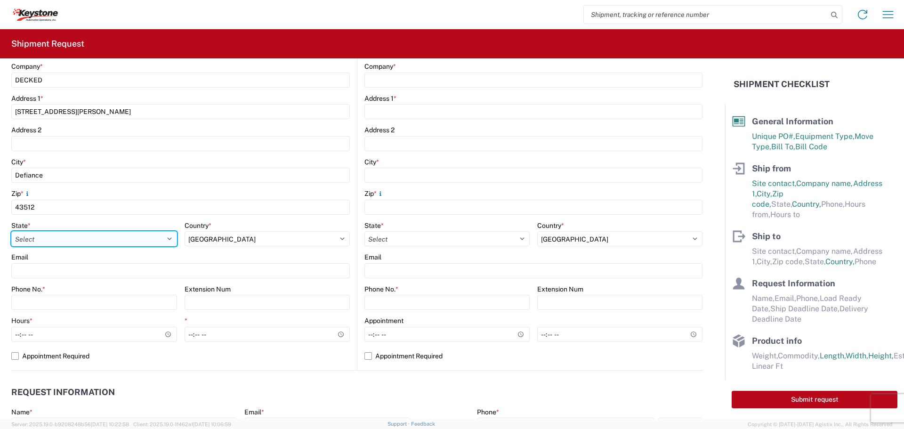
click at [99, 237] on select "Select [US_STATE] [US_STATE] [US_STATE] [US_STATE] Armed Forces Americas Armed …" at bounding box center [94, 238] width 166 height 15
select select "OH"
click at [11, 231] on select "Select [US_STATE] [US_STATE] [US_STATE] [US_STATE] Armed Forces Americas Armed …" at bounding box center [94, 238] width 166 height 15
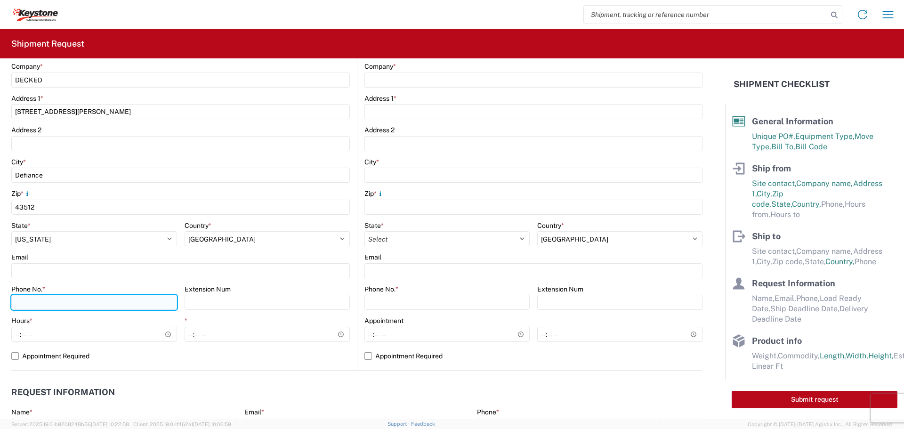
click at [73, 301] on input "Phone No. *" at bounding box center [94, 302] width 166 height 15
type input "[PHONE_NUMBER]"
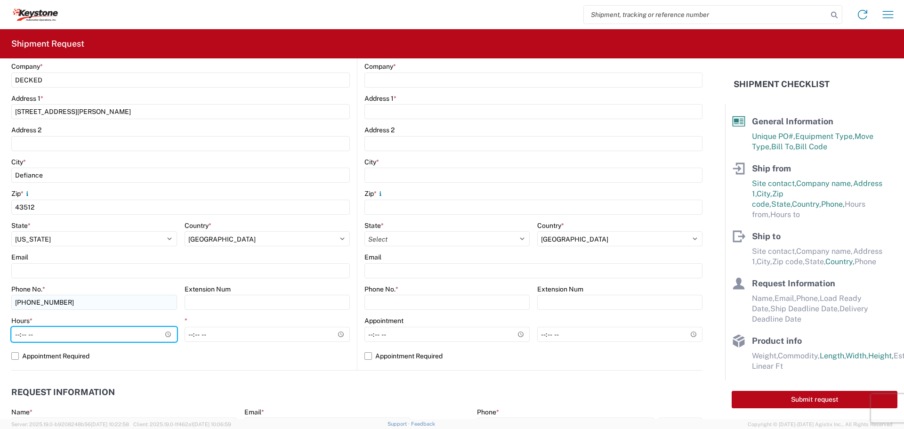
type input "07:00"
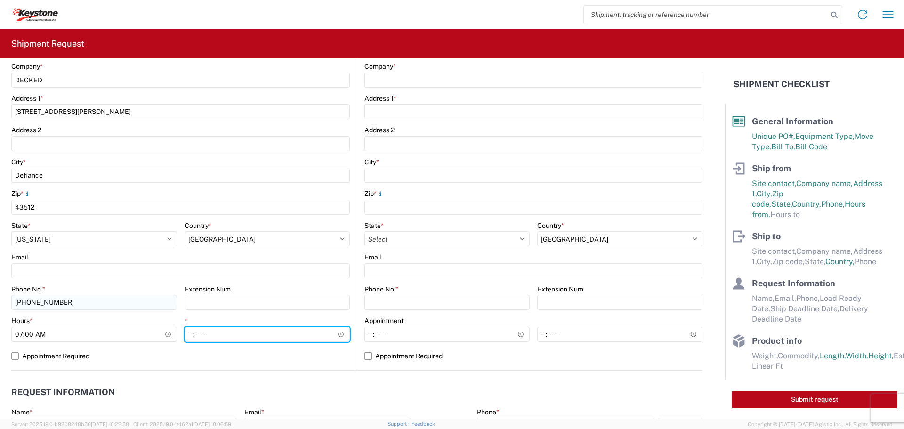
type input "15:30"
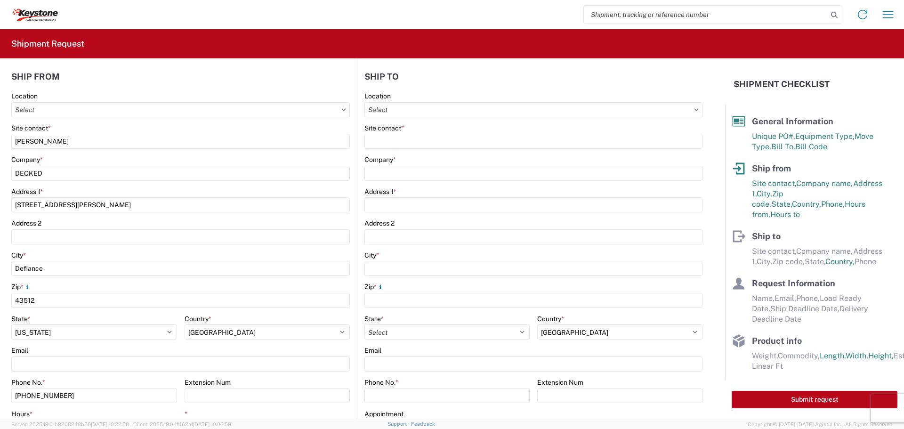
scroll to position [104, 0]
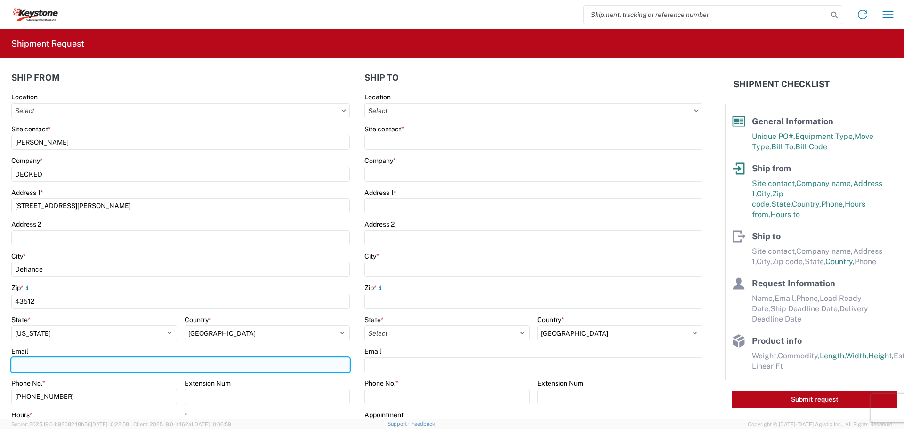
click at [67, 365] on input "Email" at bounding box center [180, 364] width 338 height 15
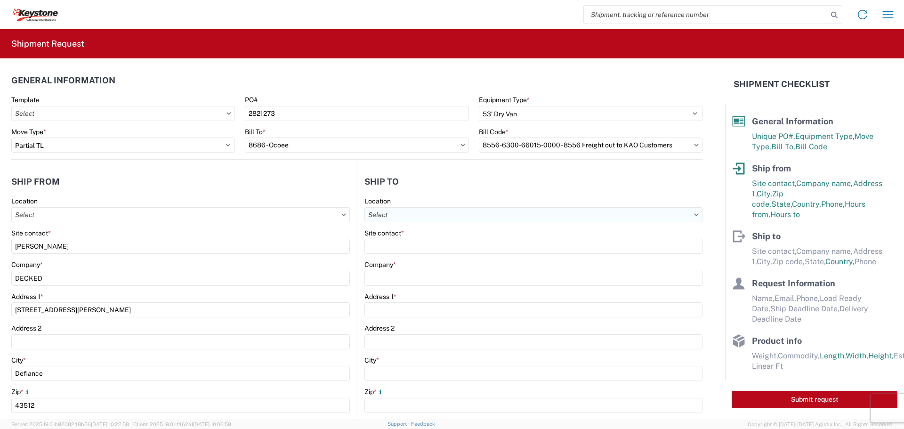
type input "[EMAIL_ADDRESS][DOMAIN_NAME]"
click at [433, 213] on input "text" at bounding box center [533, 214] width 338 height 15
type input "8686"
click at [427, 256] on div "8686 - Ocoee" at bounding box center [445, 256] width 165 height 15
type input "8686 - Ocoee"
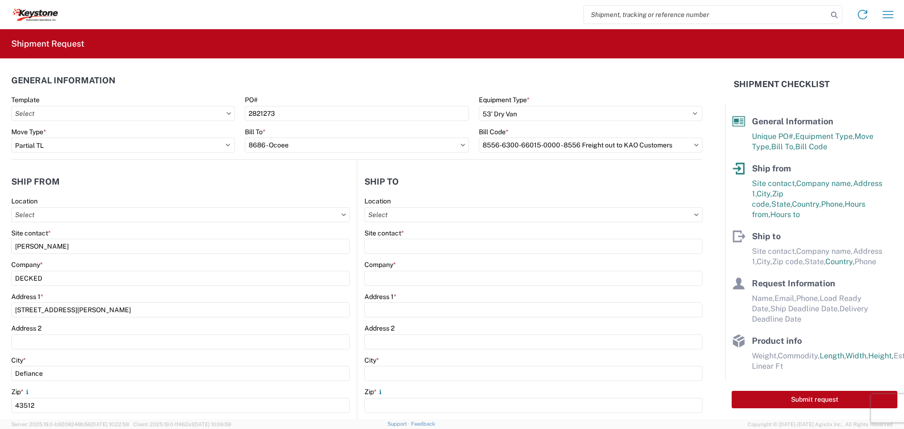
type input "KAO"
type input "635 Ocoee Business Parkway Suite 40"
type input "Ocoee"
type input "34761"
select select "FL"
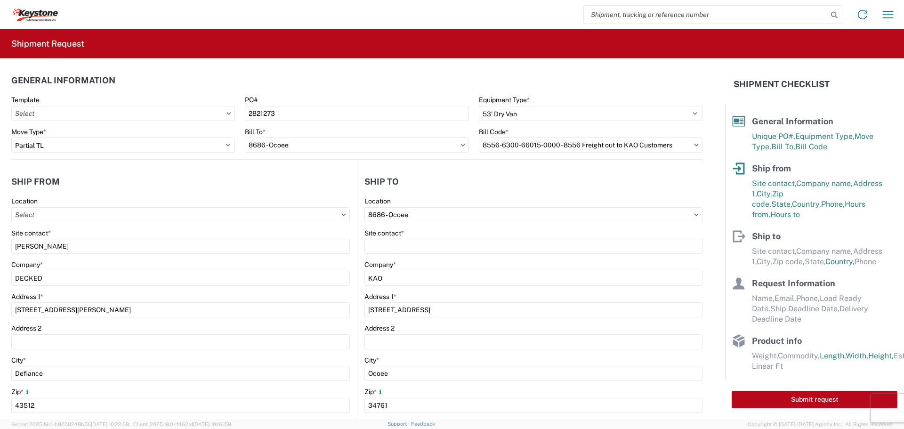
select select "US"
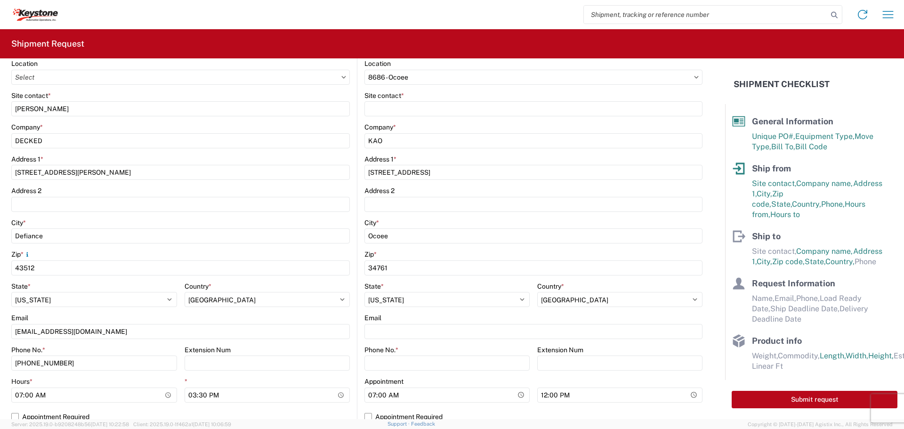
scroll to position [141, 0]
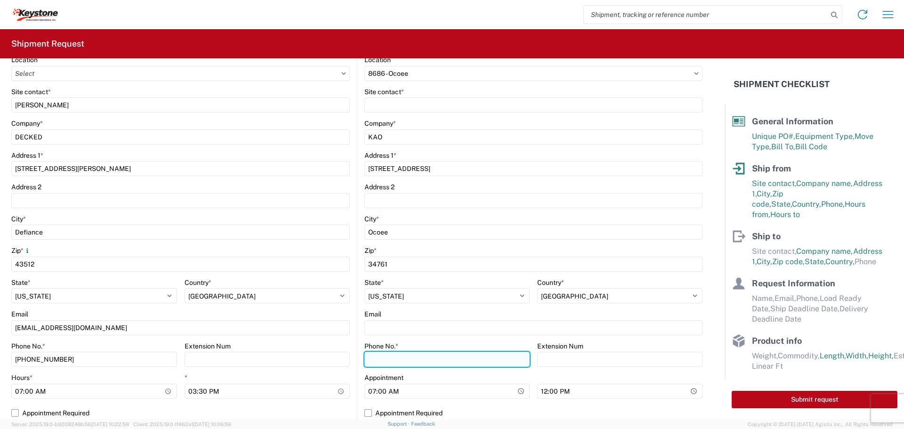
click at [401, 360] on input "Phone No. *" at bounding box center [446, 359] width 165 height 15
type input "5555555555"
drag, startPoint x: 366, startPoint y: 413, endPoint x: 370, endPoint y: 409, distance: 5.7
click at [366, 413] on label "Appointment Required" at bounding box center [533, 412] width 338 height 15
click at [0, 0] on input "Appointment Required" at bounding box center [0, 0] width 0 height 0
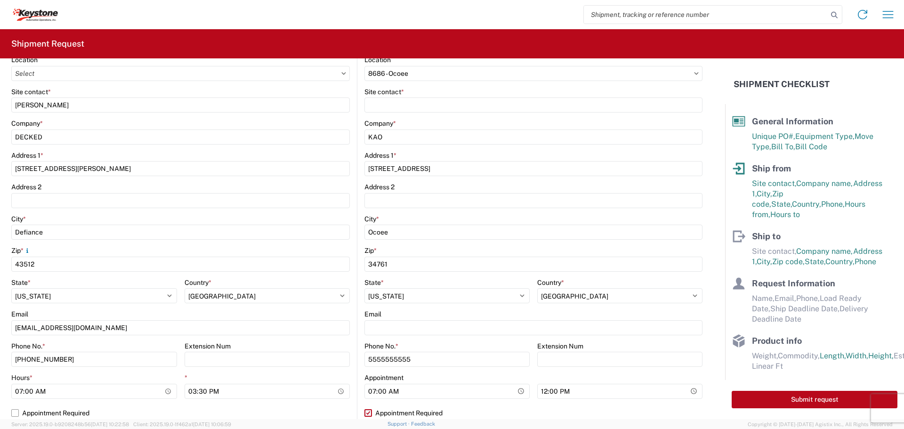
select select "FL"
select select "US"
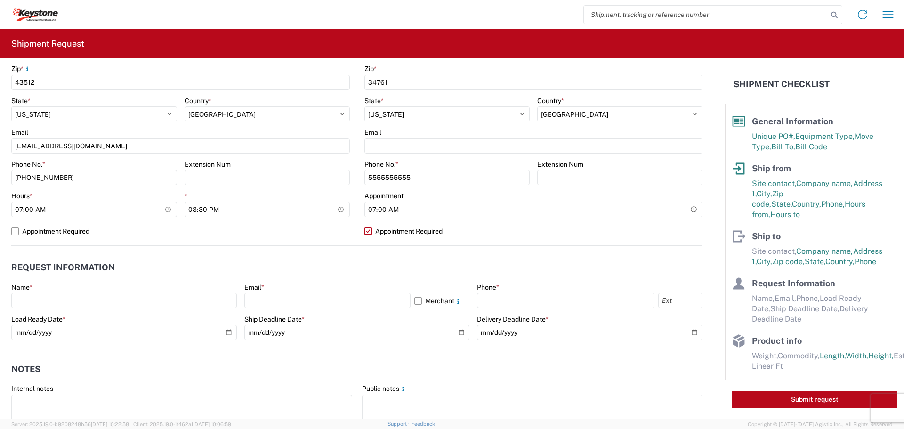
scroll to position [377, 0]
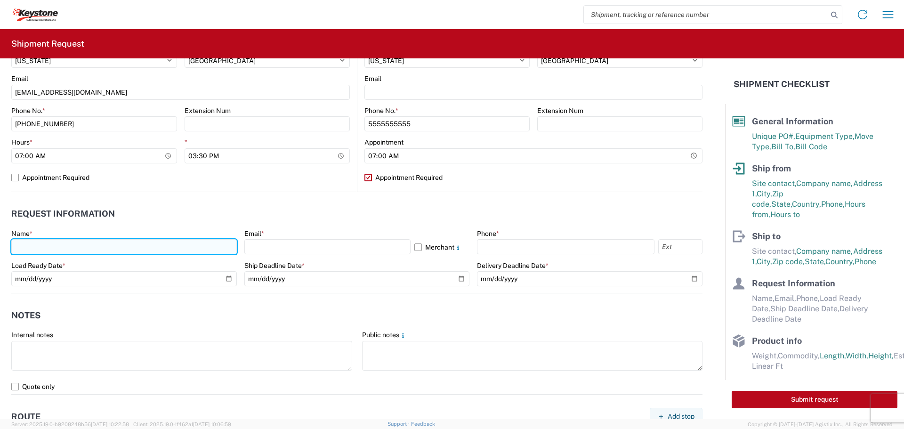
click at [126, 245] on input "text" at bounding box center [123, 246] width 225 height 15
type input "[PERSON_NAME]"
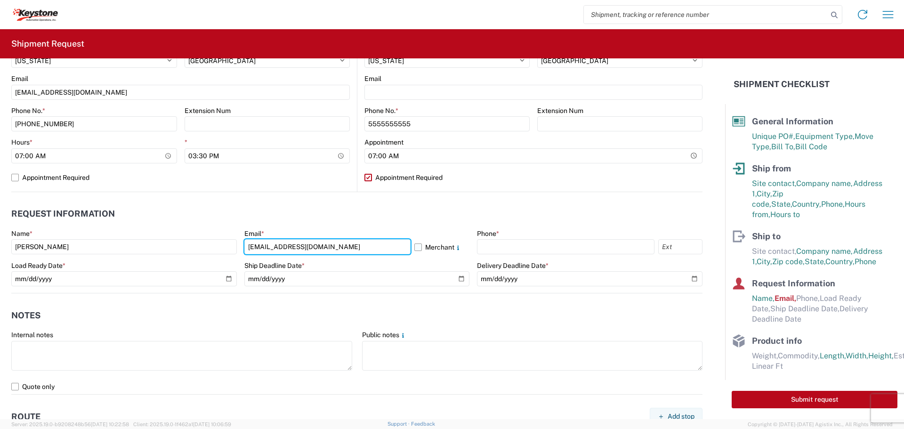
type input "[EMAIL_ADDRESS][DOMAIN_NAME]"
click at [417, 249] on label "Merchant" at bounding box center [442, 246] width 56 height 15
click at [0, 0] on input "Merchant" at bounding box center [0, 0] width 0 height 0
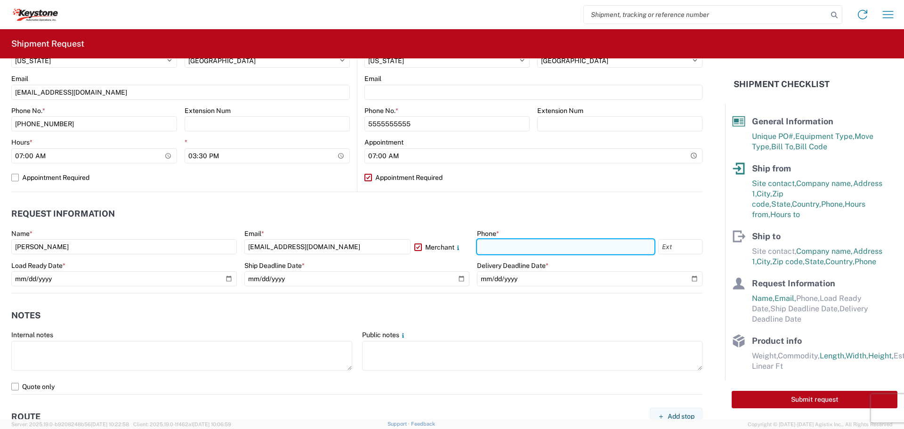
click at [515, 248] on input "text" at bounding box center [565, 246] width 177 height 15
type input "[PHONE_NUMBER]"
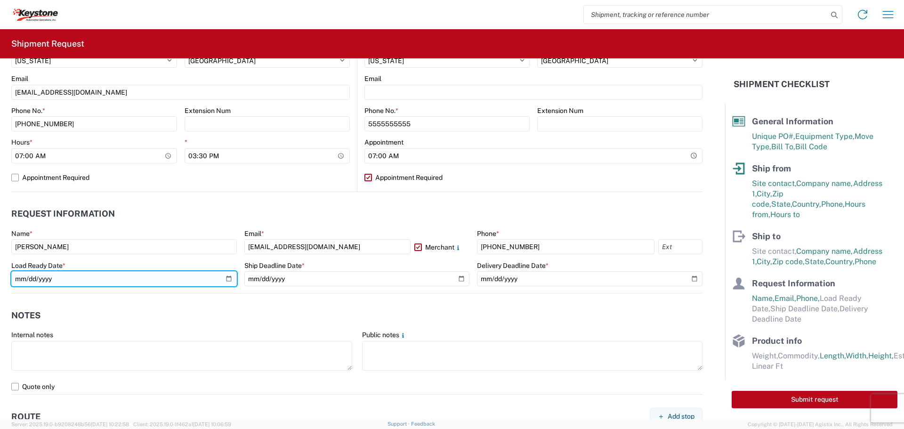
click at [229, 280] on input "date" at bounding box center [123, 278] width 225 height 15
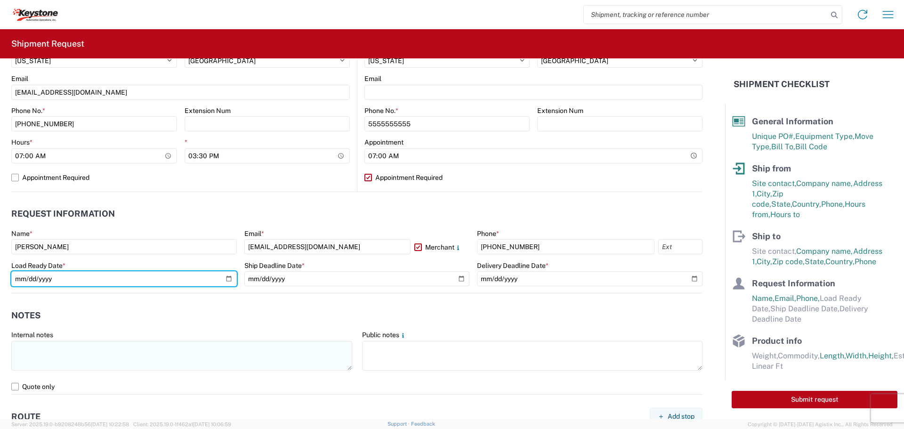
type input "[DATE]"
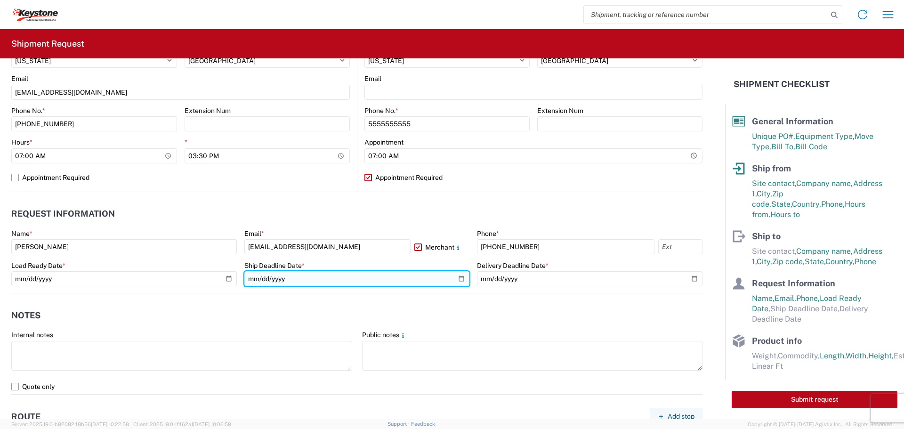
click at [458, 277] on input "date" at bounding box center [356, 278] width 225 height 15
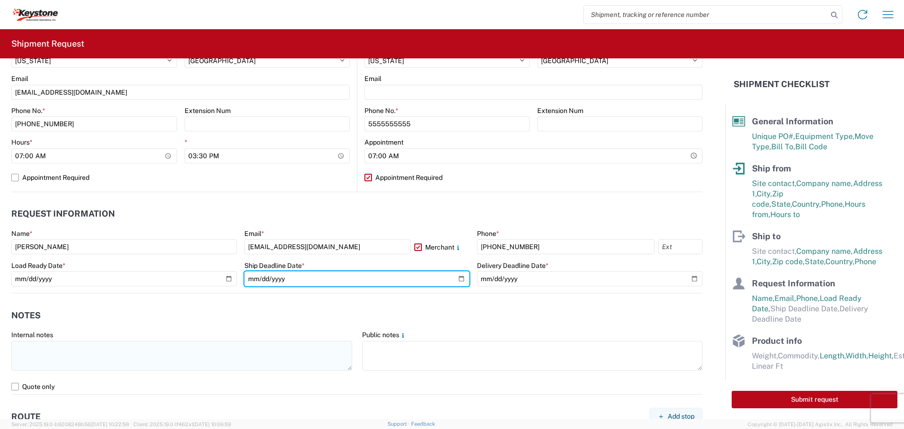
type input "[DATE]"
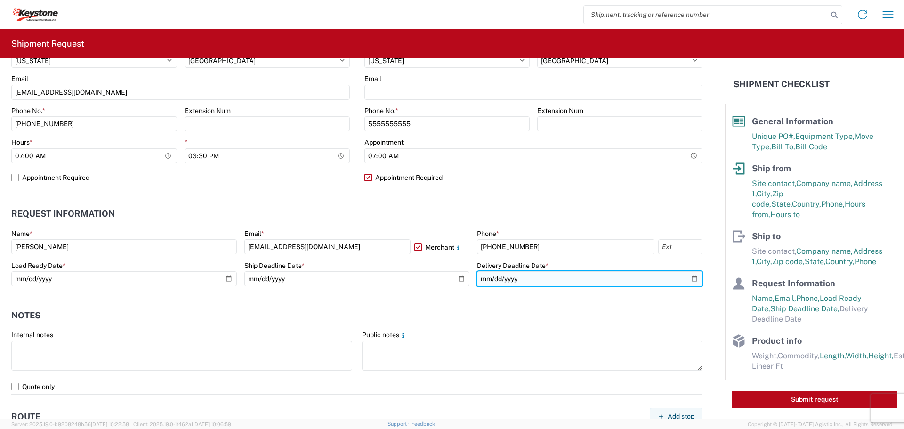
click at [688, 278] on input "date" at bounding box center [589, 278] width 225 height 15
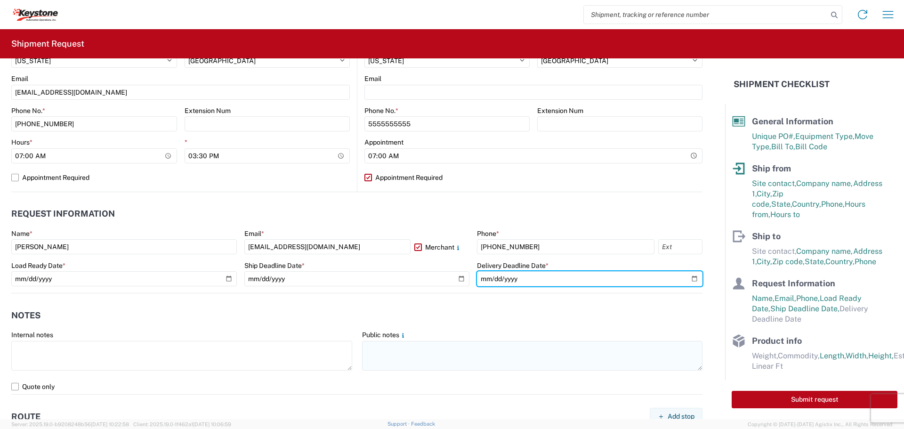
type input "[DATE]"
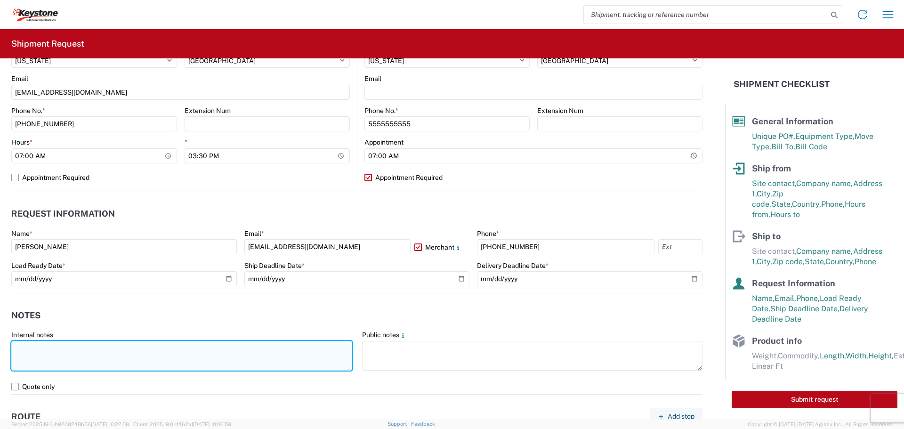
click at [107, 351] on textarea at bounding box center [181, 356] width 341 height 30
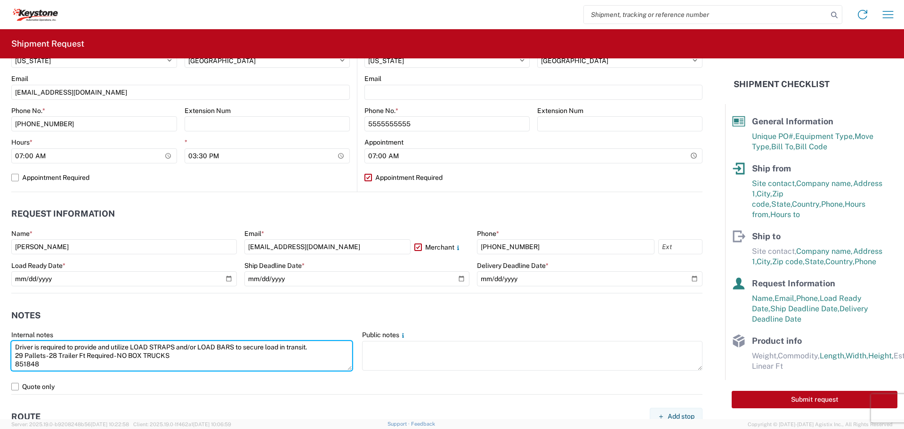
drag, startPoint x: 46, startPoint y: 364, endPoint x: 4, endPoint y: 343, distance: 46.7
click at [4, 343] on form "General Information Template PO# 2821273 Equipment Type * Select 53’ Dry Van Fl…" at bounding box center [362, 238] width 725 height 361
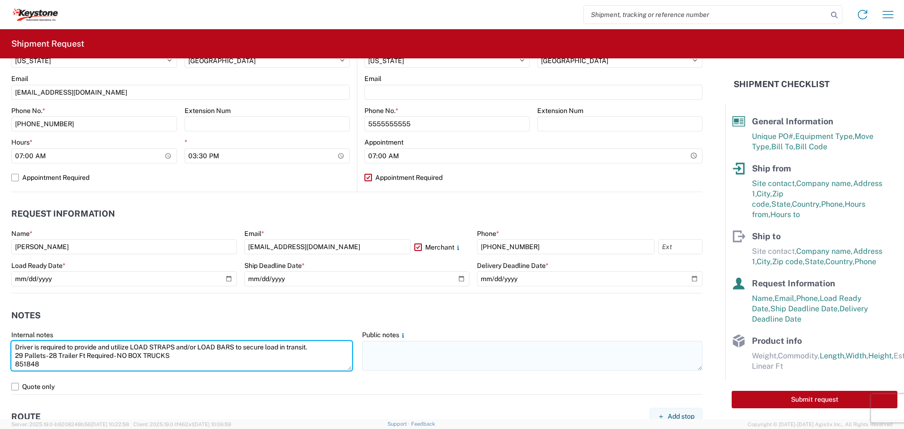
type textarea "Driver is required to provide and utilize LOAD STRAPS and/or LOAD BARS to secur…"
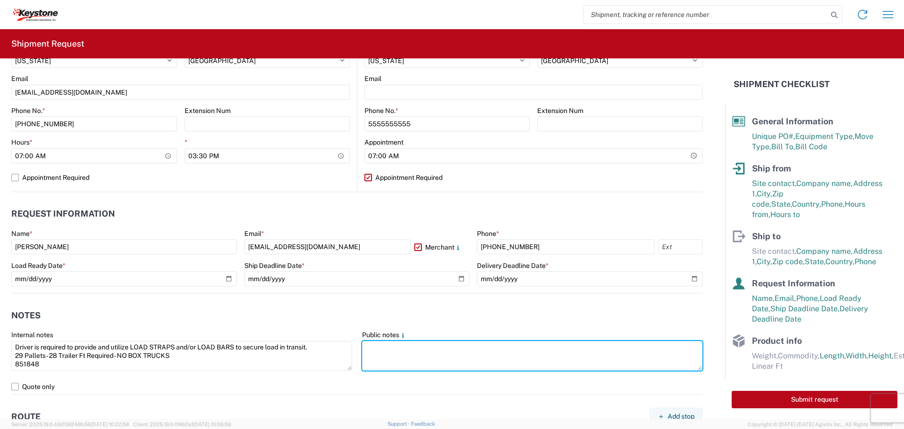
drag, startPoint x: 433, startPoint y: 356, endPoint x: 336, endPoint y: 300, distance: 112.4
click at [433, 355] on textarea at bounding box center [532, 356] width 341 height 30
paste textarea "Driver is required to provide and utilize LOAD STRAPS and/or LOAD BARS to secur…"
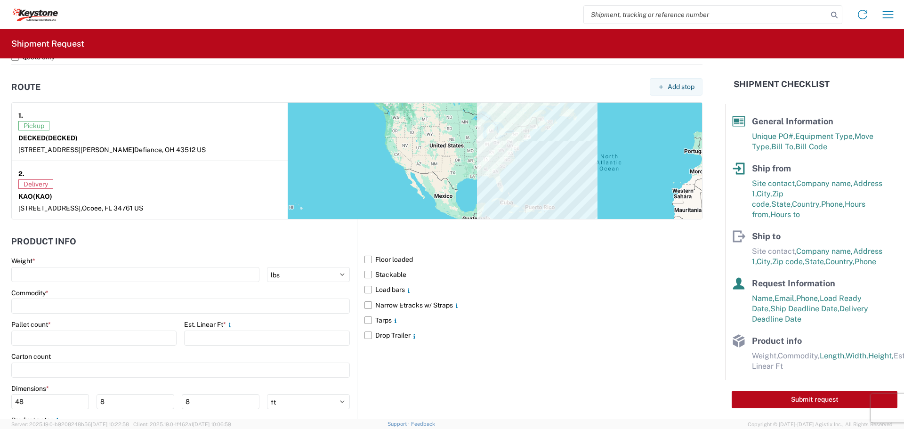
scroll to position [769, 0]
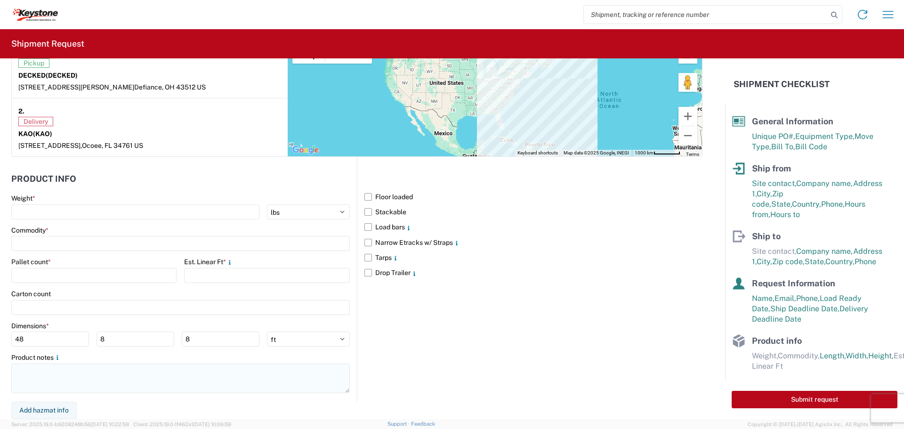
type textarea "Driver is required to provide and utilize LOAD STRAPS and/or LOAD BARS to secur…"
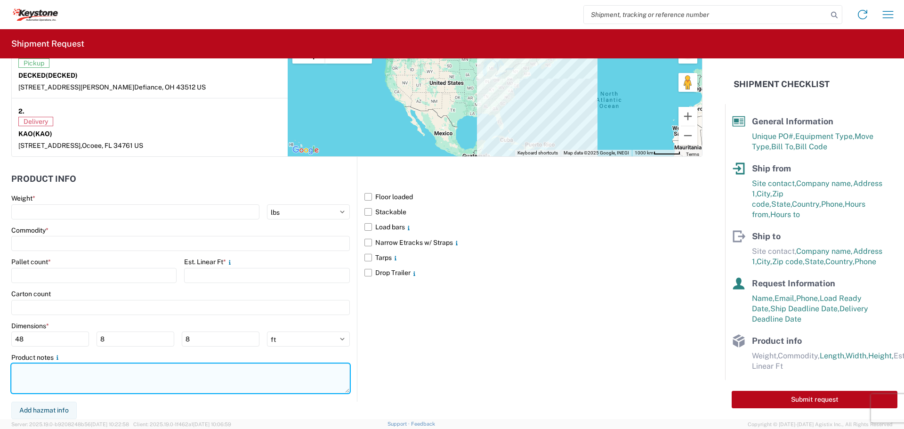
click at [59, 380] on textarea at bounding box center [180, 378] width 338 height 30
paste textarea "Driver is required to provide and utilize LOAD STRAPS and/or LOAD BARS to secur…"
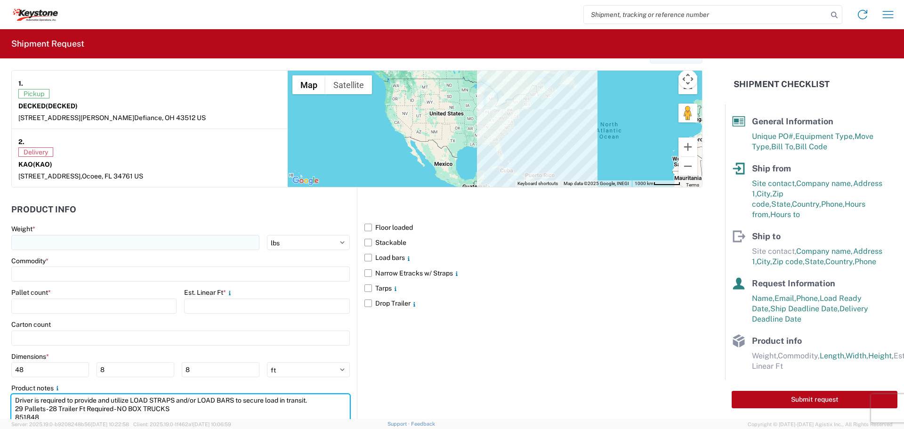
scroll to position [722, 0]
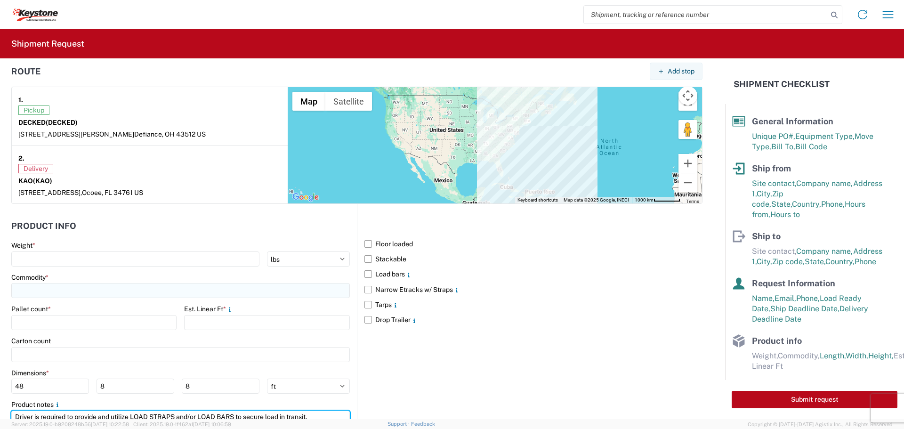
type textarea "Driver is required to provide and utilize LOAD STRAPS and/or LOAD BARS to secur…"
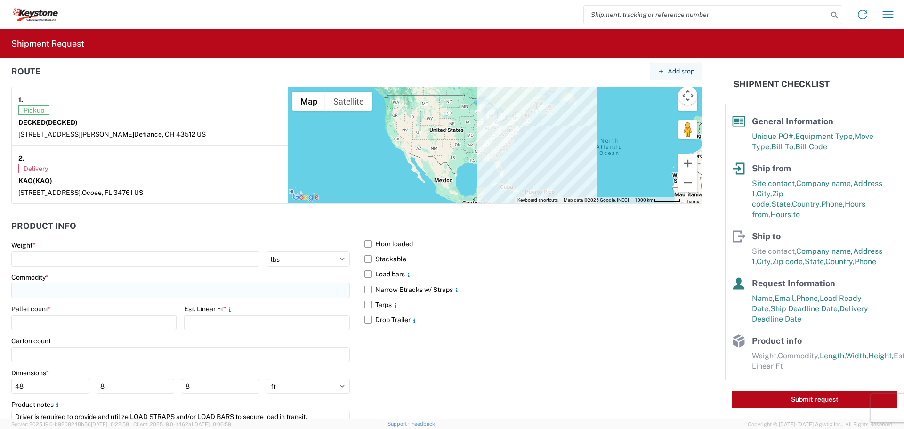
click at [94, 291] on input at bounding box center [180, 290] width 338 height 15
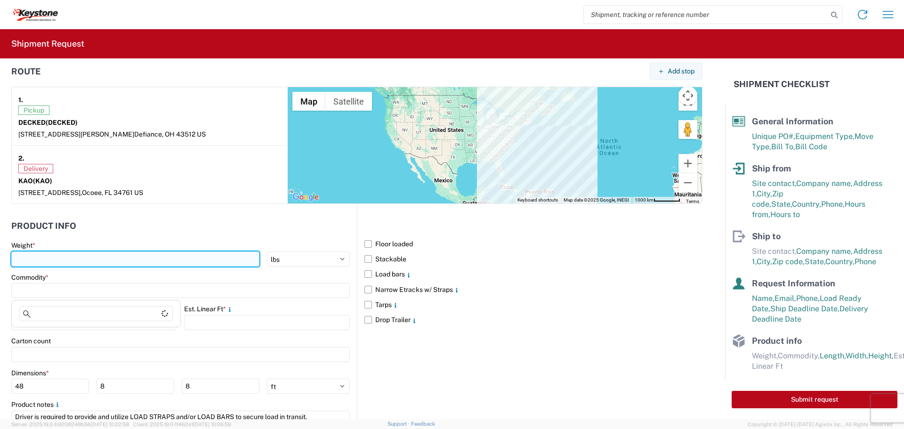
click at [98, 261] on input "number" at bounding box center [135, 258] width 248 height 15
type input "6967"
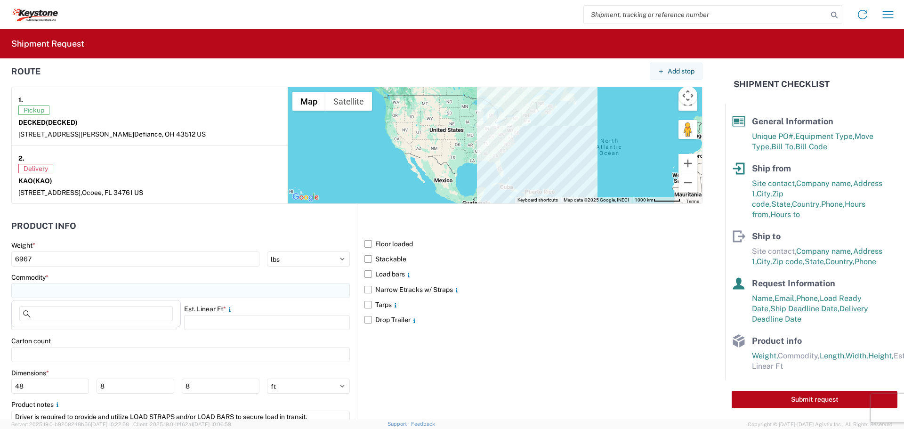
click at [108, 293] on input at bounding box center [180, 290] width 338 height 15
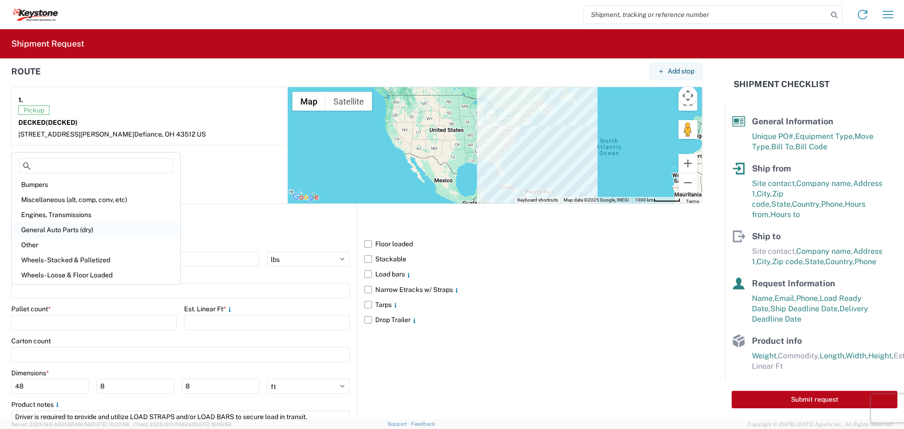
click at [74, 229] on div "General Auto Parts (dry)" at bounding box center [96, 229] width 165 height 15
type input "General Auto Parts (dry)"
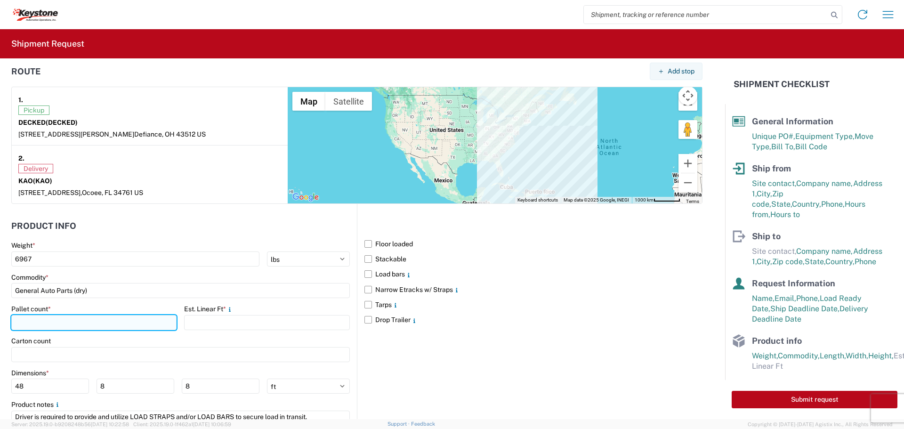
click at [79, 320] on input "number" at bounding box center [93, 322] width 165 height 15
type input "29"
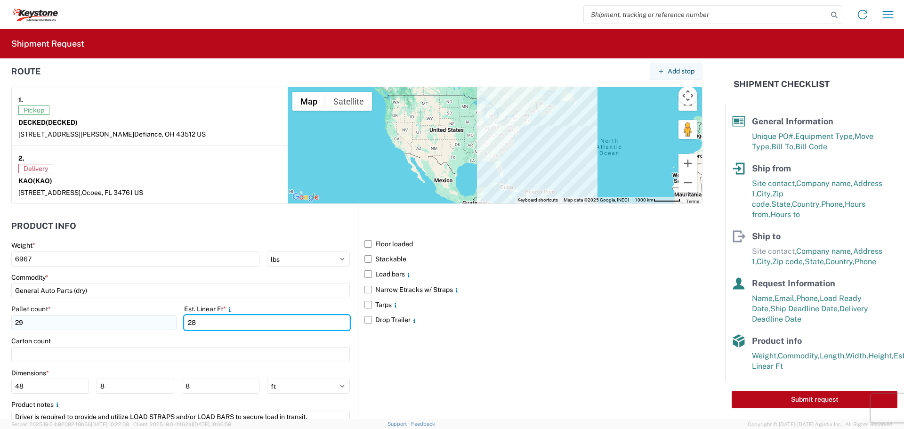
type input "28"
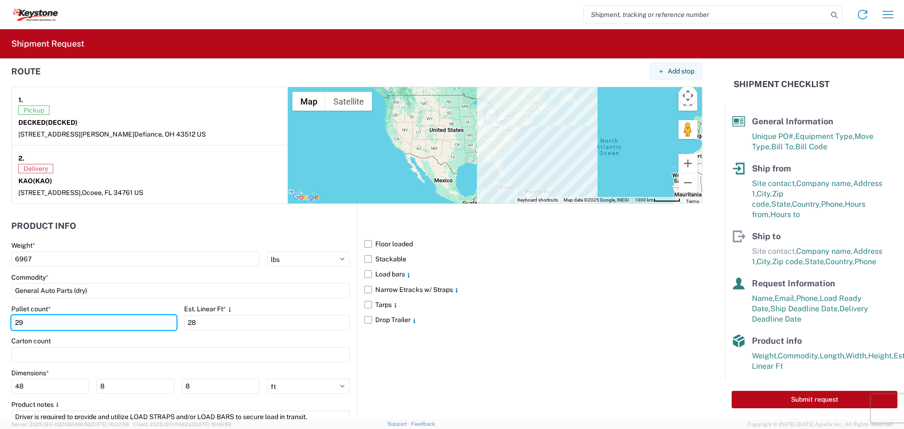
click at [79, 320] on input "29" at bounding box center [93, 322] width 165 height 15
type input "2"
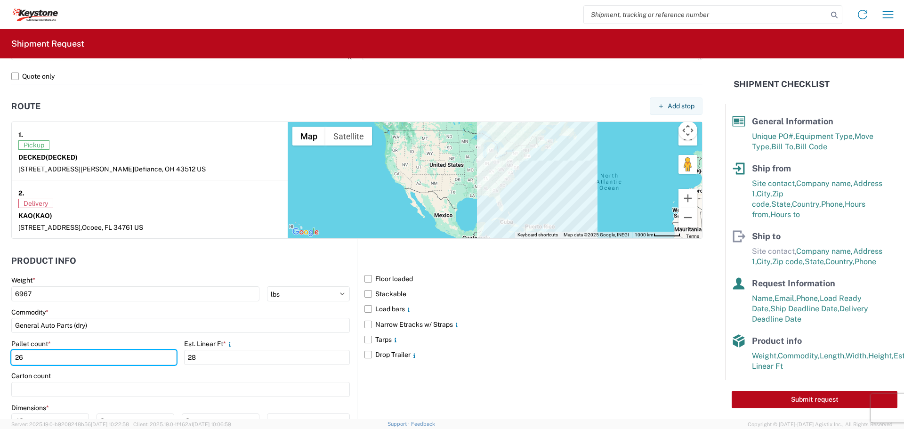
scroll to position [580, 0]
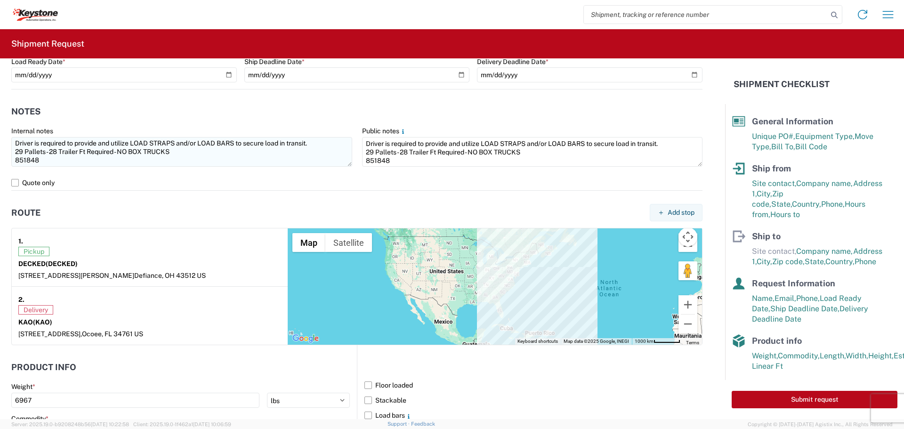
type input "26"
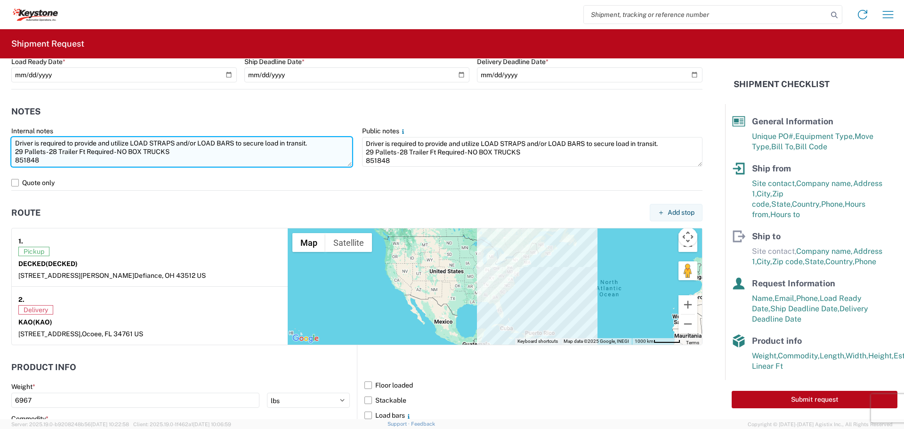
click at [23, 150] on textarea "Driver is required to provide and utilize LOAD STRAPS and/or LOAD BARS to secur…" at bounding box center [181, 152] width 341 height 30
type textarea "Driver is required to provide and utilize LOAD STRAPS and/or LOAD BARS to secur…"
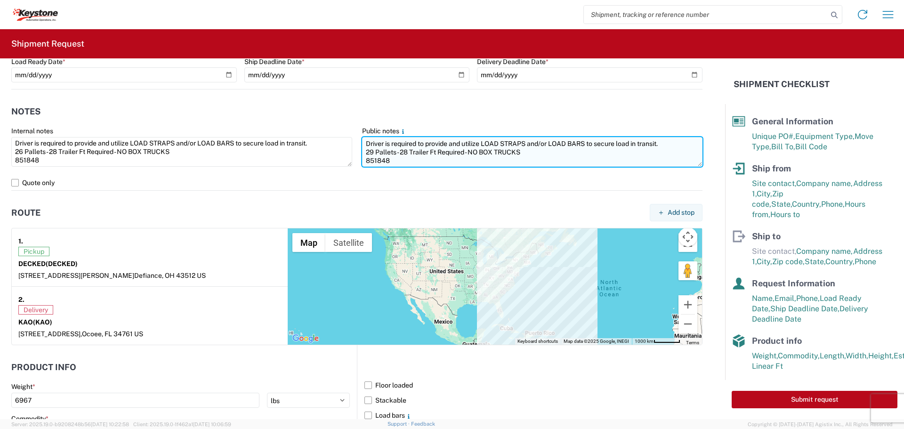
click at [370, 150] on textarea "Driver is required to provide and utilize LOAD STRAPS and/or LOAD BARS to secur…" at bounding box center [532, 152] width 341 height 30
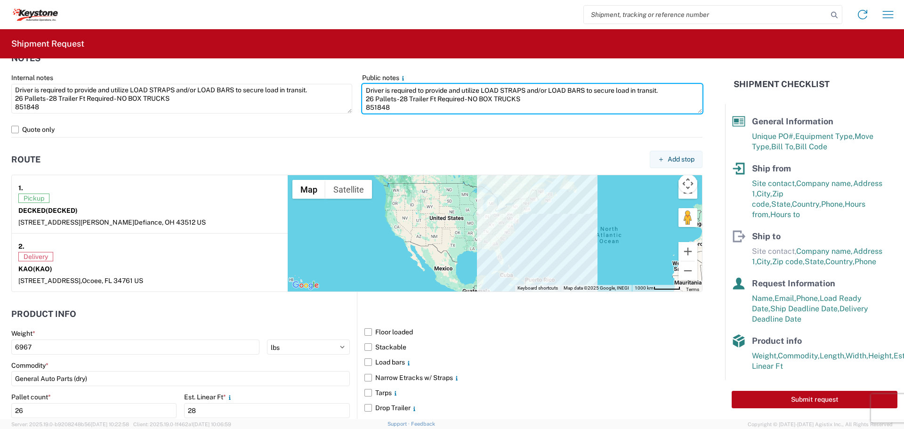
scroll to position [769, 0]
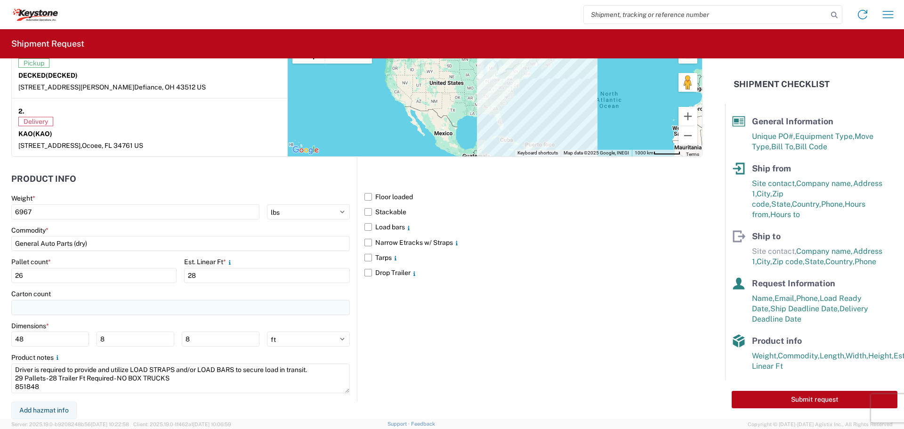
type textarea "Driver is required to provide and utilize LOAD STRAPS and/or LOAD BARS to secur…"
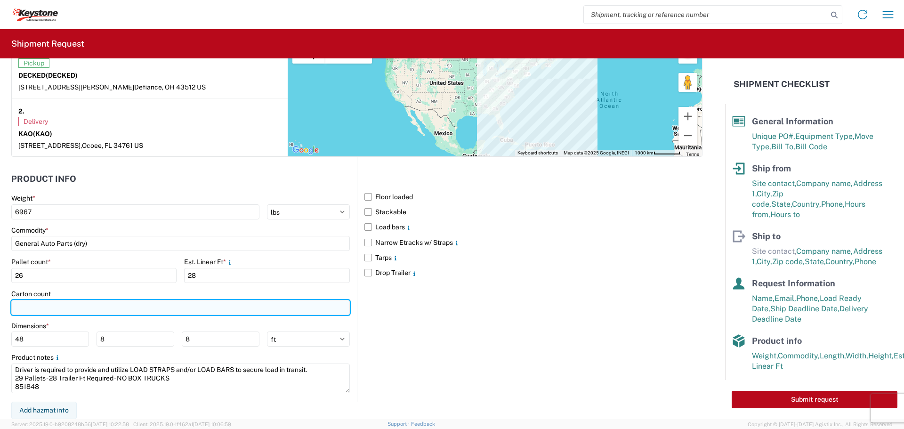
click at [65, 308] on input "number" at bounding box center [180, 307] width 338 height 15
type input "26"
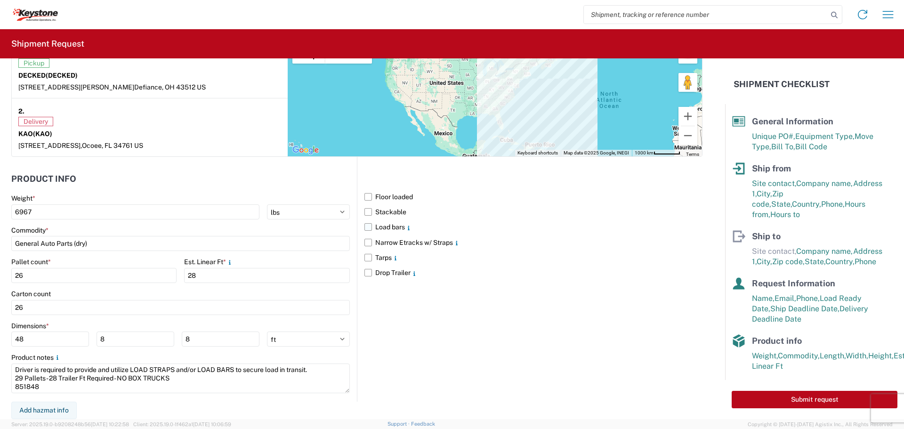
click at [364, 226] on label "Load bars" at bounding box center [533, 226] width 338 height 15
click at [0, 0] on input "Load bars" at bounding box center [0, 0] width 0 height 0
click at [505, 344] on div "Floor loaded Stackable Load bars Narrow Etracks w/ Straps Tarps Drop Trailer" at bounding box center [529, 279] width 345 height 245
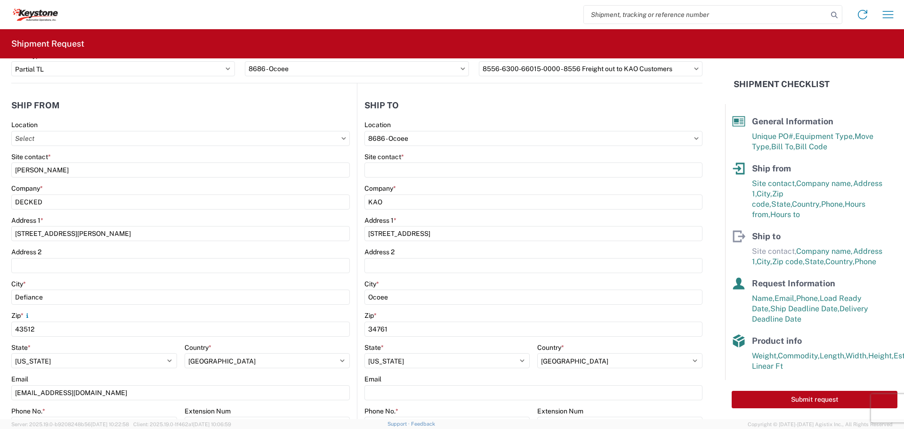
scroll to position [0, 0]
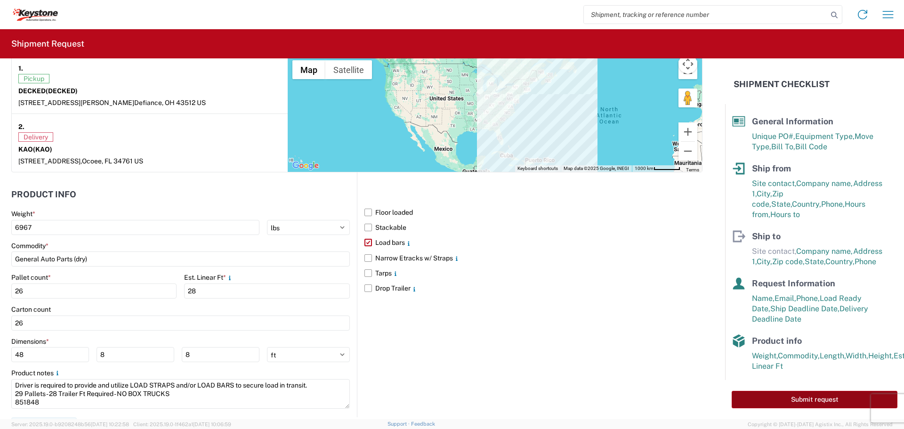
click at [813, 399] on button "Submit request" at bounding box center [814, 399] width 166 height 17
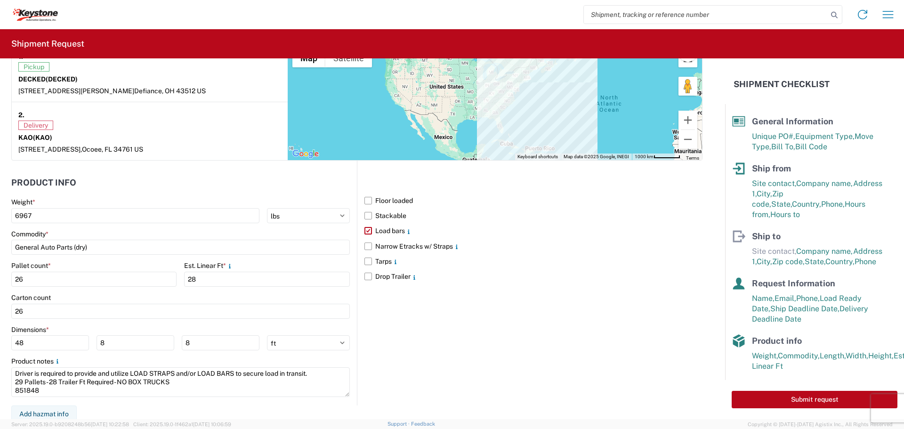
select select "OH"
select select "US"
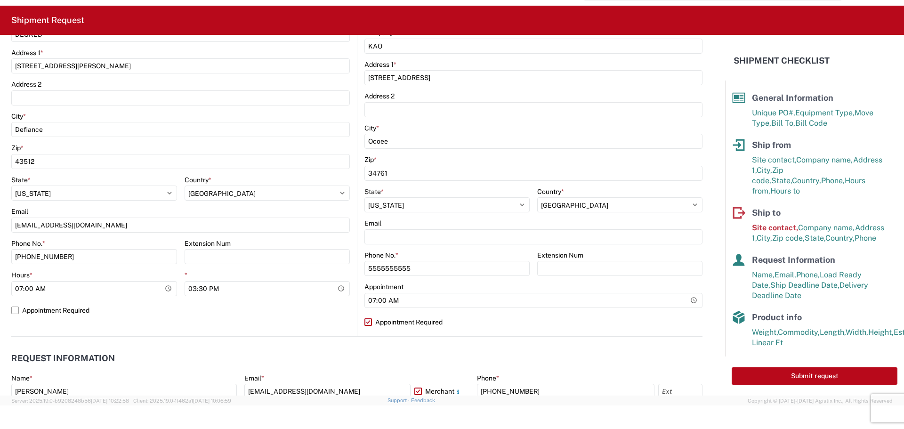
scroll to position [106, 0]
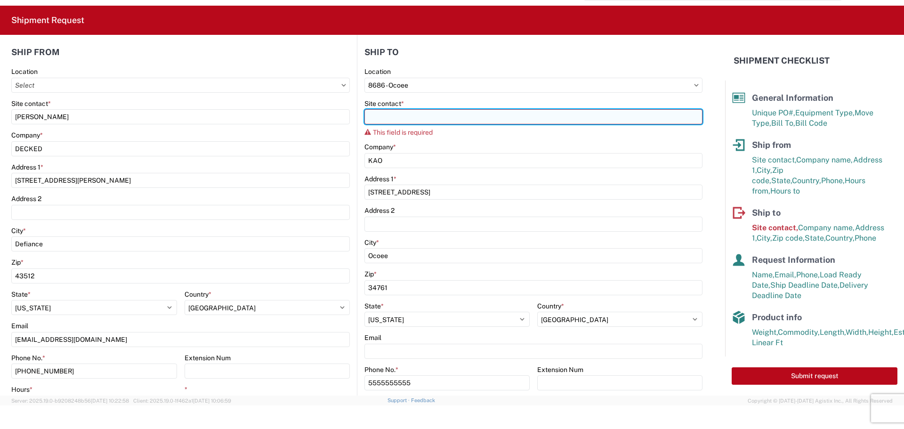
click at [402, 117] on input "Site contact *" at bounding box center [533, 116] width 338 height 15
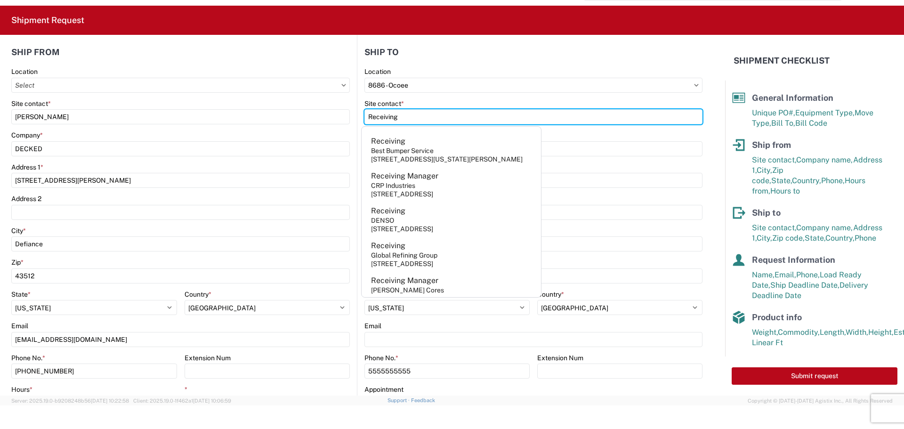
type input "Receiving"
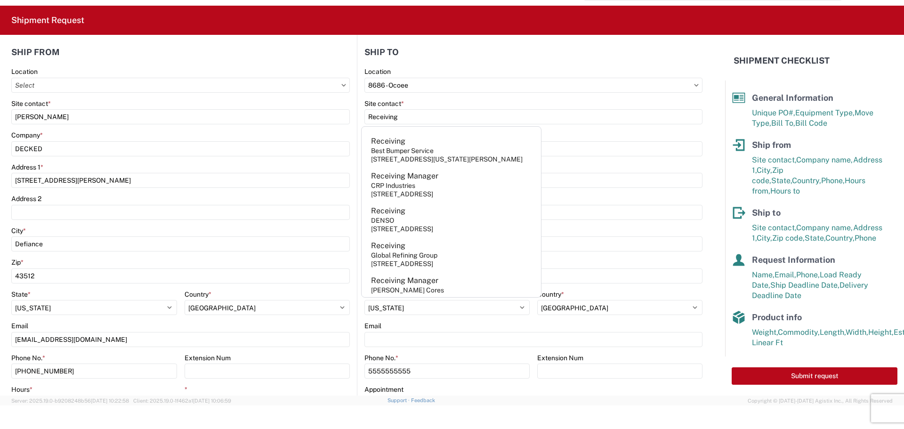
click at [554, 55] on header "Ship to" at bounding box center [529, 51] width 345 height 21
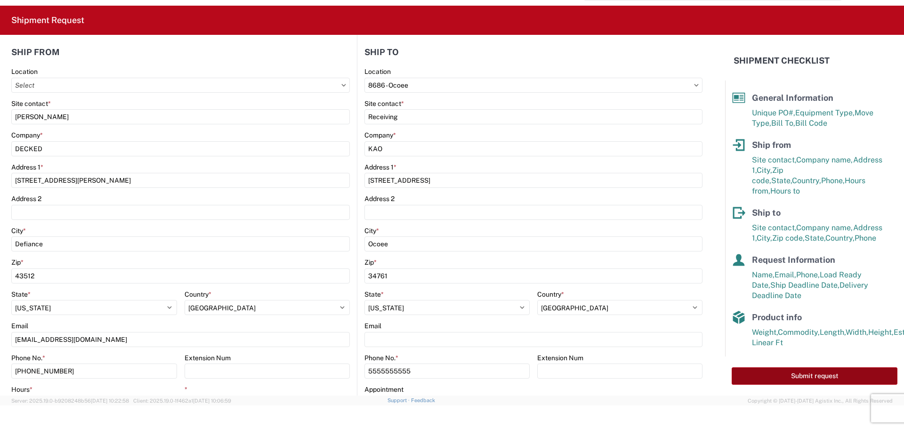
click at [810, 374] on button "Submit request" at bounding box center [814, 375] width 166 height 17
